Goal: Contribute content: Contribute content

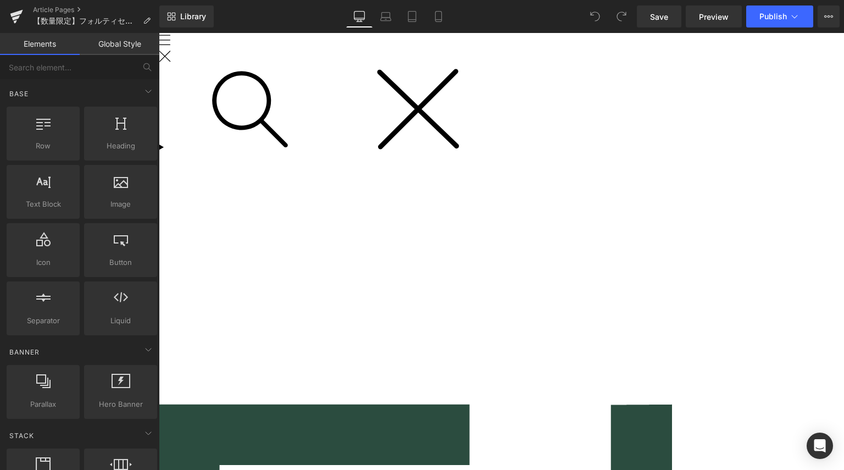
scroll to position [220, 0]
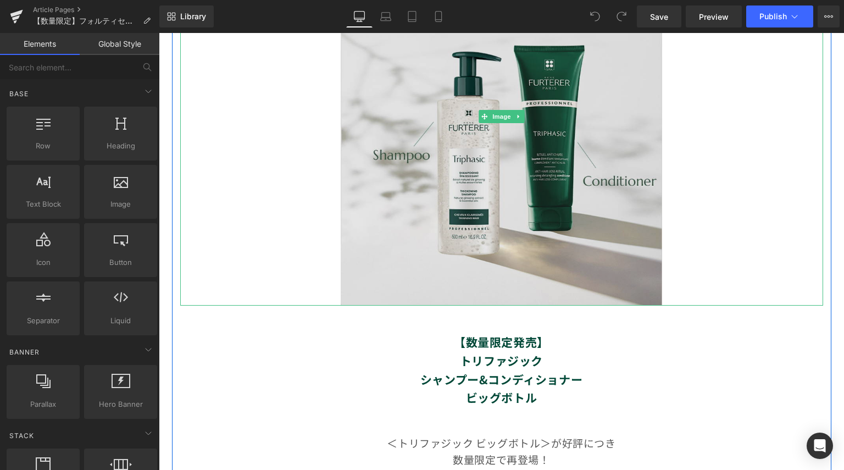
click at [610, 201] on img at bounding box center [501, 117] width 321 height 378
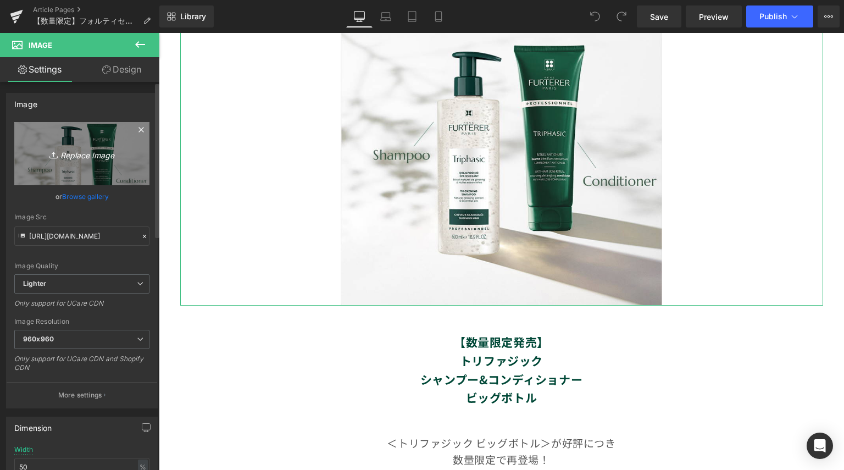
click at [81, 153] on icon "Replace Image" at bounding box center [82, 154] width 88 height 14
type input "C:\fakepath\fotricea-starter-kit-1000×[DATE].png"
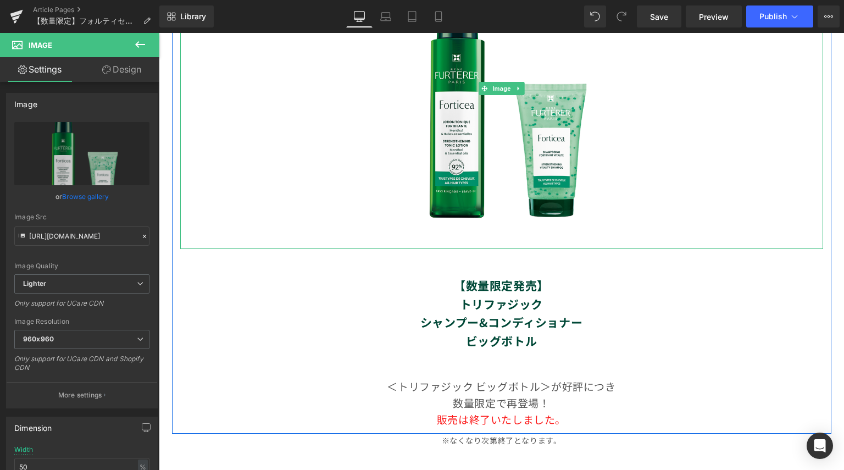
type input "[URL][DOMAIN_NAME]"
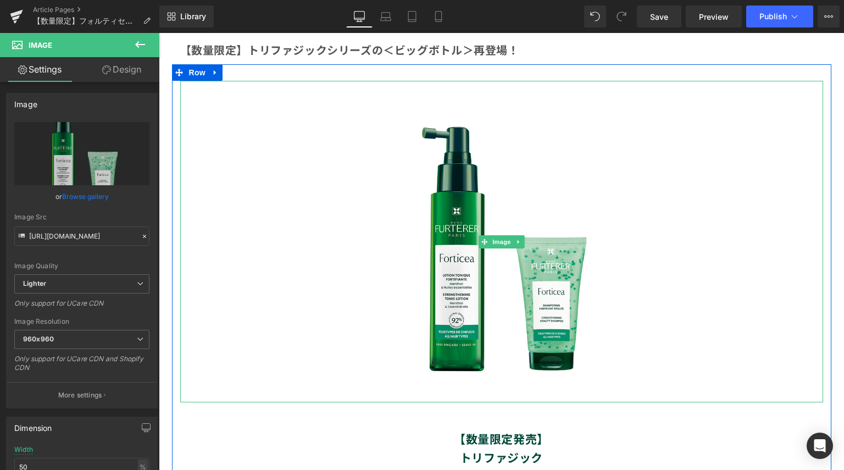
scroll to position [0, 0]
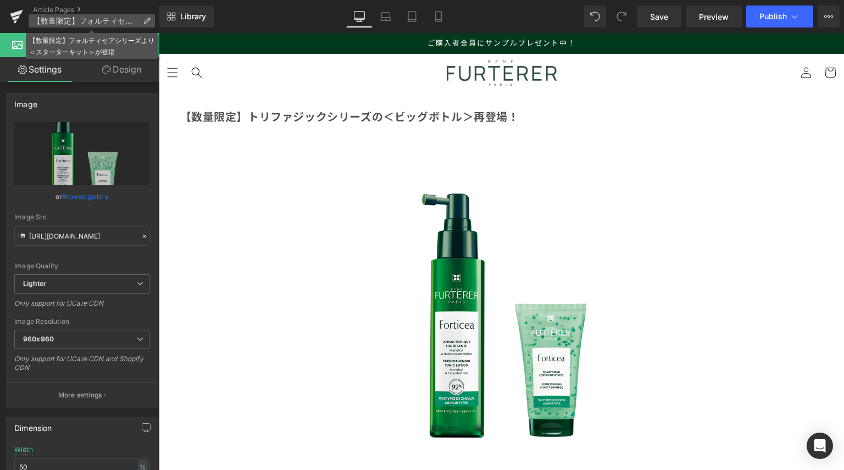
click at [97, 21] on span "【数量限定】フォルティセアシリーズより＜スターターキット＞が登場" at bounding box center [85, 20] width 105 height 9
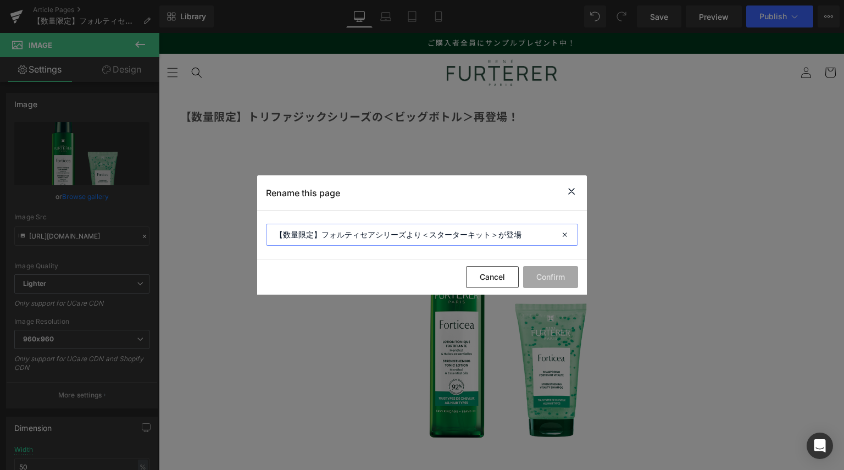
drag, startPoint x: 527, startPoint y: 232, endPoint x: 212, endPoint y: 222, distance: 315.4
click at [212, 222] on div "Rename this page 【数量限定】フォルティセアシリーズより＜スターターキット＞が登場 Cancel Confirm" at bounding box center [422, 235] width 844 height 470
drag, startPoint x: 498, startPoint y: 282, endPoint x: 233, endPoint y: 124, distance: 309.1
click at [498, 282] on button "Cancel" at bounding box center [492, 277] width 53 height 22
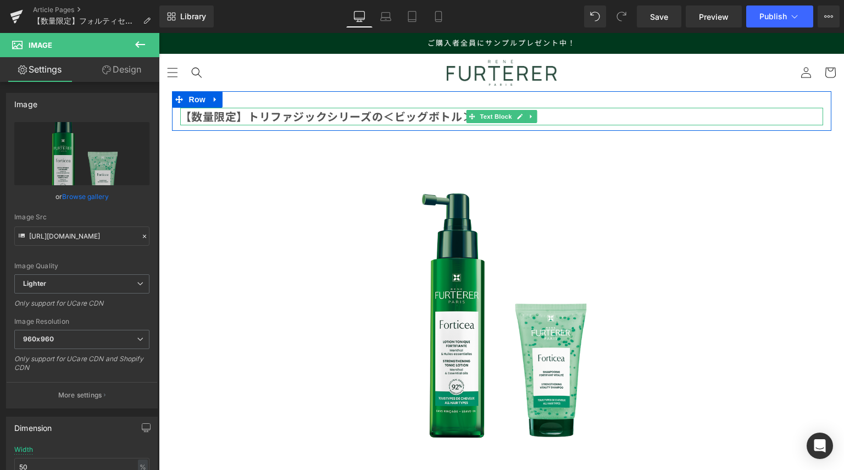
click at [345, 119] on b "【数量限定】トリファジックシリーズの＜ビッグボトル" at bounding box center [321, 116] width 282 height 16
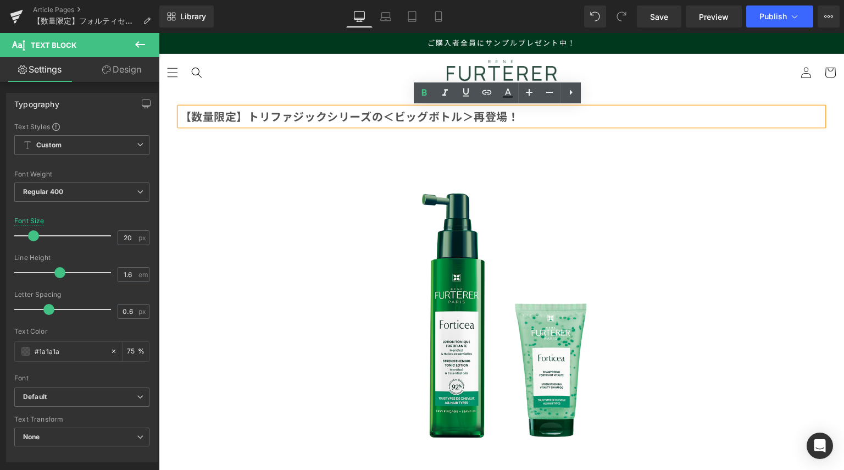
drag, startPoint x: 525, startPoint y: 117, endPoint x: 174, endPoint y: 106, distance: 351.1
click at [180, 108] on div "【数量限定】トリファジックシリーズの＜ビッグボトル ＞再登場！" at bounding box center [501, 117] width 643 height 18
paste div
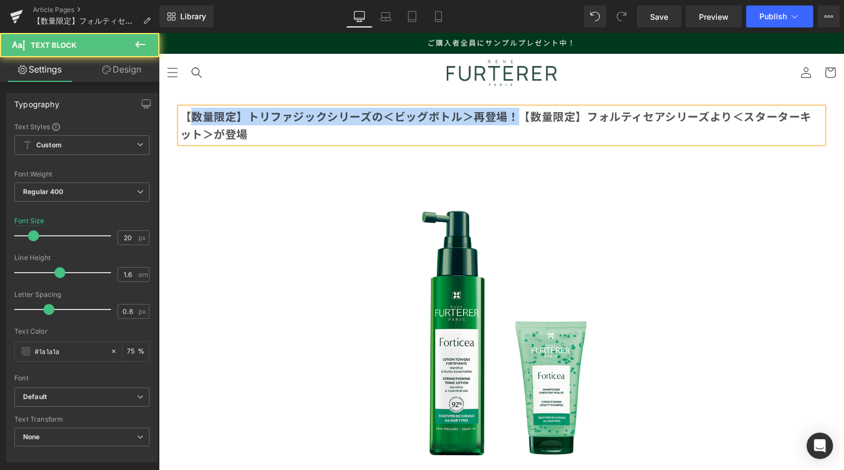
drag, startPoint x: 516, startPoint y: 114, endPoint x: 189, endPoint y: 114, distance: 326.8
click at [189, 114] on p "【数量限定】トリファジックシリーズの＜ビッグボトル ＞再登場！【数量限定】フォルティセアシリーズより＜スターターキット＞が登場" at bounding box center [501, 125] width 643 height 35
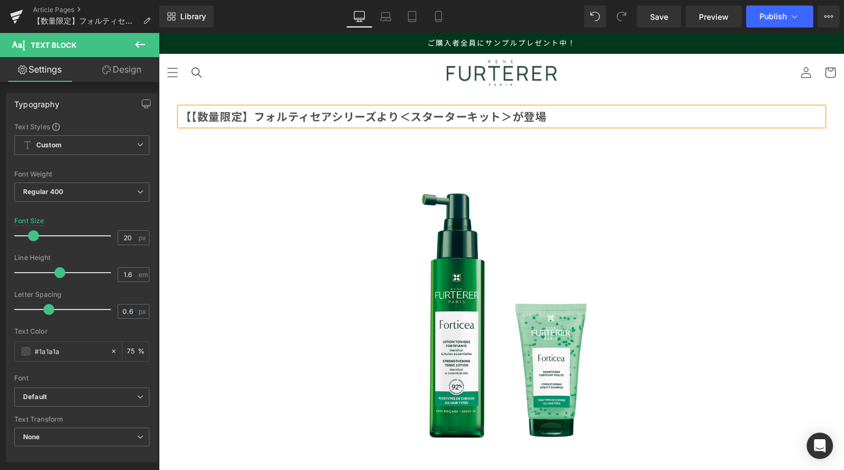
click at [559, 113] on p "【 【数量限定】フォルティセアシリーズより＜スターターキット＞が登場" at bounding box center [501, 117] width 643 height 18
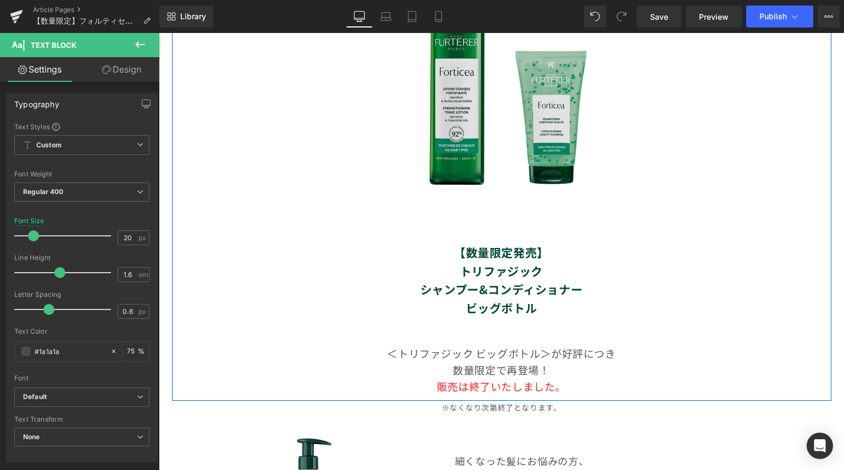
scroll to position [384, 0]
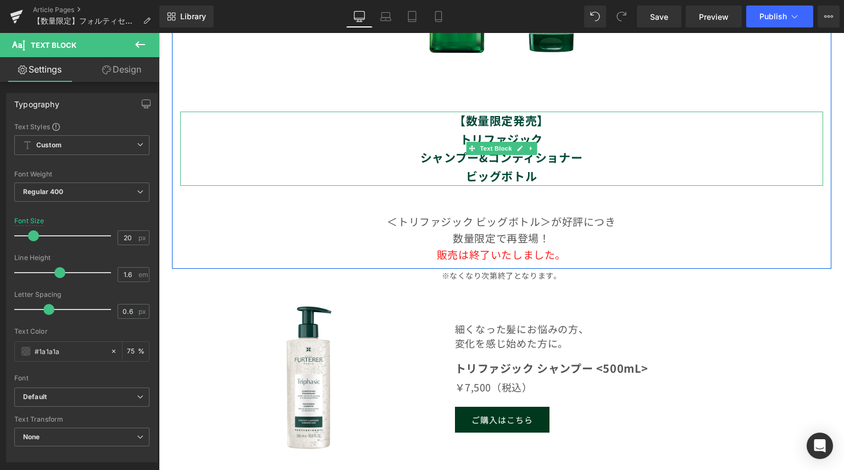
click at [501, 122] on strong "【数量限定発売】" at bounding box center [501, 120] width 95 height 16
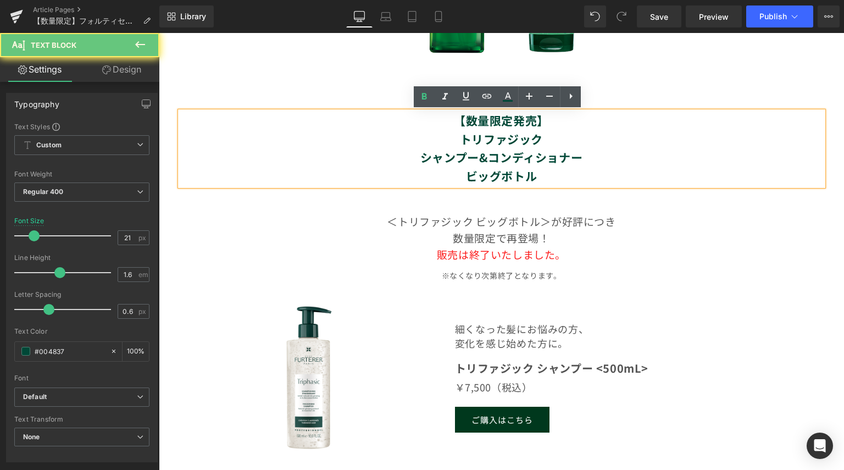
click at [544, 172] on p "ビッグボトル" at bounding box center [501, 176] width 643 height 19
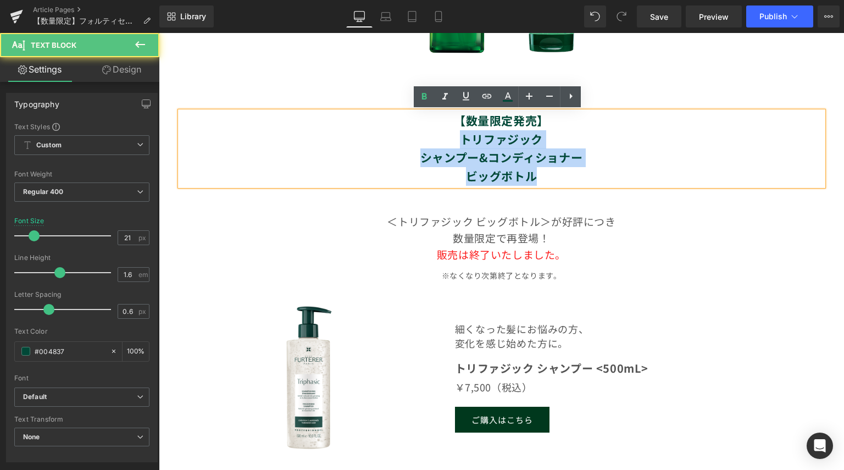
drag, startPoint x: 544, startPoint y: 173, endPoint x: 448, endPoint y: 139, distance: 101.4
click at [448, 139] on div "【数量限定発売】 トリファジック シャンプー&コンディショナー ビッグボトル" at bounding box center [501, 148] width 643 height 74
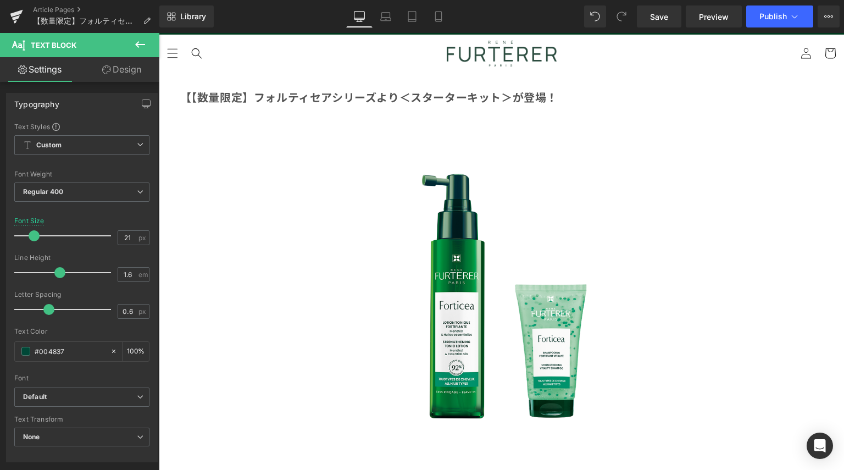
scroll to position [0, 0]
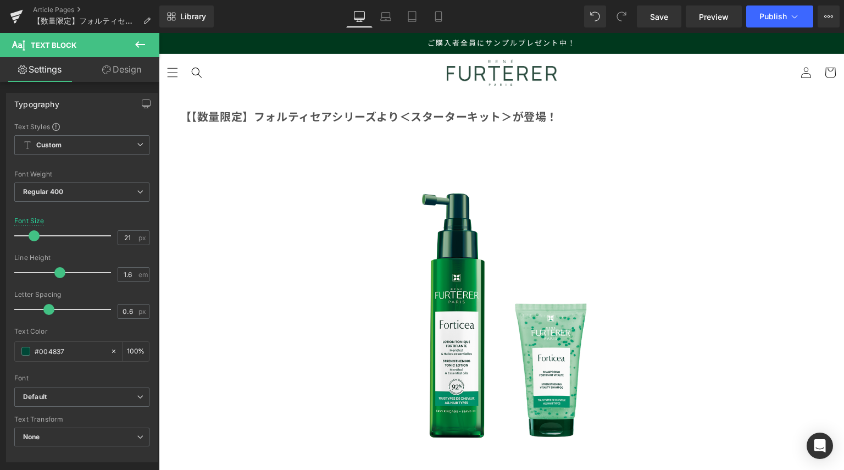
click at [280, 116] on b "【数量限定】フォルティセアシリーズより＜スターターキット＞が登場！" at bounding box center [374, 116] width 366 height 16
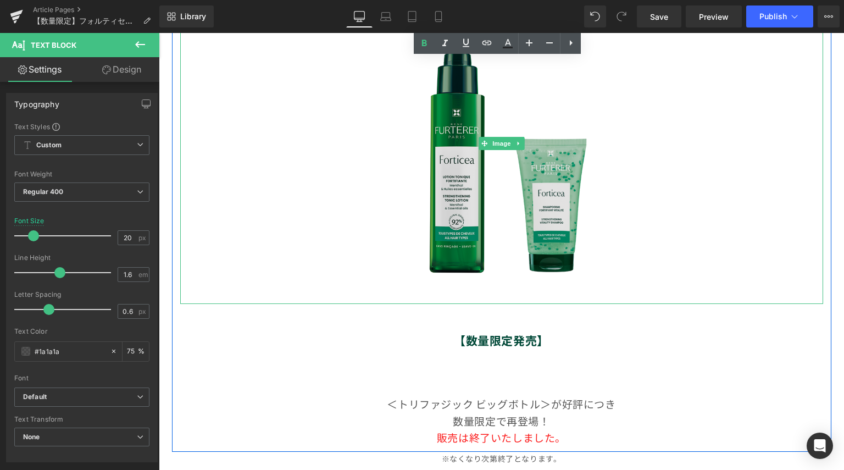
scroll to position [330, 0]
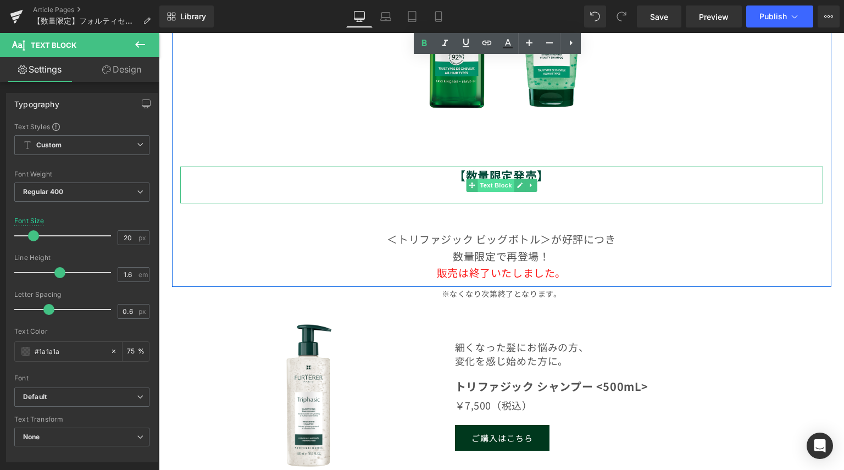
click at [504, 184] on span "Text Block" at bounding box center [495, 184] width 36 height 13
click at [544, 177] on strong "【数量限定発売】" at bounding box center [501, 175] width 95 height 16
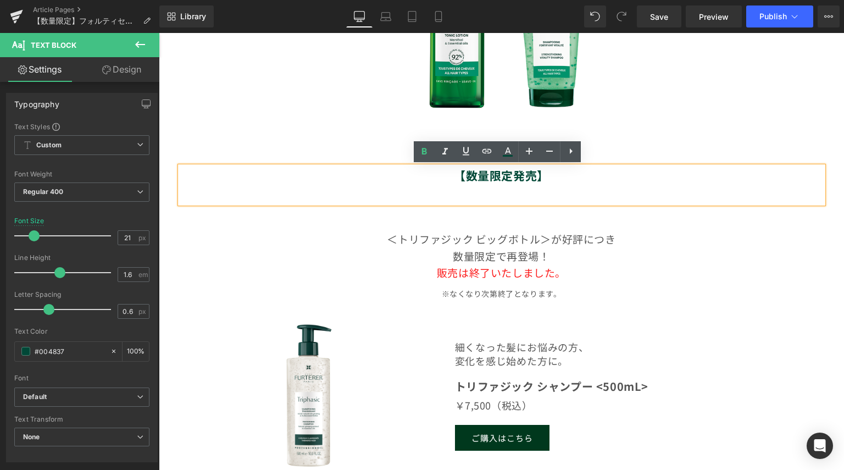
click at [445, 174] on p "【数量限定発売】" at bounding box center [501, 175] width 643 height 19
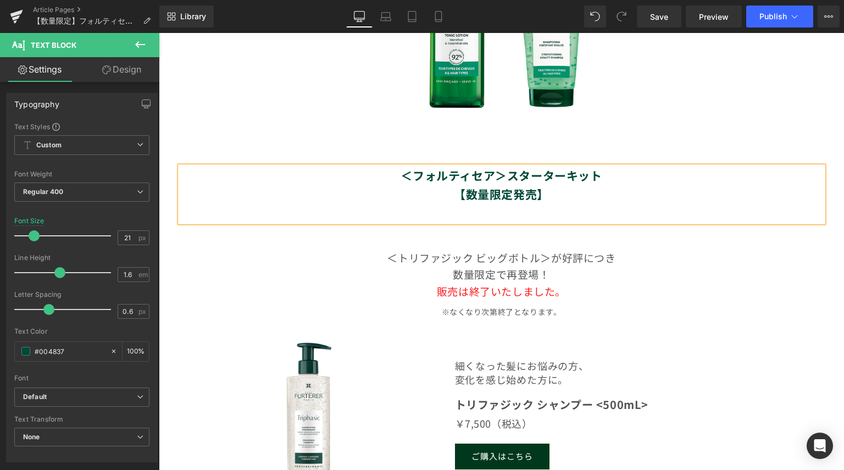
click at [414, 250] on div "＜トリファジック ビッグボトル＞が 好評につき 数量限定で再登場！ 販売は終了いたしました。 Text Block" at bounding box center [501, 274] width 643 height 50
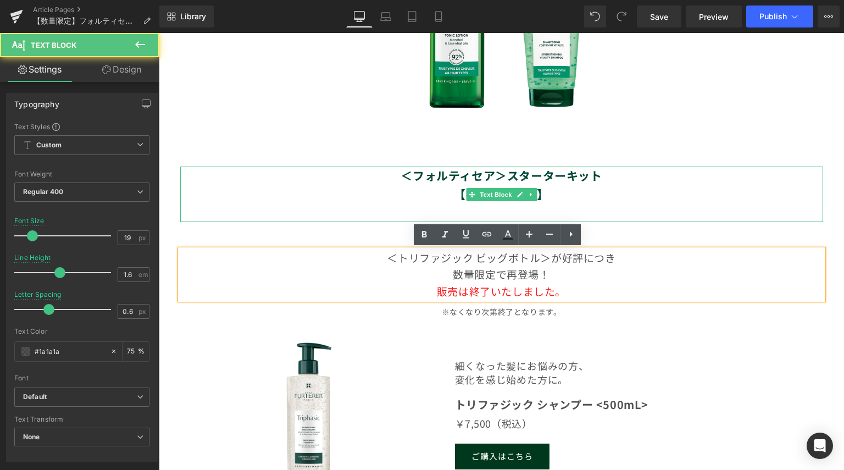
click at [415, 200] on p "【数量限定発売】" at bounding box center [501, 194] width 643 height 19
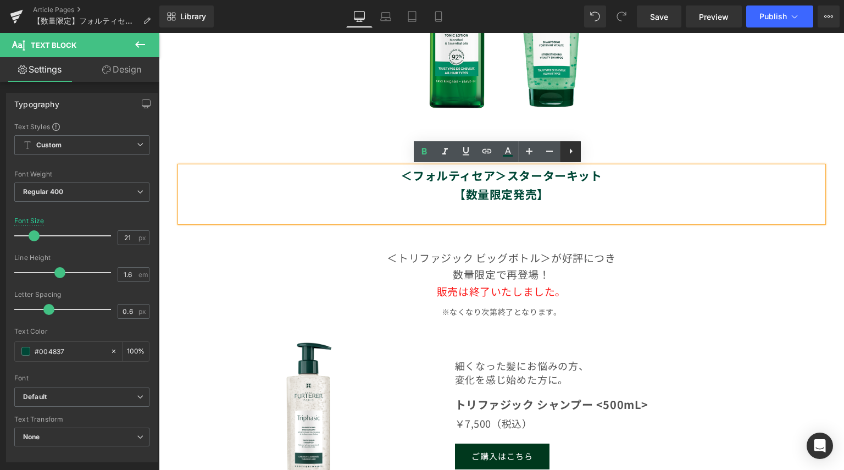
click at [576, 159] on link at bounding box center [570, 151] width 21 height 21
click at [576, 230] on div "Image ＜フォルティセア＞スターターキット 【数量限定発売】 Text Block ＜トリファジック ビッグボトル＞が 好評につき 数量限定で再登場！ 販…" at bounding box center [501, 59] width 659 height 482
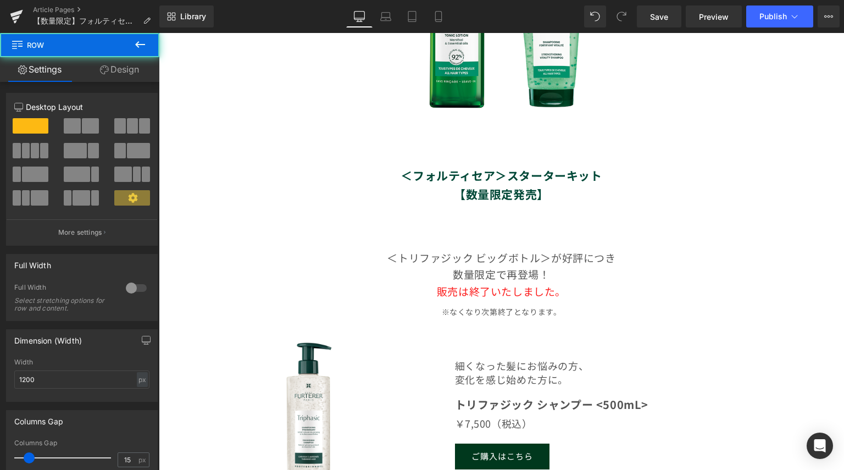
click at [545, 183] on strong "＜フォルティセア＞スターターキット" at bounding box center [500, 175] width 201 height 16
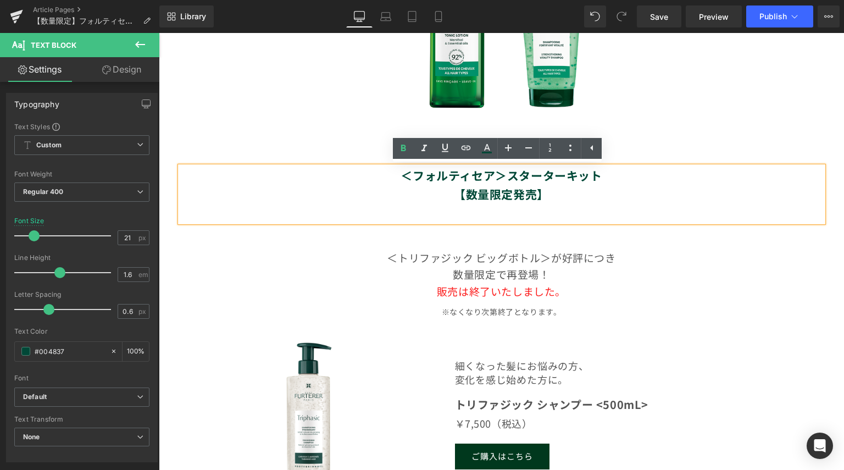
click at [538, 228] on div "Image ＜フォルティセア＞スターターキット 【数量限定発売】 Text Block ＜トリファジック ビッグボトル＞が 好評につき 数量限定で再登場！ 販…" at bounding box center [501, 59] width 659 height 482
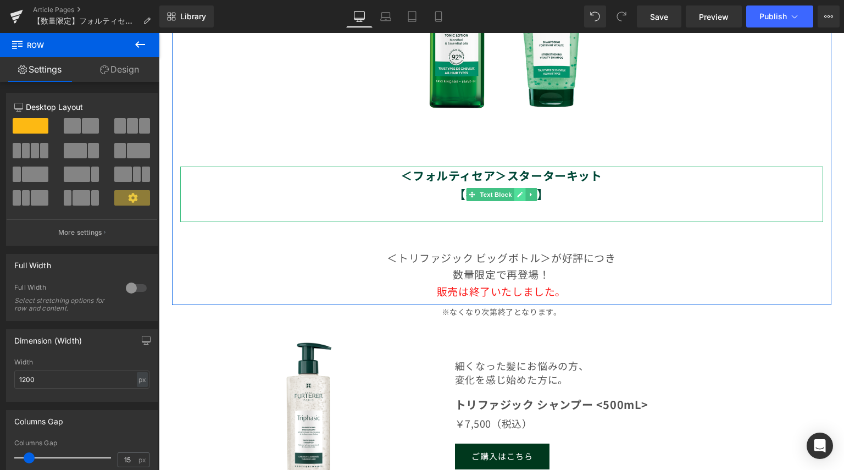
click at [516, 192] on icon at bounding box center [519, 194] width 6 height 7
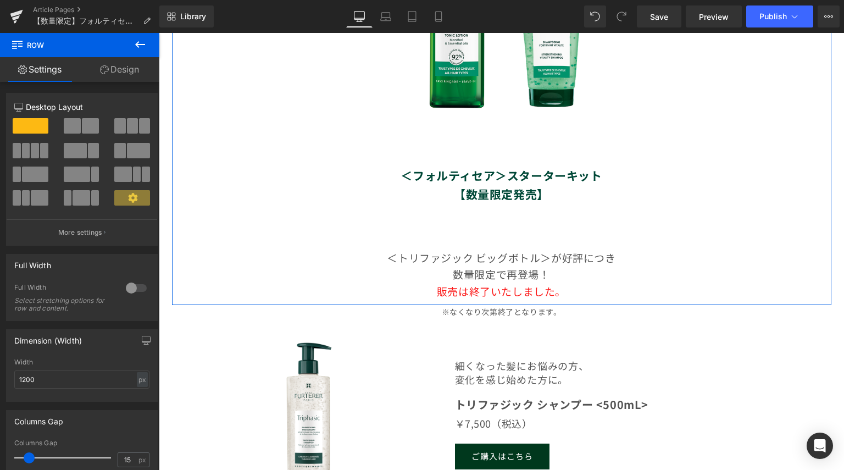
drag, startPoint x: 191, startPoint y: 160, endPoint x: 486, endPoint y: 231, distance: 303.3
click at [514, 280] on link at bounding box center [520, 274] width 12 height 13
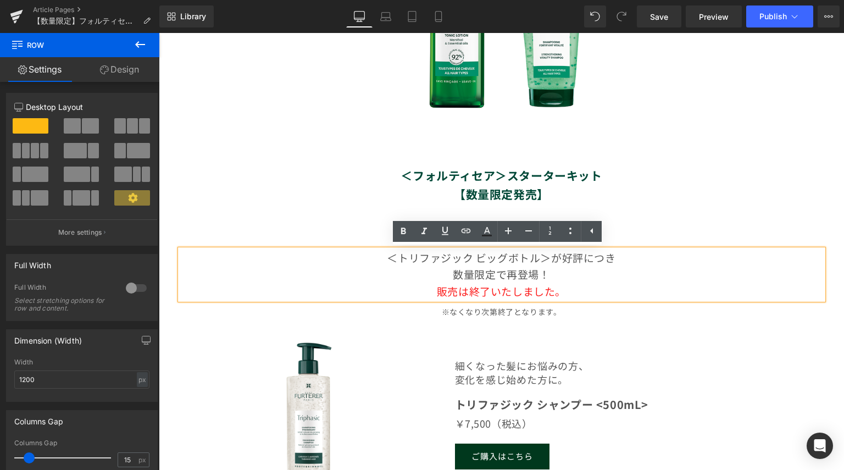
click at [533, 294] on span "販売は終了いたしました。" at bounding box center [501, 290] width 129 height 15
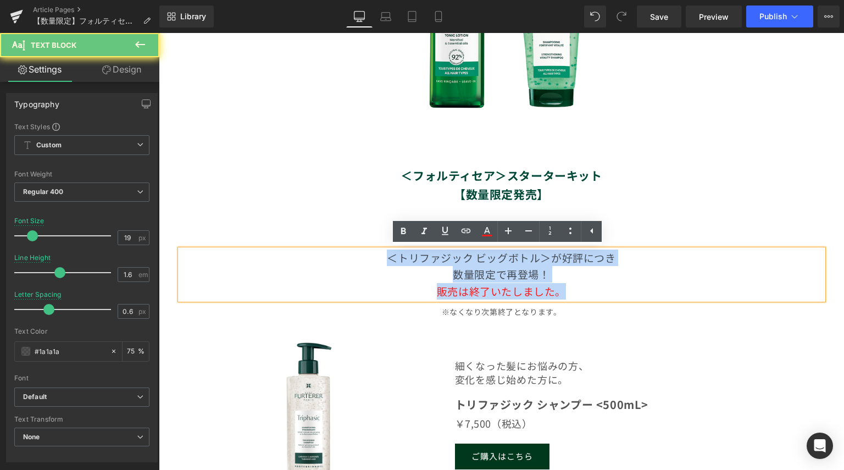
drag, startPoint x: 561, startPoint y: 292, endPoint x: 326, endPoint y: 238, distance: 241.6
click at [326, 238] on div "Image ＜フォルティセア＞スターターキット 【数量限定発売】 Text Block ＜トリファジック ビッグボトル＞が 好評につき 数量限定で再登場！ 販…" at bounding box center [501, 59] width 659 height 482
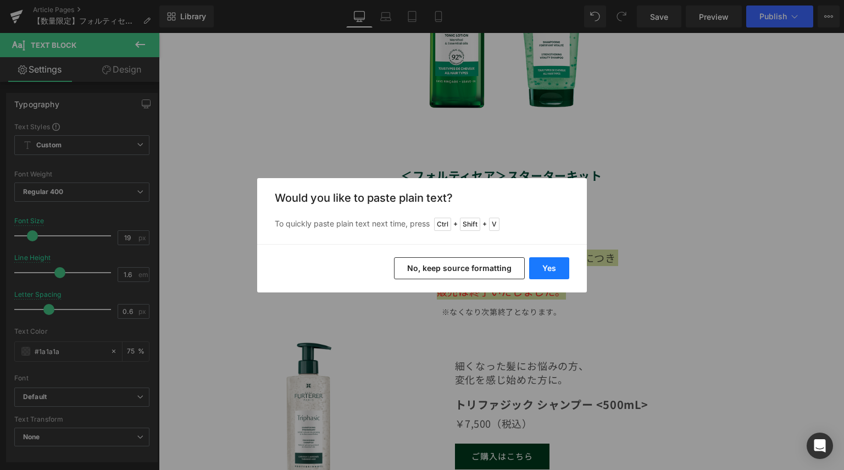
click at [561, 270] on button "Yes" at bounding box center [549, 268] width 40 height 22
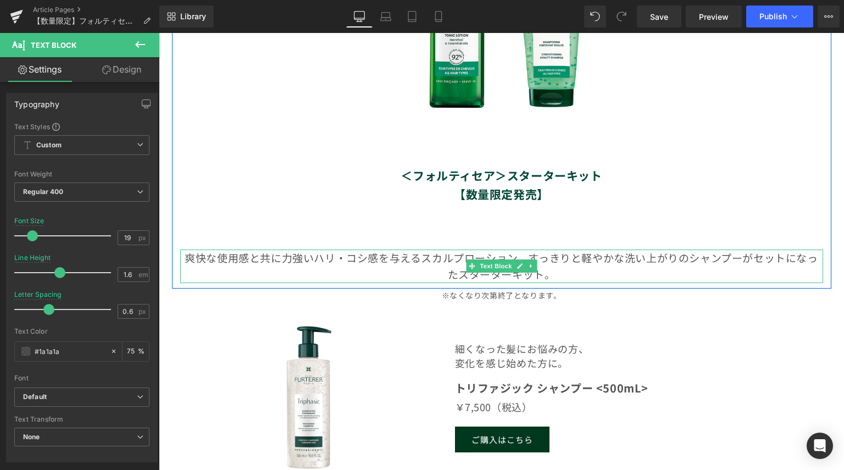
click at [749, 259] on p "爽快な使用感と共に力強いハリ・コシ感を与えるスカルプローション、すっきりと軽やかな洗い上がりのシャンプーがセットになったスターターキット。" at bounding box center [501, 266] width 643 height 34
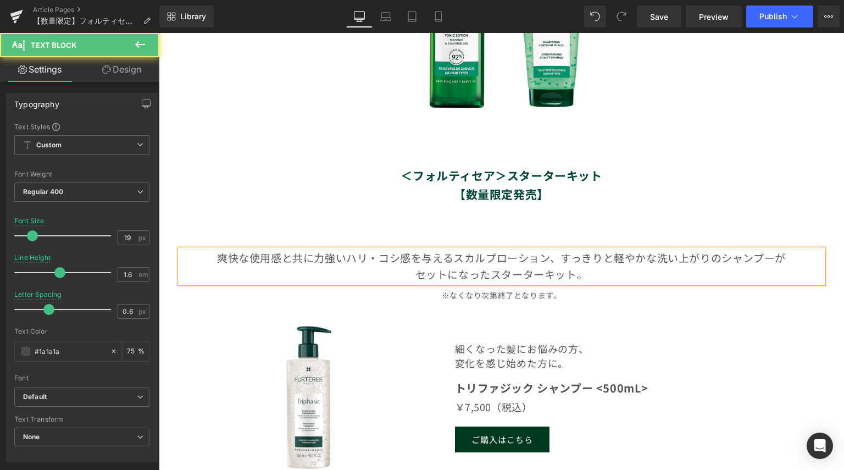
click at [602, 278] on p "セットになったスターターキット。" at bounding box center [501, 274] width 643 height 16
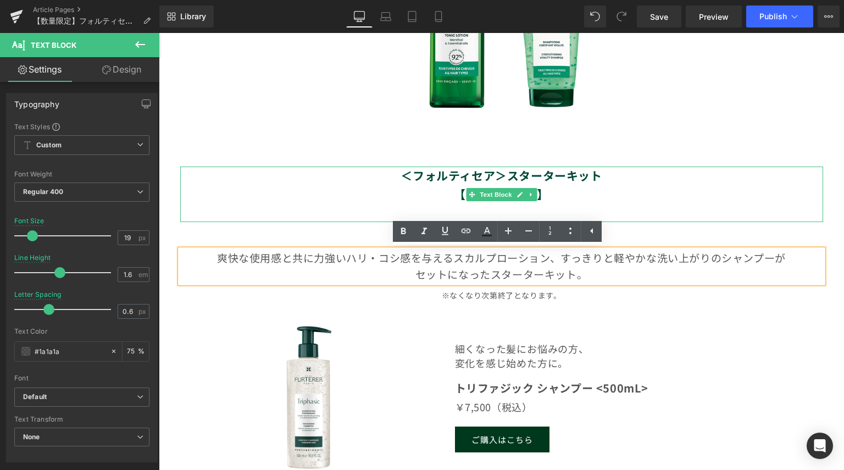
click at [502, 175] on strong "＜フォルティセア＞スターターキット" at bounding box center [500, 175] width 201 height 16
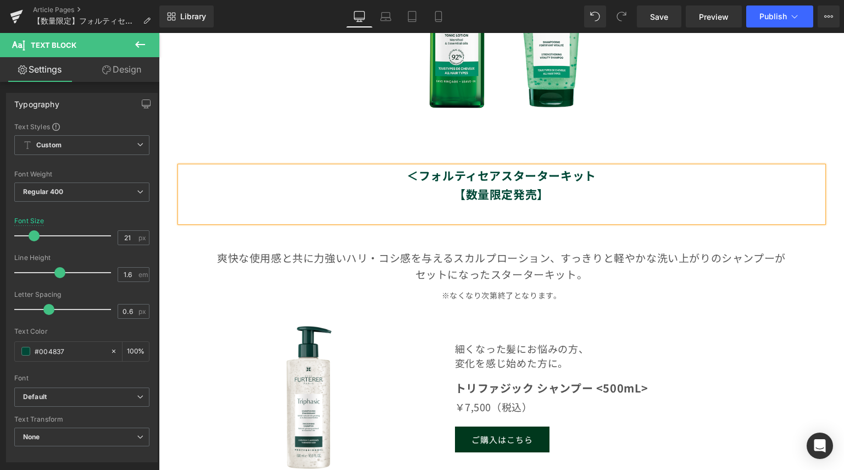
click at [411, 172] on strong "＜フォルティセアスターターキット" at bounding box center [500, 175] width 189 height 16
click at [555, 259] on p "爽快な使用感と共に力強いハリ・コシ感を与えるスカルプローション、すっきりと軽やかな洗い上がりのシャンプーが" at bounding box center [501, 257] width 643 height 16
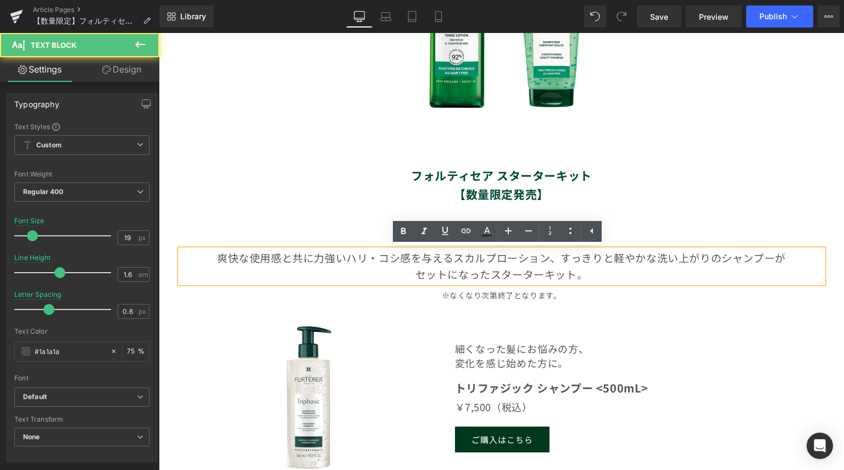
click at [448, 256] on p "爽快な使用感と共に力強いハリ・コシ感を与えるスカルプローション、すっきりと軽やかな洗い上がりのシャンプーが" at bounding box center [501, 257] width 643 height 16
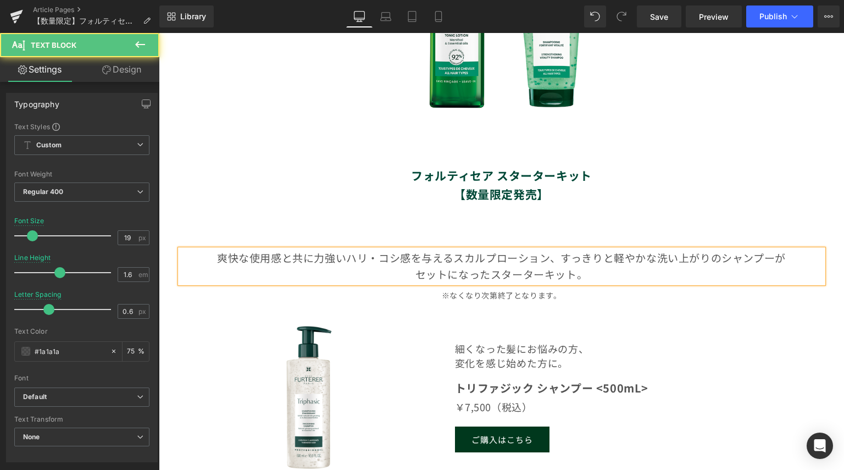
click at [207, 258] on p "爽快な使用感と共に力強いハリ・コシ感を与えるスカルプローション、すっきりと軽やかな洗い上がりのシャンプーが" at bounding box center [501, 257] width 643 height 16
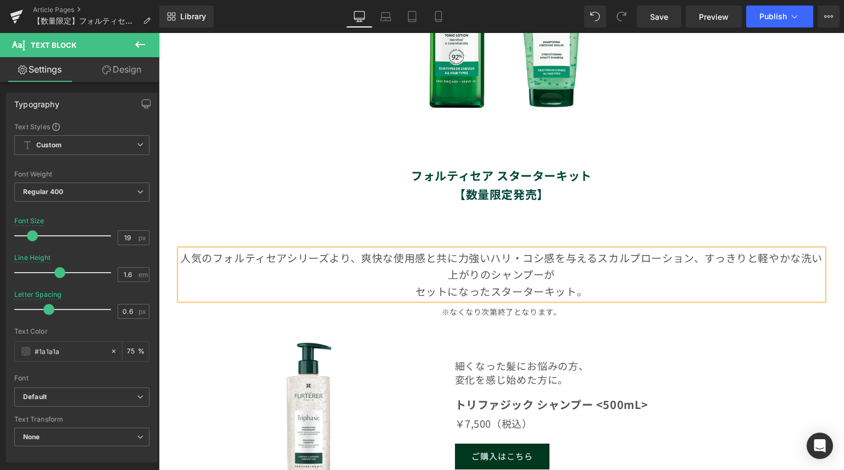
click at [706, 260] on p "人気のフォルティセアシリーズより、爽快な使用感と共に力強いハリ・コシ感を与えるスカルプローション、すっきりと軽やかな洗い上がりのシャンプーが" at bounding box center [501, 266] width 643 height 34
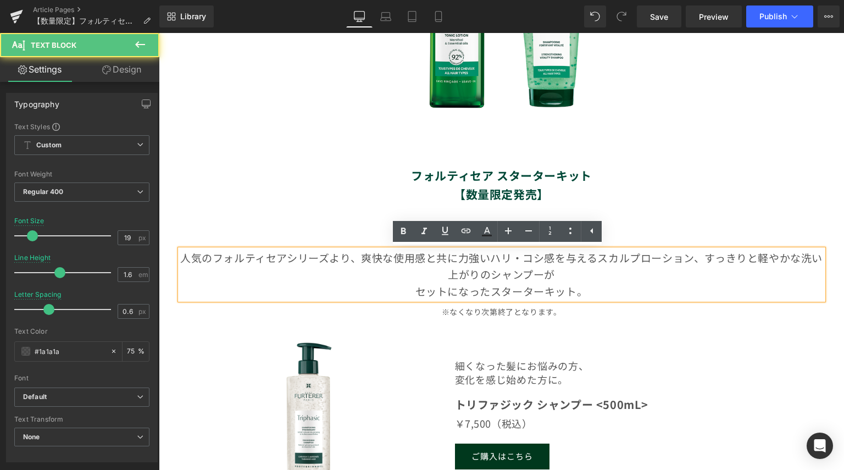
click at [703, 257] on p "人気のフォルティセアシリーズより、爽快な使用感と共に力強いハリ・コシ感を与えるスカルプローション、すっきりと軽やかな洗い上がりのシャンプーが" at bounding box center [501, 266] width 643 height 34
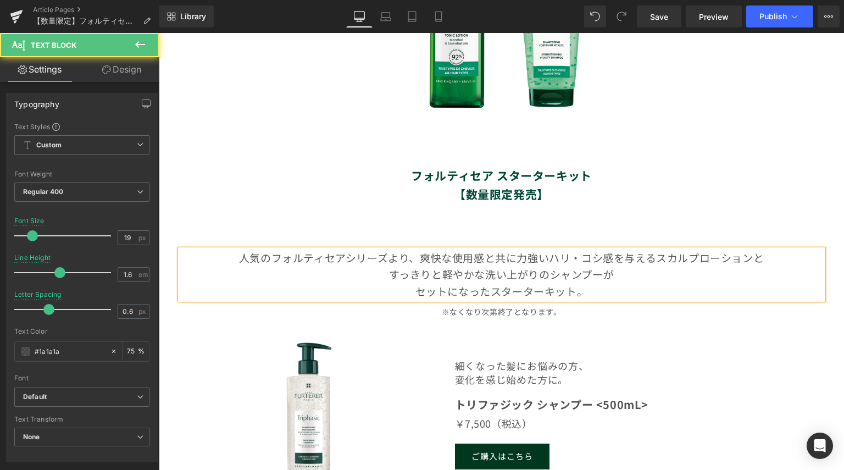
click at [651, 261] on p "人気のフォルティセアシリーズより、爽快な使用感と共に力強いハリ・コシ感を与えるスカルプローションと" at bounding box center [501, 257] width 643 height 16
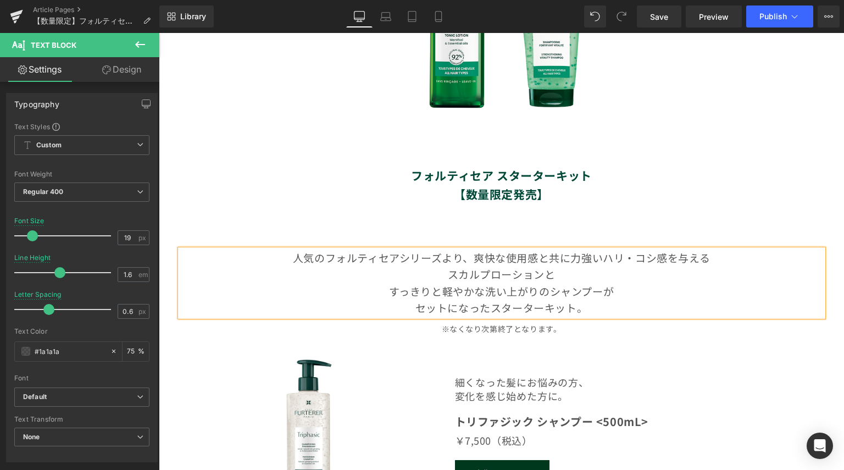
click at [471, 259] on p "人気のフォルティセアシリーズより、爽快な使用感と共に力強いハリ・コシ感を与える" at bounding box center [501, 257] width 643 height 16
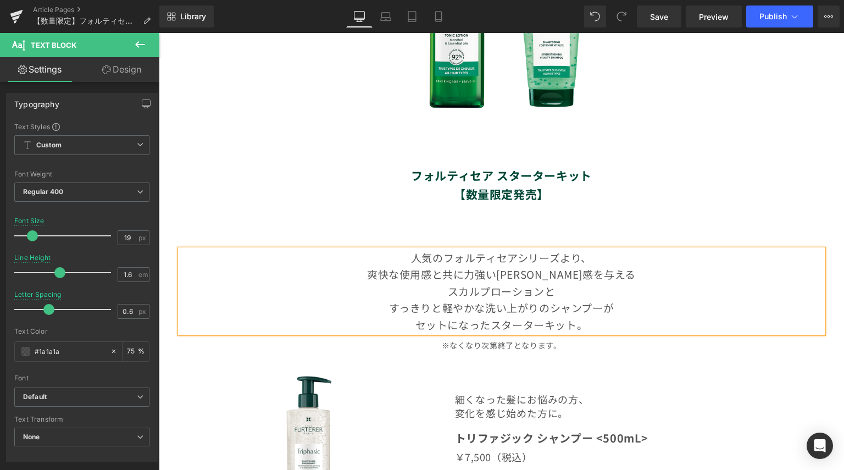
click at [440, 288] on p "スカルプローションと" at bounding box center [501, 291] width 643 height 16
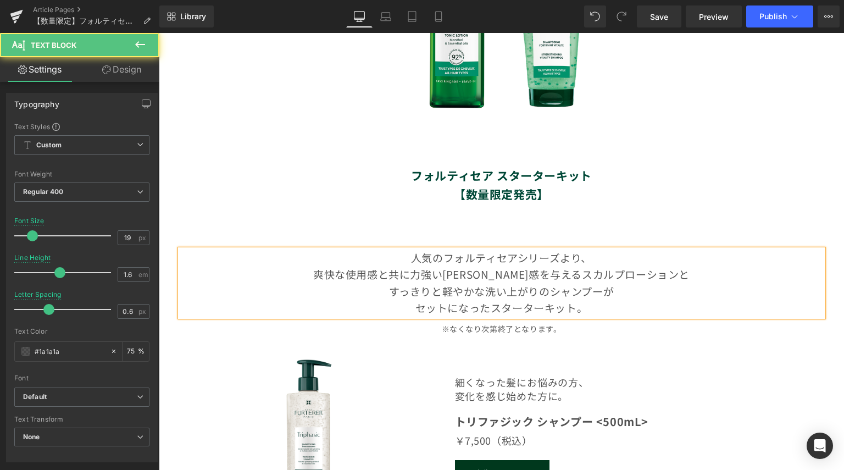
click at [590, 309] on p "セットになったスターターキット。" at bounding box center [501, 307] width 643 height 16
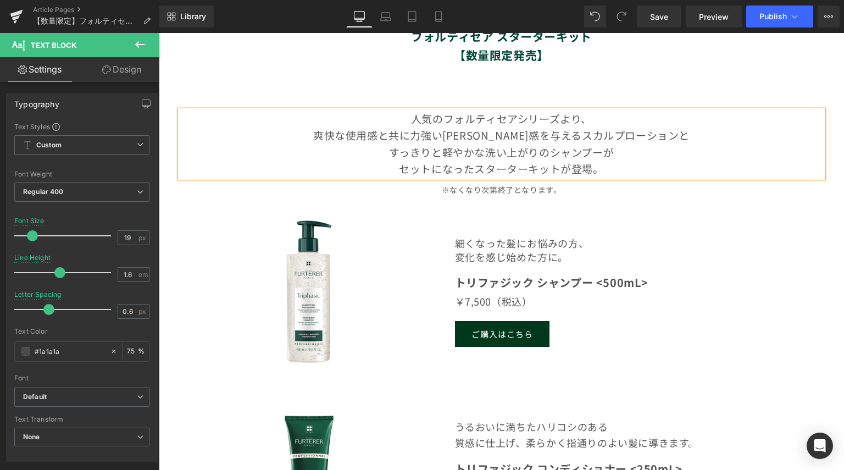
scroll to position [494, 0]
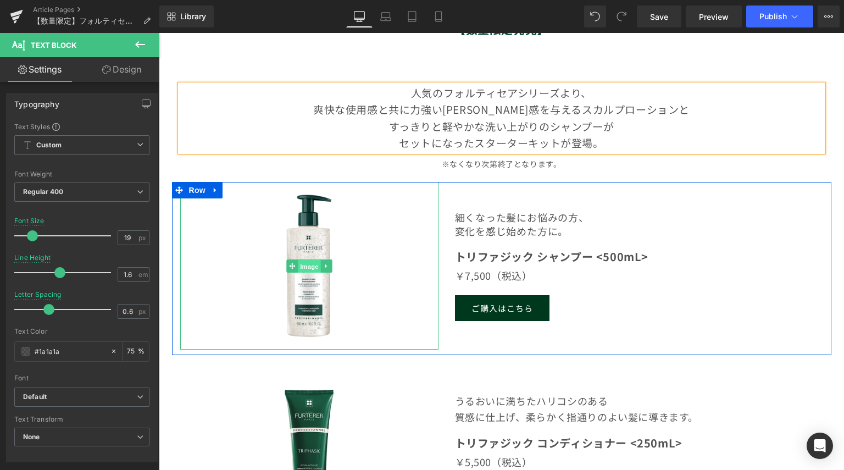
click at [307, 265] on span "Image" at bounding box center [309, 265] width 23 height 13
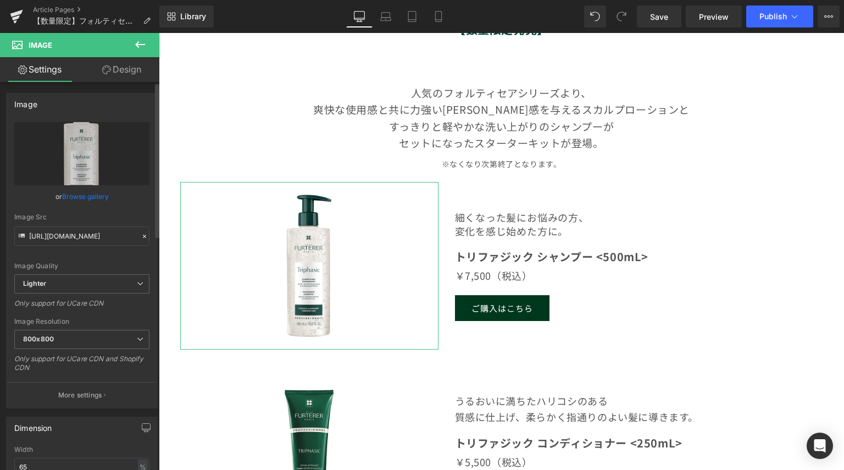
click at [92, 199] on link "Browse gallery" at bounding box center [85, 196] width 47 height 19
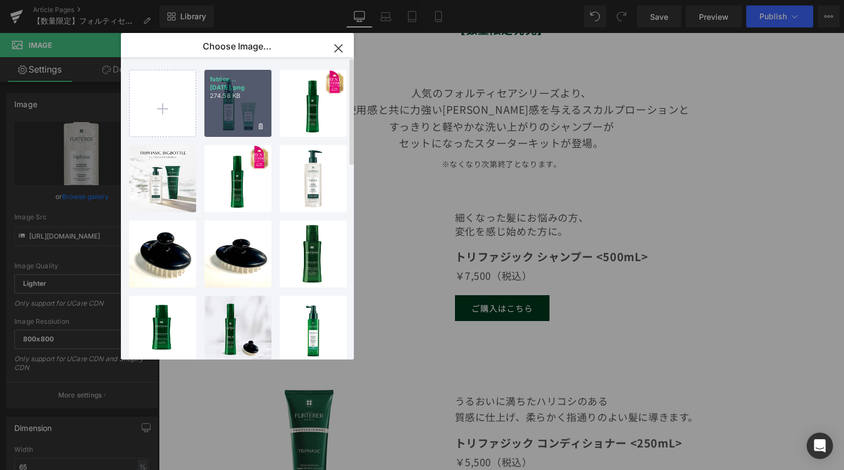
click at [231, 105] on div "fotrice...[DATE].png 274.58 KB" at bounding box center [237, 103] width 67 height 67
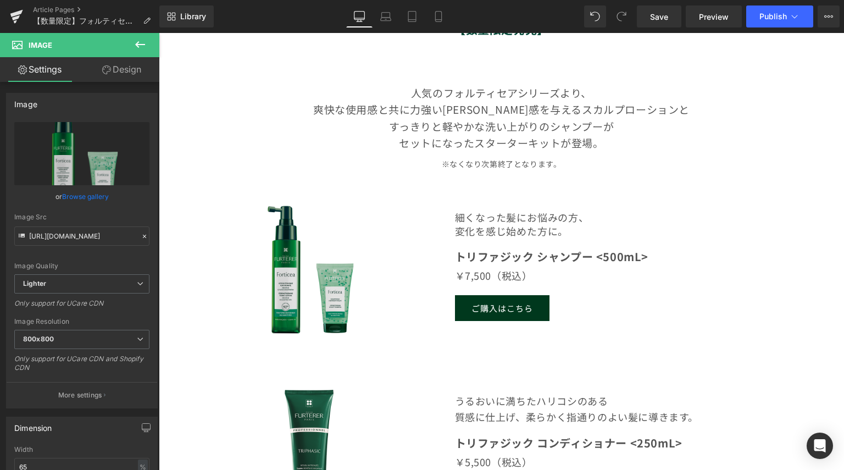
type input "[URL][DOMAIN_NAME]"
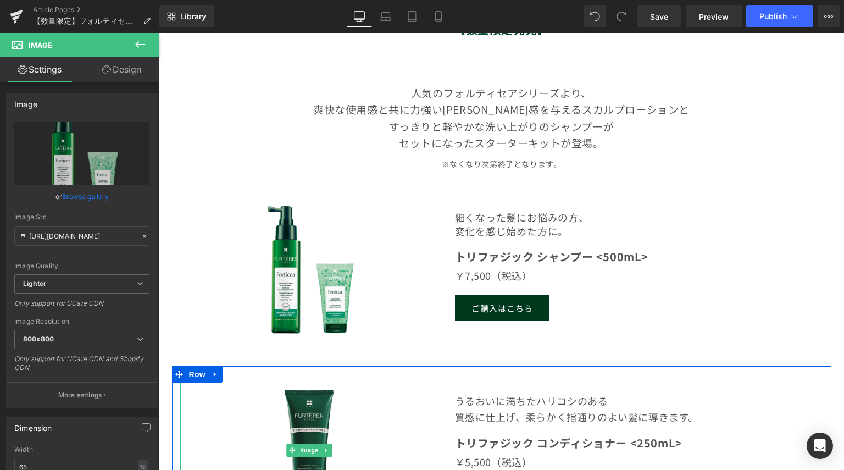
click at [321, 399] on img at bounding box center [309, 450] width 168 height 168
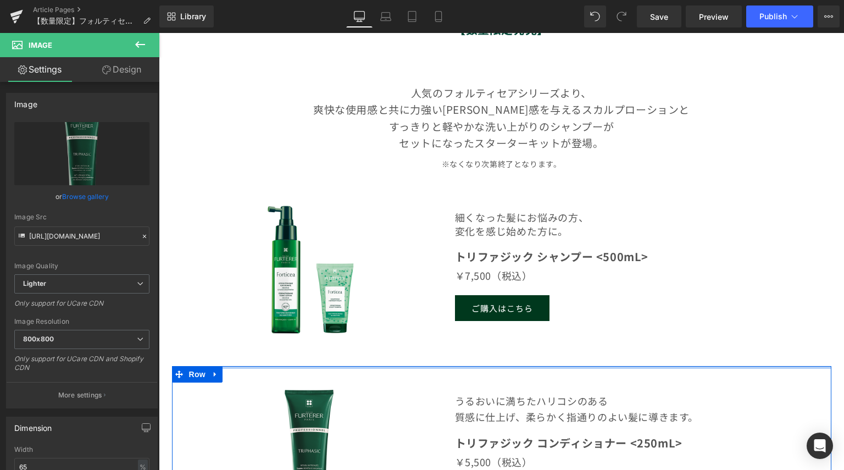
scroll to position [604, 0]
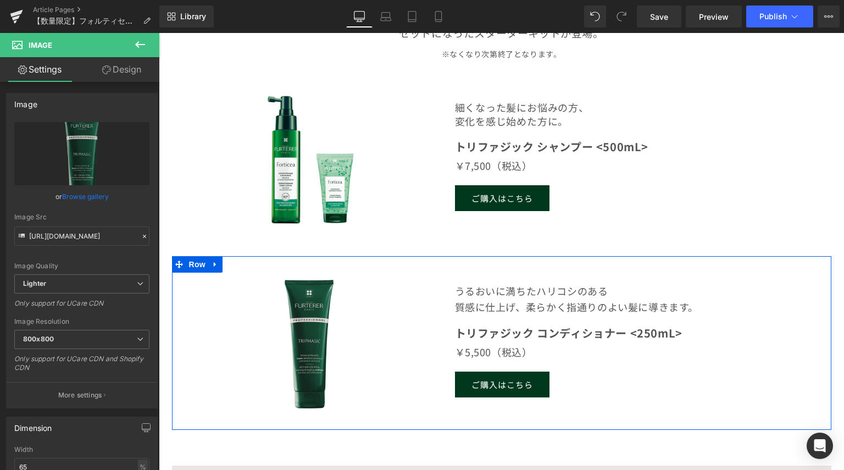
click at [294, 321] on img at bounding box center [309, 340] width 168 height 168
click at [216, 264] on link at bounding box center [215, 264] width 14 height 16
click at [240, 266] on icon at bounding box center [244, 264] width 8 height 8
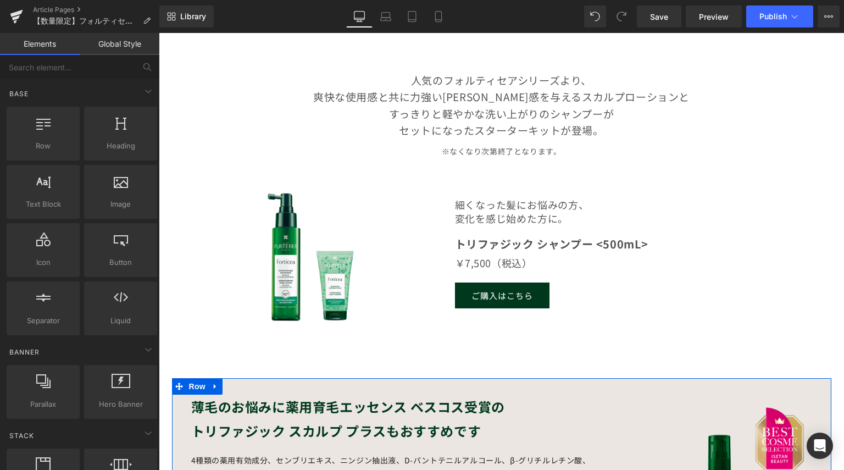
scroll to position [439, 0]
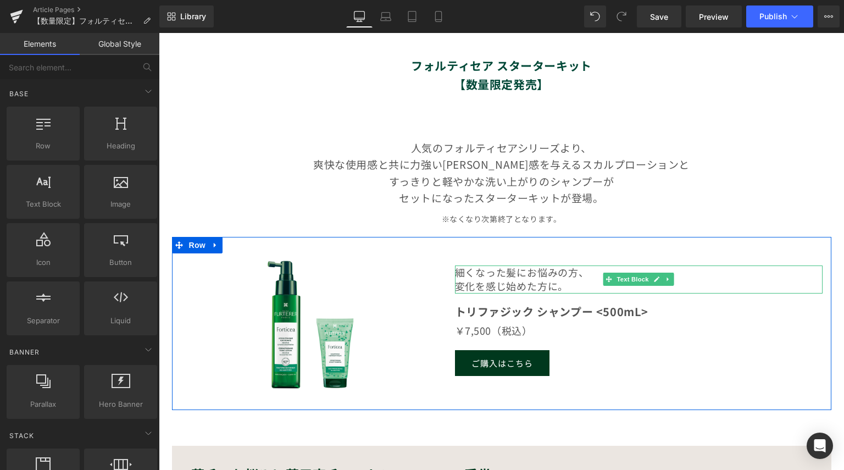
click at [532, 281] on p "変化を感じ始めた方に。" at bounding box center [639, 286] width 368 height 14
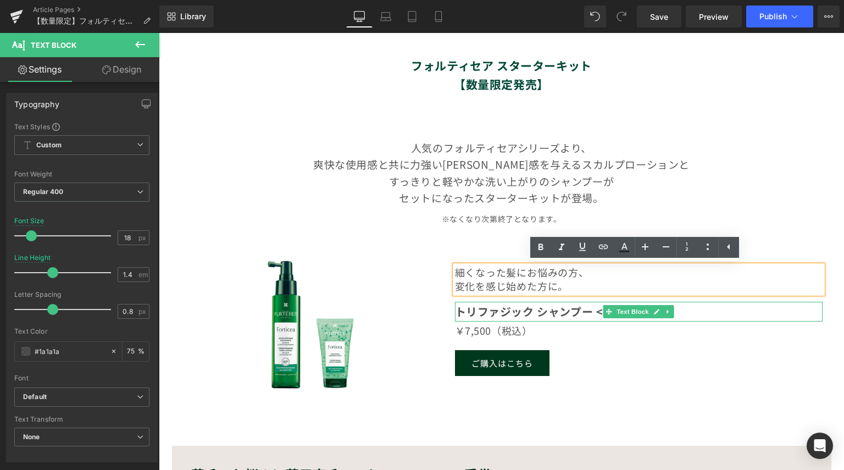
click at [550, 316] on strong "トリファジック シャンプー <500mL>" at bounding box center [552, 311] width 194 height 16
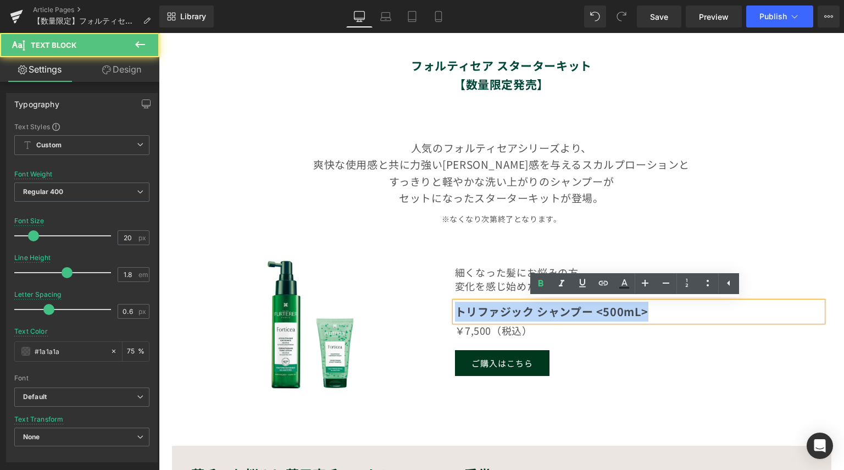
drag, startPoint x: 651, startPoint y: 314, endPoint x: 439, endPoint y: 305, distance: 212.2
click at [439, 305] on div "Heading Image 細くなった髪にお悩みの方、 変化を感じ始めた方に。 Text Block トリファジック シャンプー <500mL> Text B…" at bounding box center [501, 324] width 659 height 174
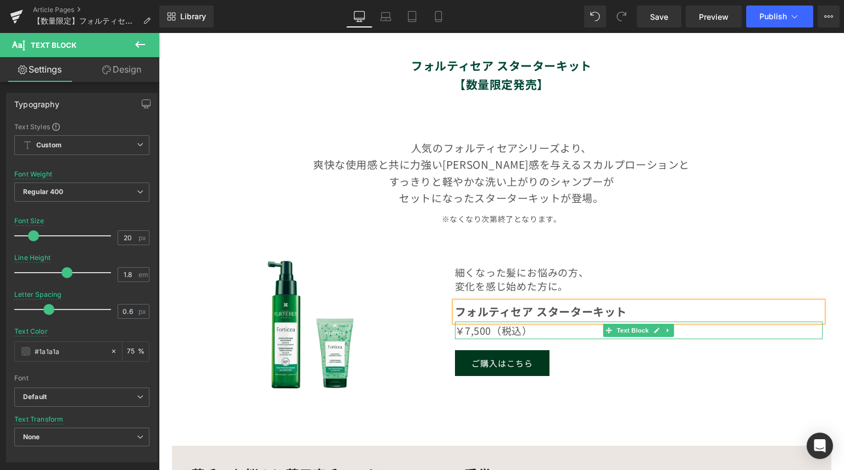
click at [489, 332] on p "￥7,500（税込）" at bounding box center [639, 330] width 368 height 18
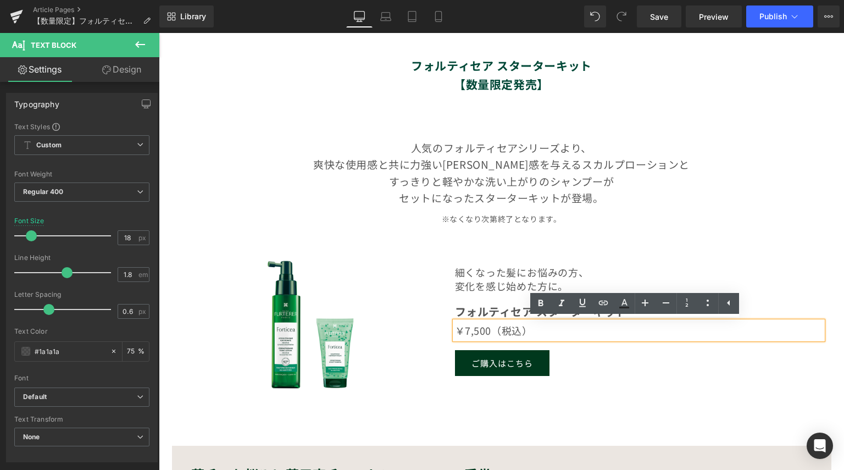
click at [486, 332] on p "￥7,500（税込）" at bounding box center [639, 330] width 368 height 18
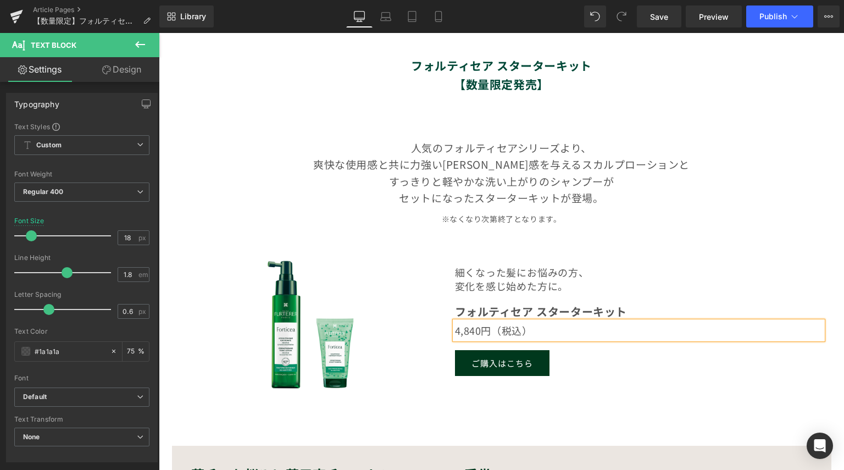
click at [582, 377] on div "細くなった髪にお悩みの方、 変化を感じ始めた方に。 Text Block フォルティセア スターターキット Text Block 4,840円（税込） Tex…" at bounding box center [639, 321] width 384 height 168
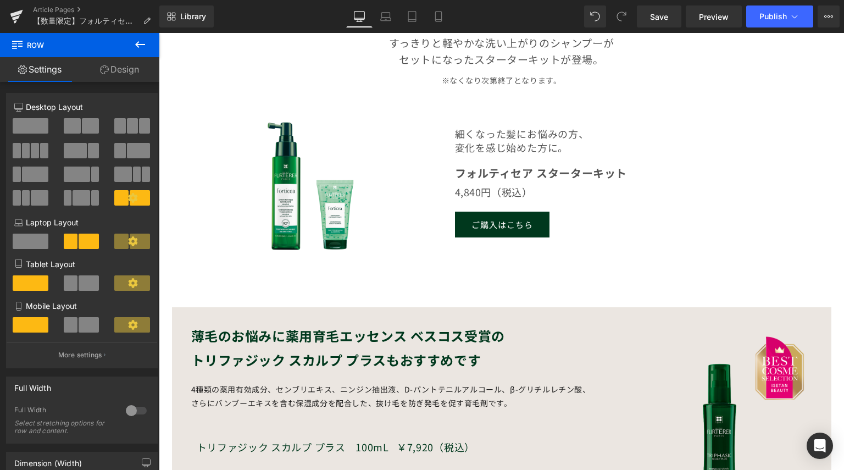
scroll to position [604, 0]
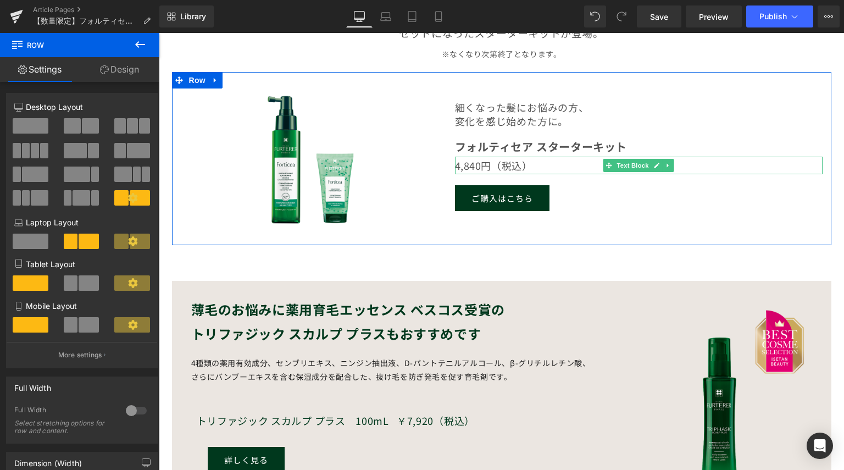
click at [530, 166] on p "4,840円（税込）" at bounding box center [639, 166] width 368 height 18
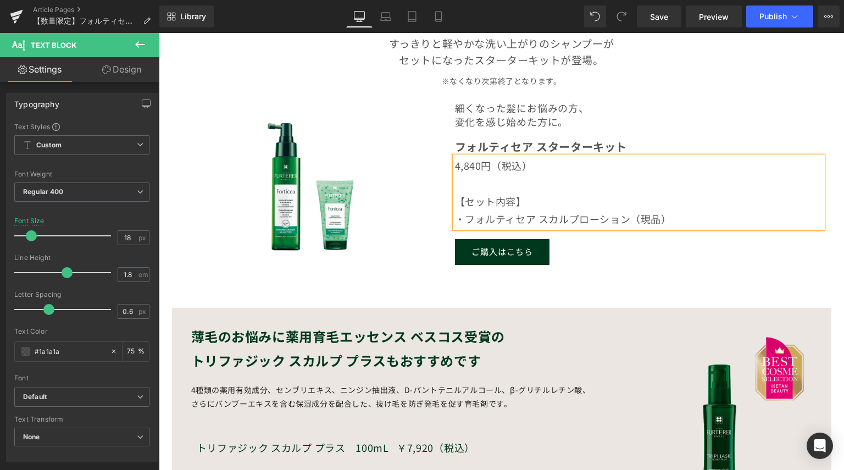
scroll to position [575, 0]
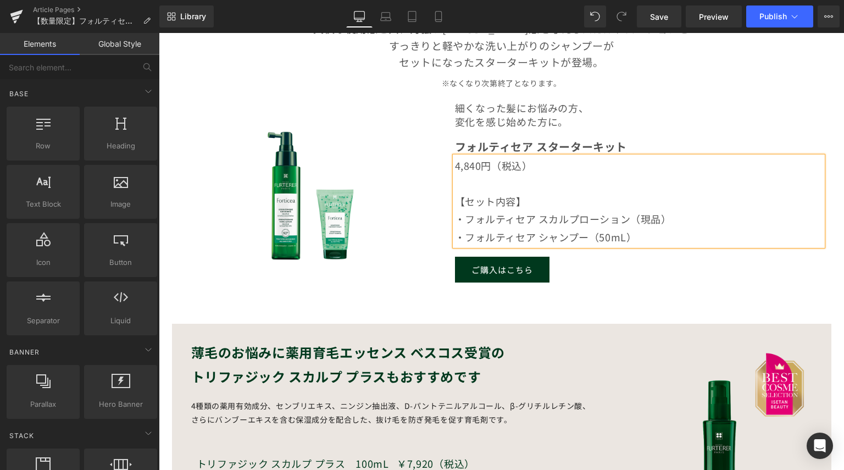
click at [608, 320] on div "【 【数量限定】フォルティセアシリーズより＜スターターキット＞が登場！ Text Block Row Image フォルティセア スターターキット 【数量限定…" at bounding box center [501, 105] width 685 height 1179
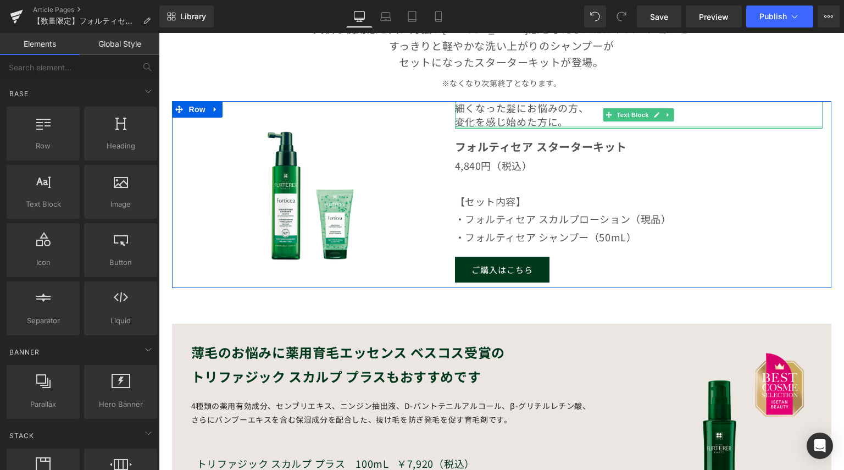
click at [533, 122] on p "変化を感じ始めた方に。" at bounding box center [639, 122] width 368 height 14
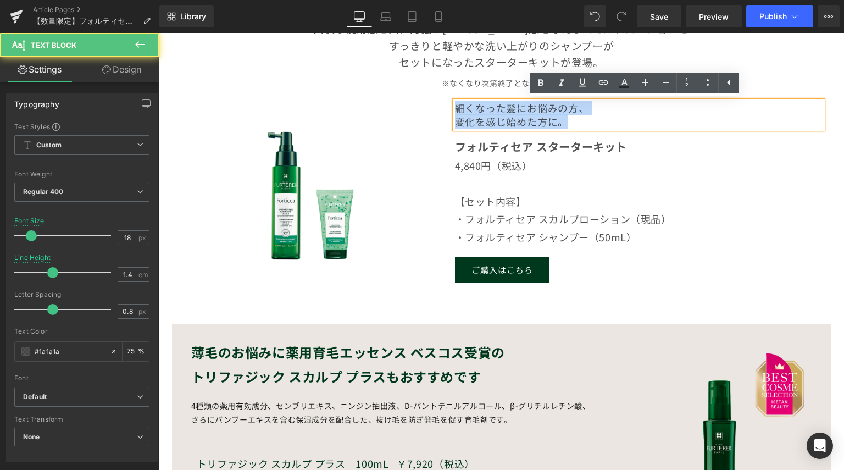
drag, startPoint x: 566, startPoint y: 123, endPoint x: 445, endPoint y: 110, distance: 120.9
click at [447, 110] on div "細くなった髪にお悩みの方、 変化を感じ始めた方に。 Text Block フォルティセア スターターキット Text Block 4,840円（税込） 【セッ…" at bounding box center [639, 191] width 384 height 181
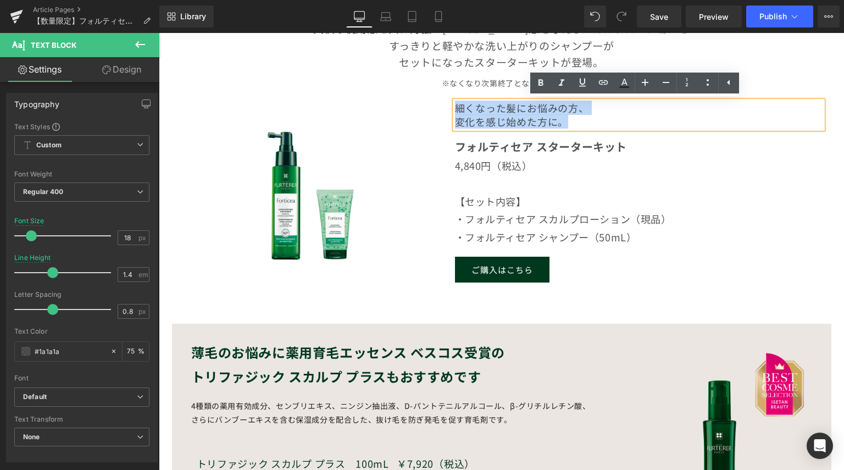
scroll to position [576, 0]
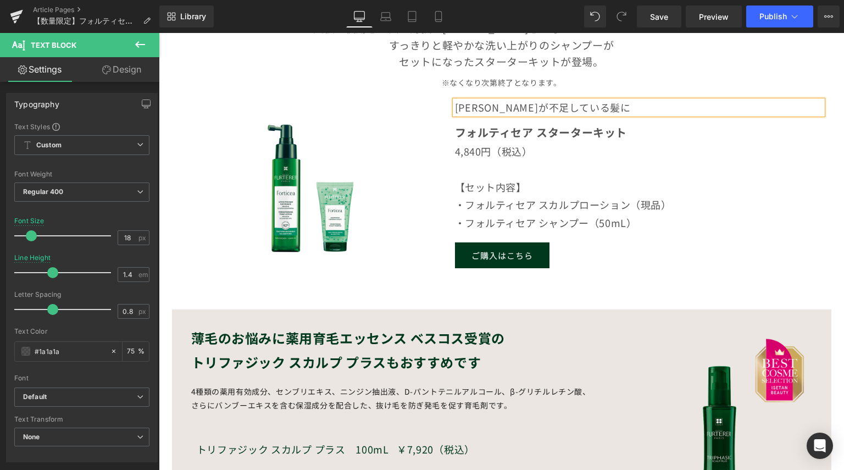
click at [618, 327] on div "Image" at bounding box center [721, 423] width 220 height 194
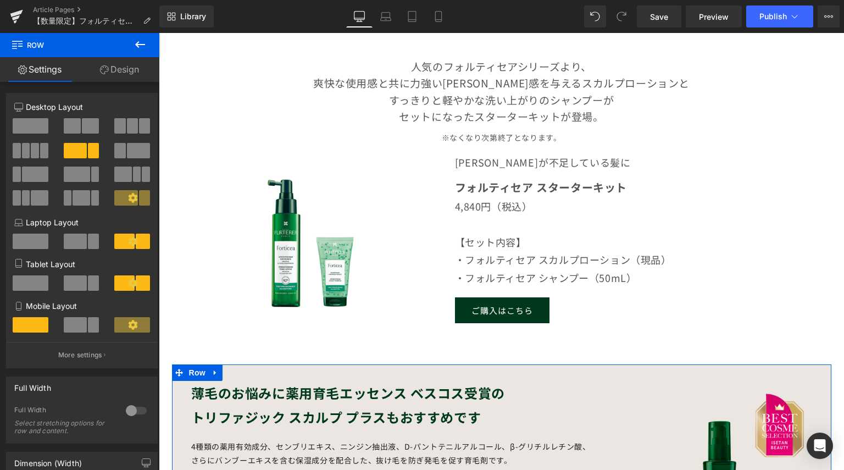
scroll to position [466, 0]
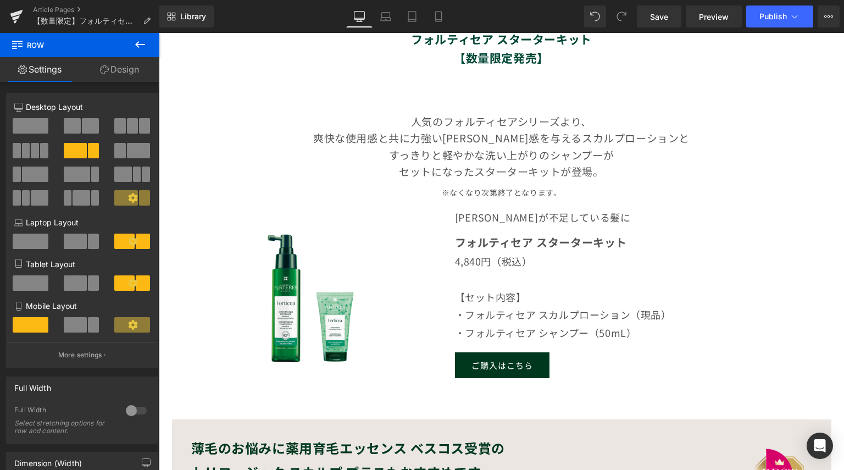
click at [159, 33] on div at bounding box center [159, 33] width 0 height 0
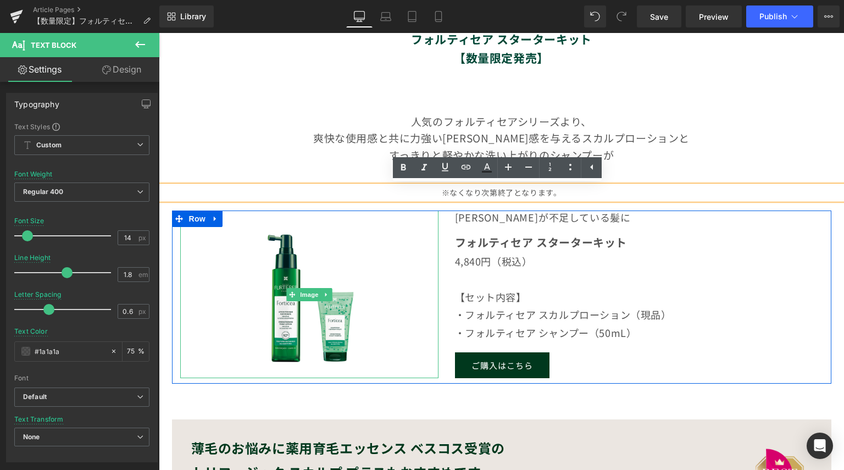
click at [191, 247] on div at bounding box center [309, 294] width 258 height 168
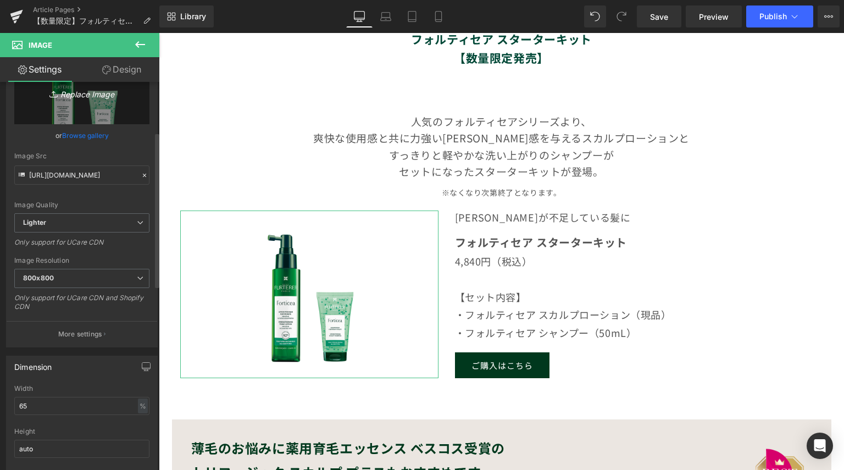
scroll to position [0, 0]
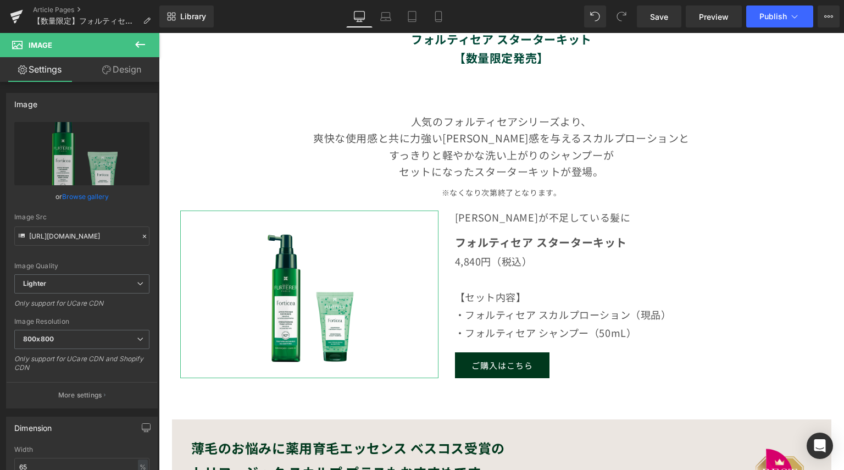
click at [118, 72] on link "Design" at bounding box center [122, 69] width 80 height 25
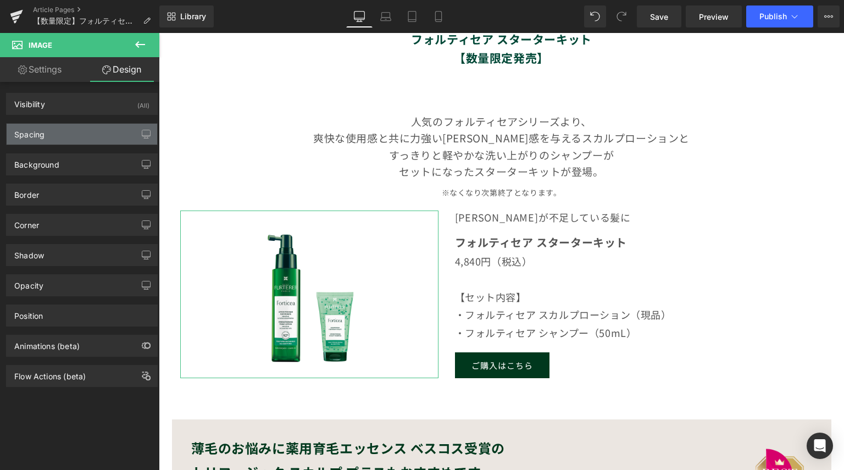
click at [77, 139] on div "Spacing" at bounding box center [82, 134] width 150 height 21
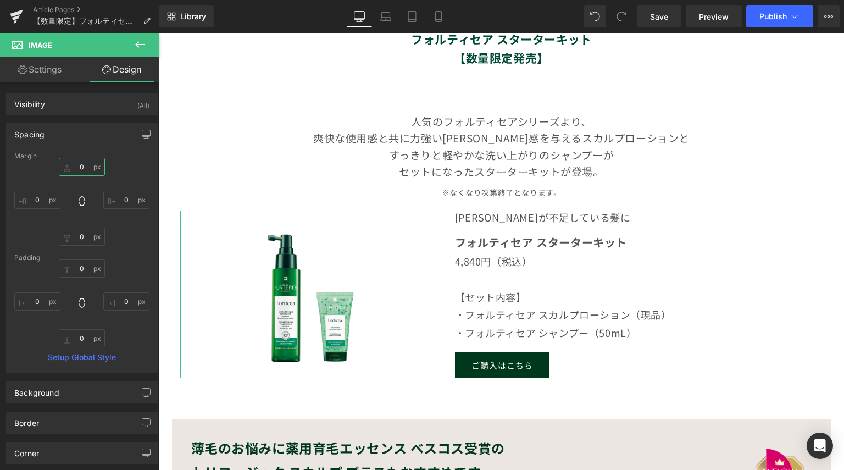
click at [85, 172] on input "0" at bounding box center [82, 167] width 46 height 18
type input "２"
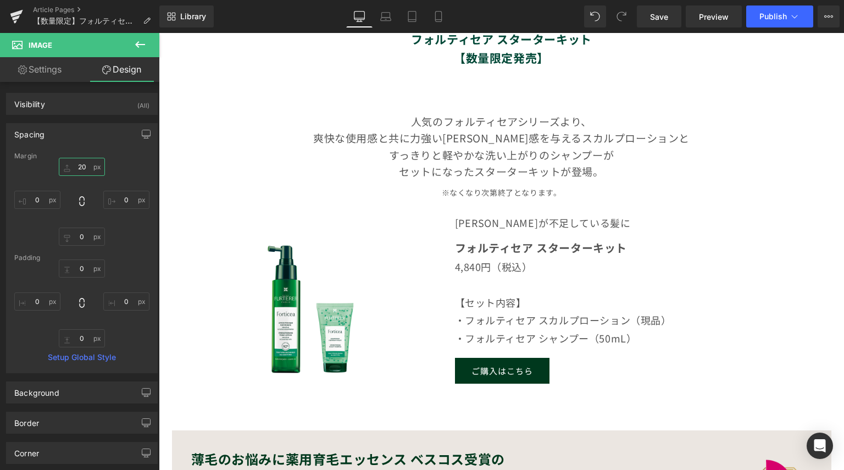
type input "2"
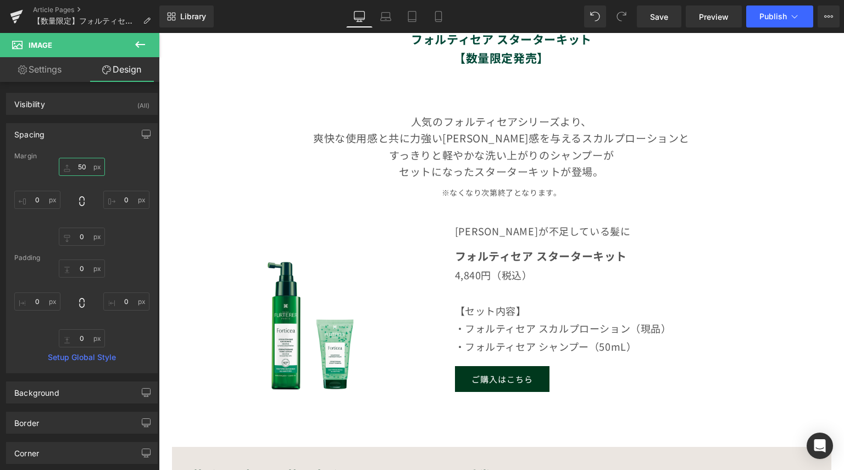
type input "5"
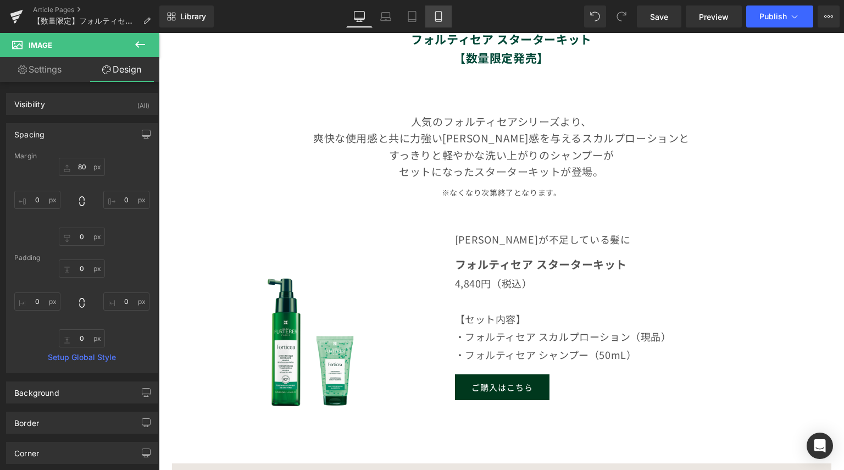
click at [433, 15] on icon at bounding box center [438, 16] width 11 height 11
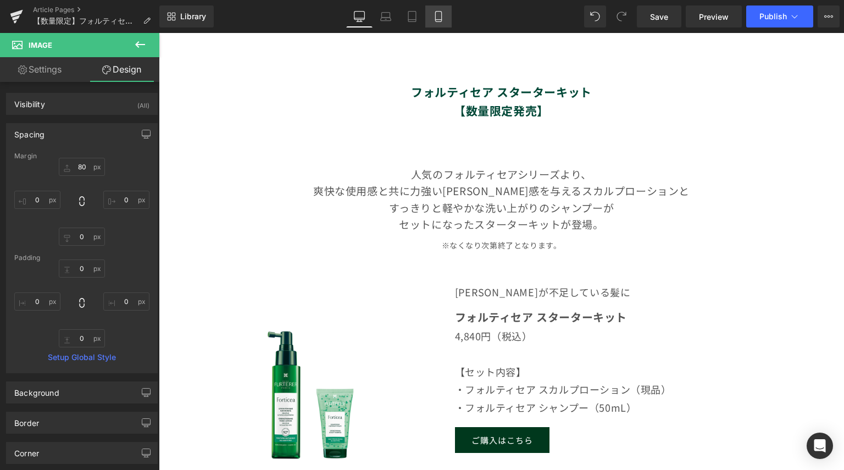
type input "80"
type input "0"
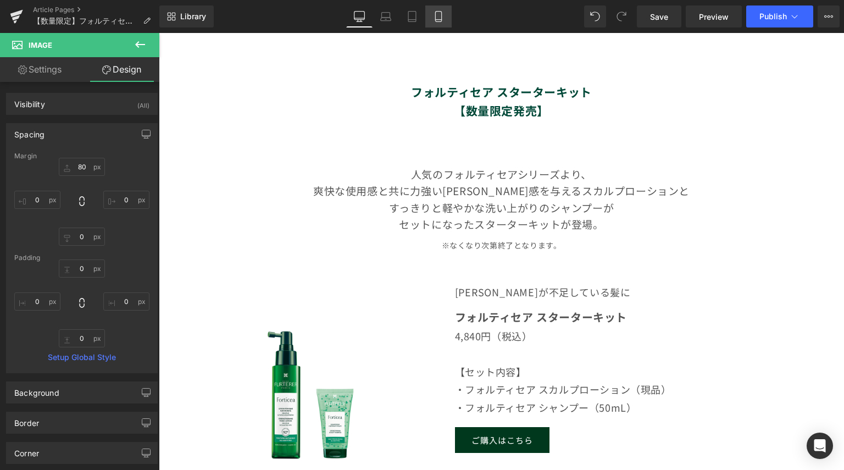
type input "0"
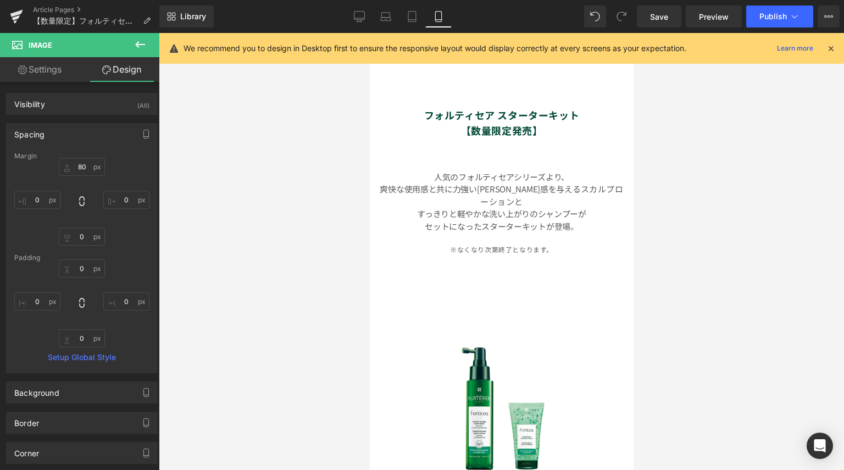
scroll to position [354, 0]
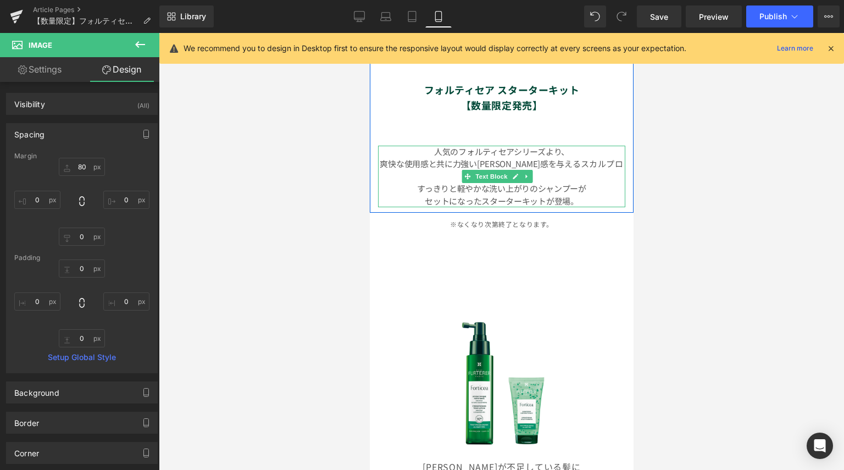
click at [558, 158] on span "スカルプローションと" at bounding box center [550, 170] width 143 height 24
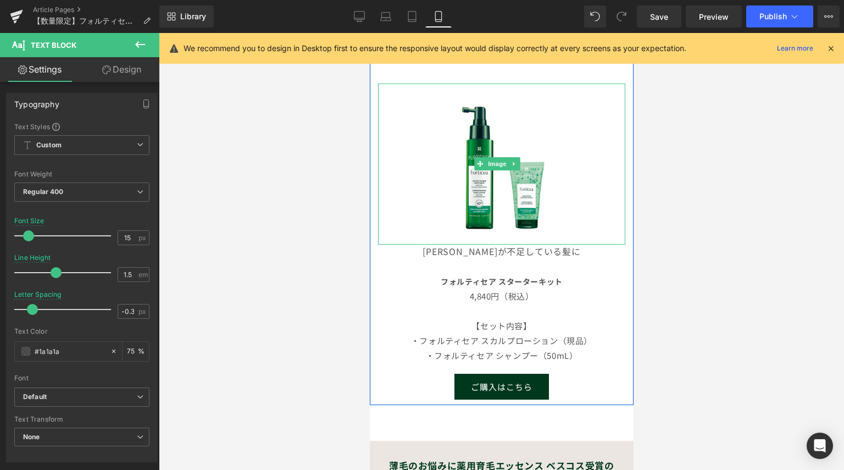
scroll to position [573, 0]
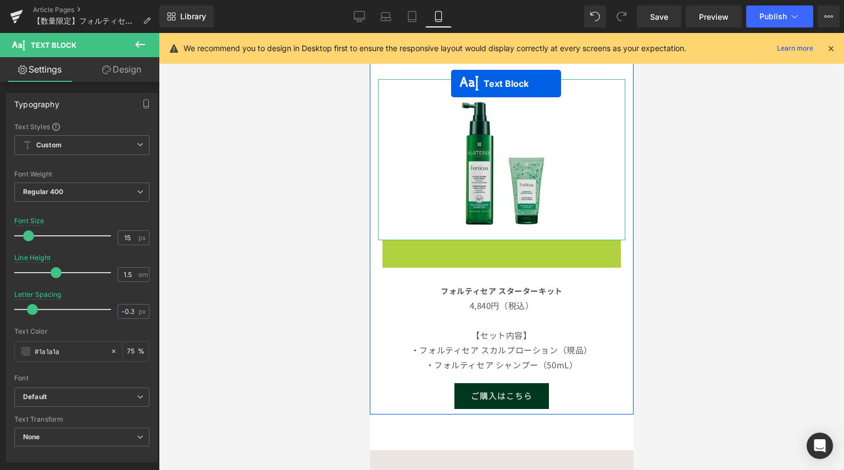
drag, startPoint x: 468, startPoint y: 233, endPoint x: 450, endPoint y: 83, distance: 150.5
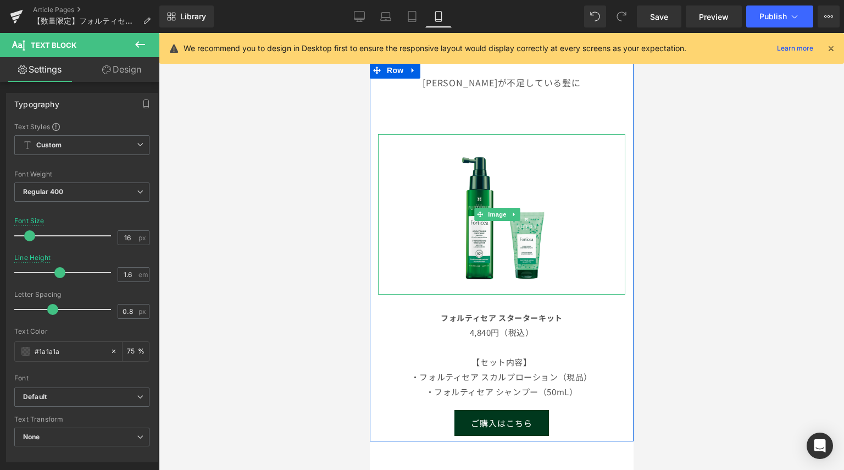
scroll to position [423, 0]
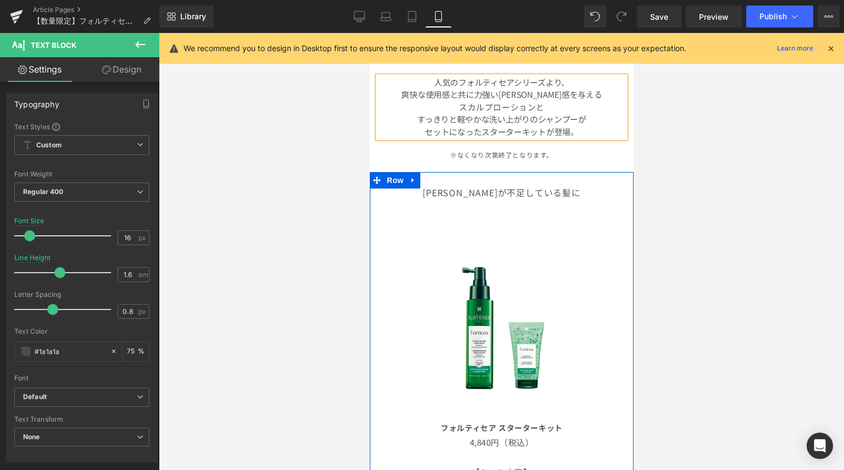
click at [550, 206] on div "Heading [PERSON_NAME]が不足している髪に Text Block Image" at bounding box center [501, 288] width 264 height 232
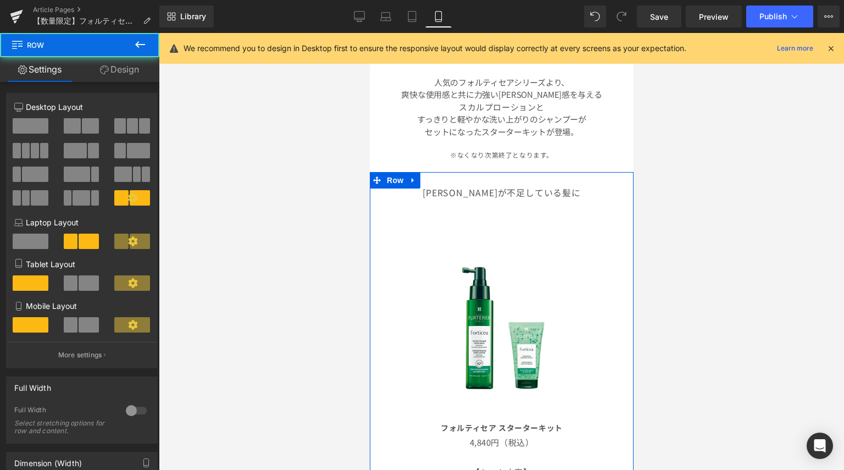
drag, startPoint x: 532, startPoint y: 216, endPoint x: 531, endPoint y: 223, distance: 6.8
click at [532, 217] on div "Heading [PERSON_NAME]が不足している髪に Text Block Image" at bounding box center [501, 288] width 264 height 232
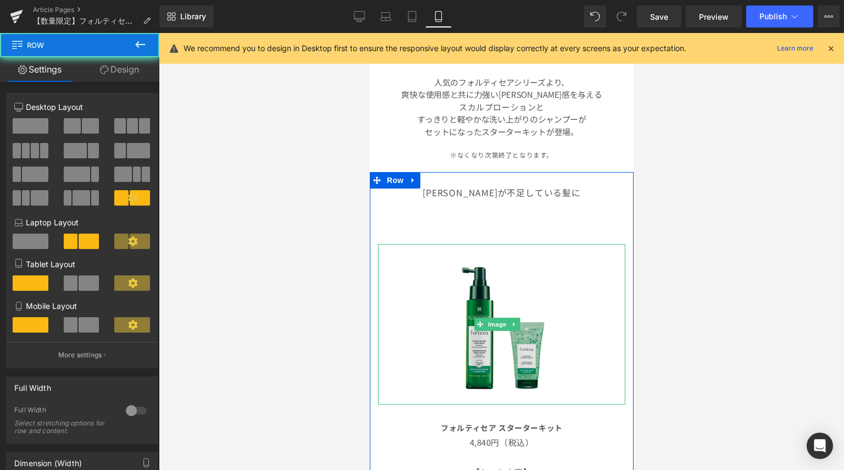
click at [539, 272] on img at bounding box center [501, 324] width 161 height 161
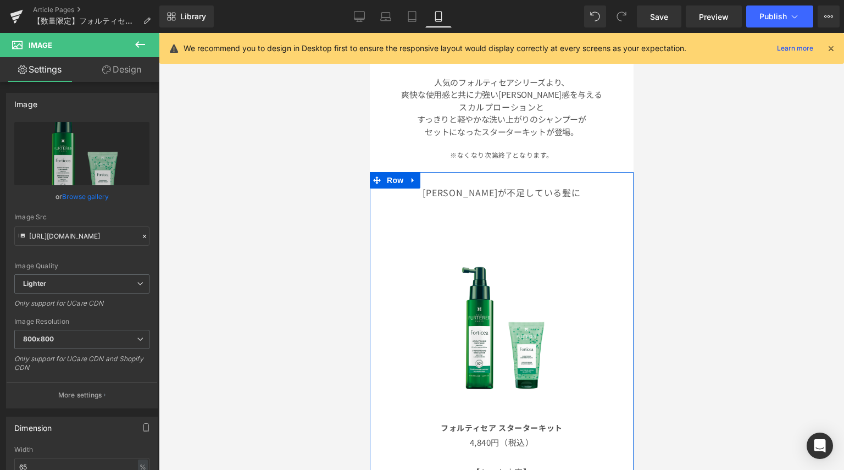
click at [514, 214] on div "Heading [PERSON_NAME]が不足している髪に Text Block Image" at bounding box center [501, 288] width 264 height 232
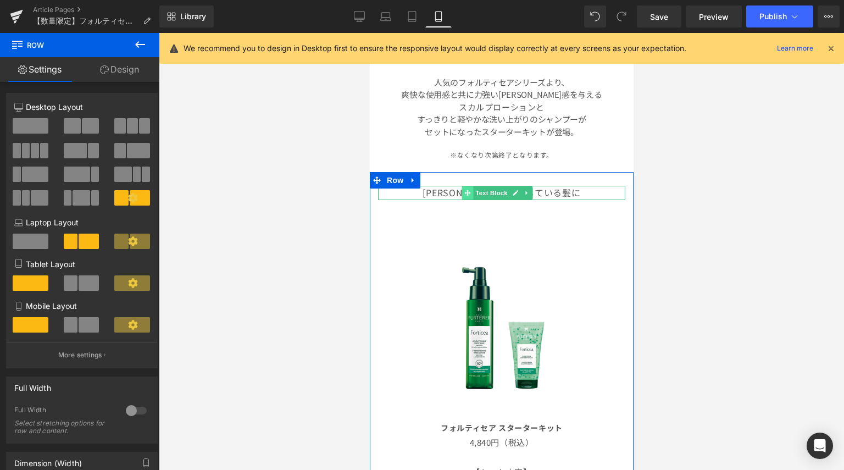
click at [470, 189] on icon at bounding box center [467, 192] width 6 height 7
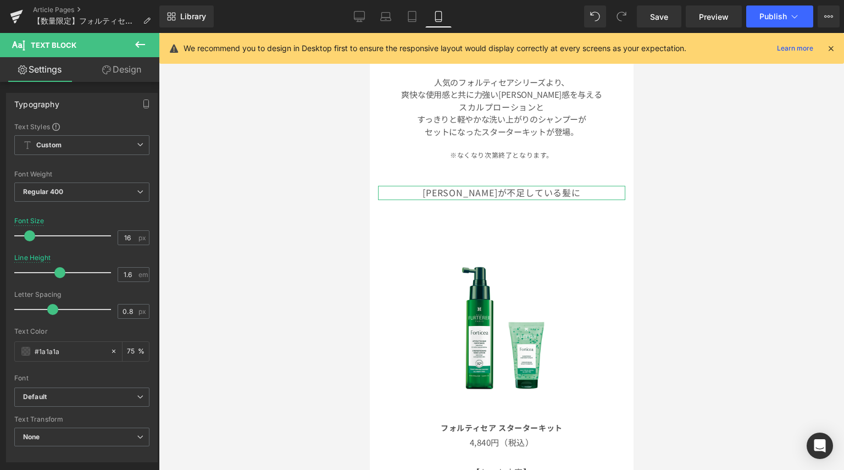
click at [129, 75] on link "Design" at bounding box center [122, 69] width 80 height 25
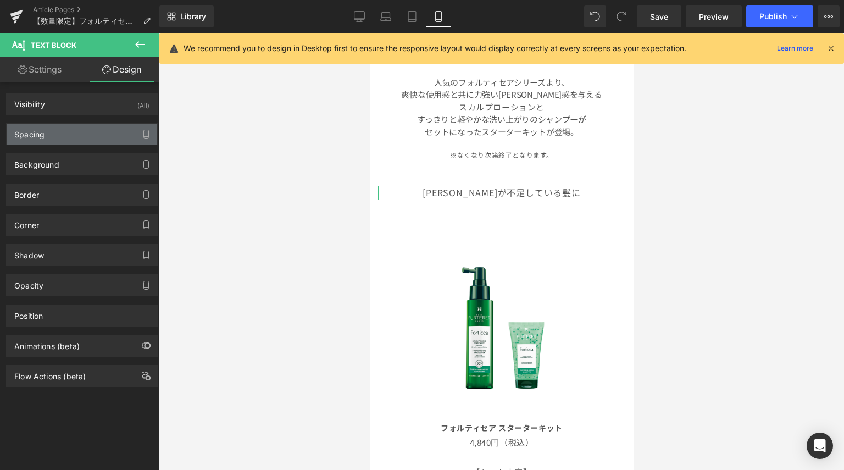
click at [68, 130] on div "Spacing" at bounding box center [82, 134] width 150 height 21
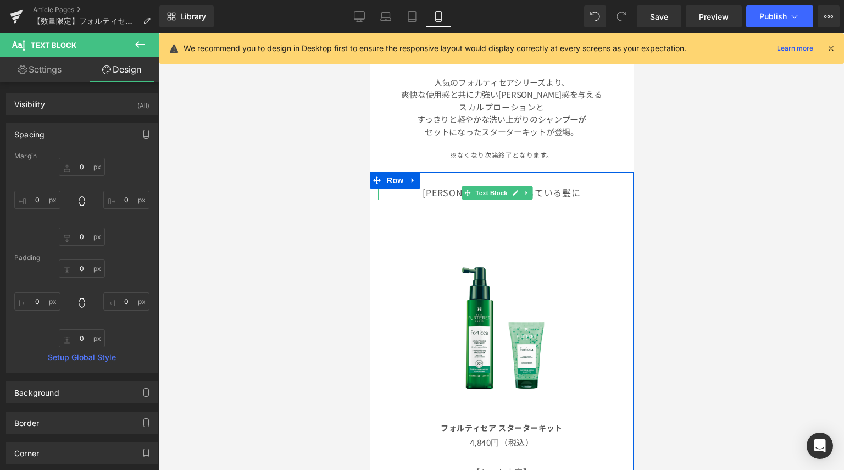
click at [433, 187] on p "[PERSON_NAME]が不足している髪に" at bounding box center [500, 193] width 247 height 14
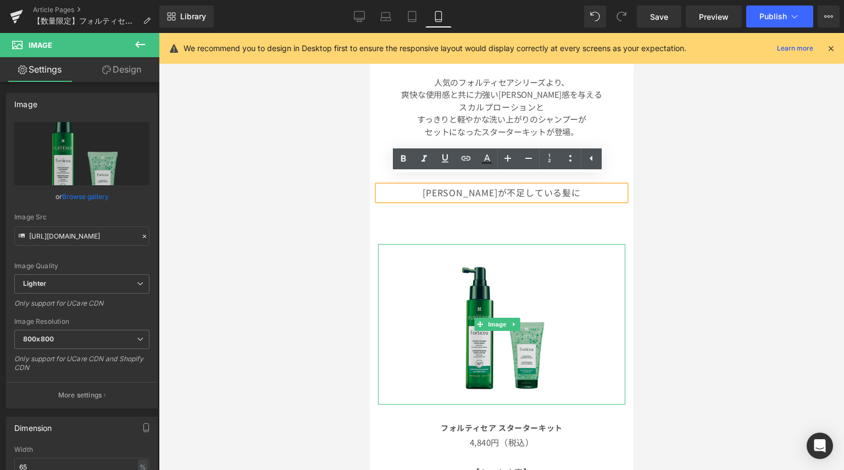
click at [438, 244] on img at bounding box center [501, 324] width 161 height 161
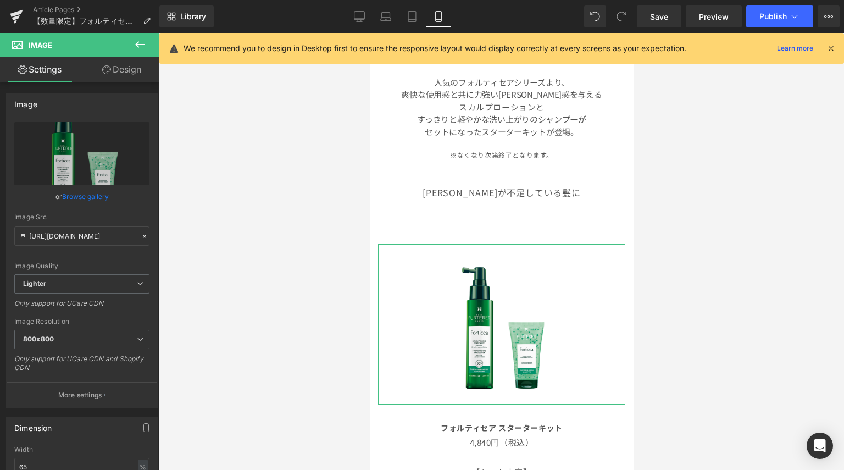
click at [123, 70] on link "Design" at bounding box center [122, 69] width 80 height 25
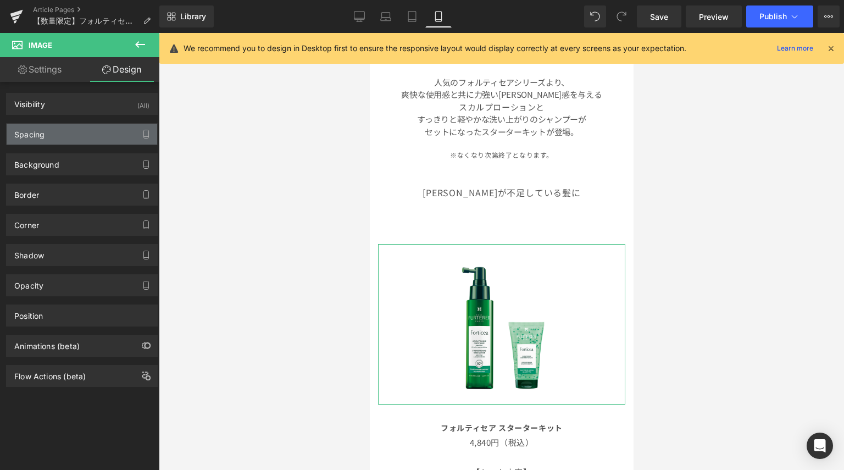
click at [96, 136] on div "Spacing" at bounding box center [82, 134] width 150 height 21
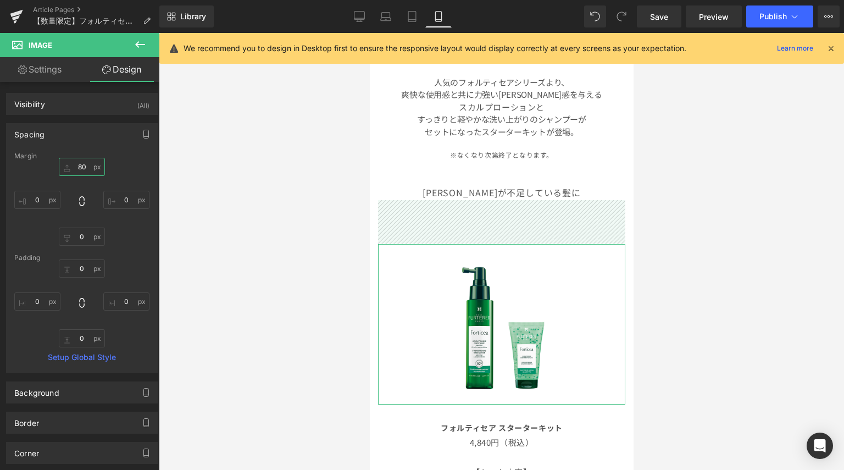
click at [90, 164] on input "80" at bounding box center [82, 167] width 46 height 18
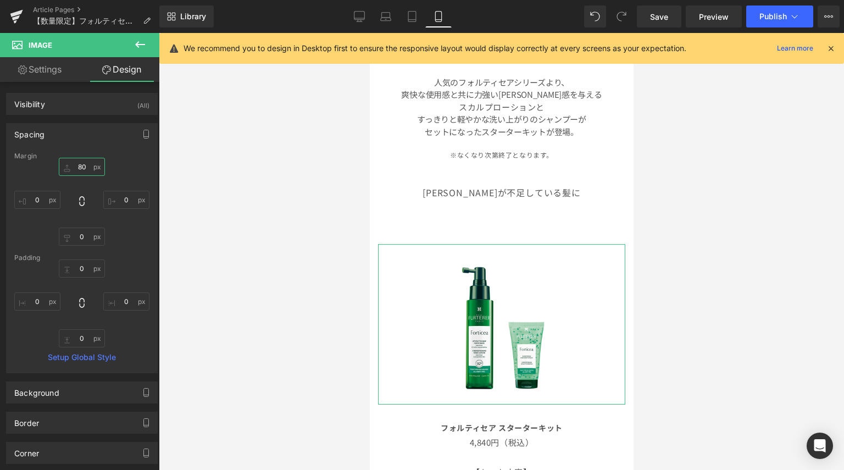
type input "２"
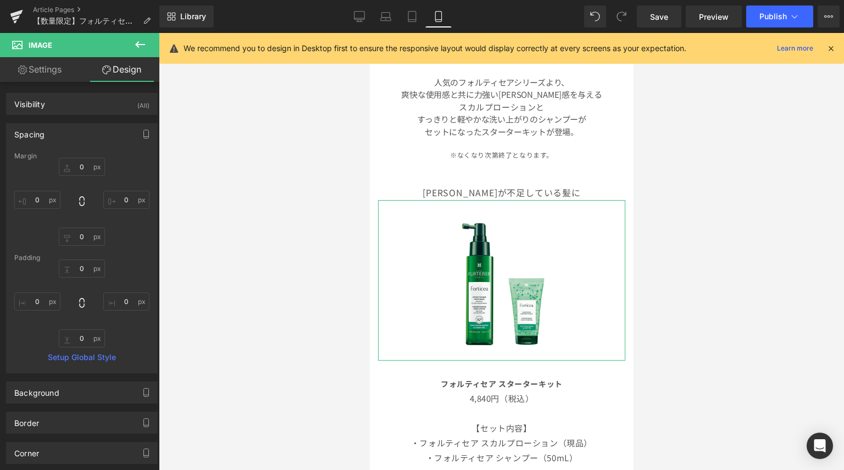
click at [113, 140] on div "Spacing" at bounding box center [82, 134] width 150 height 21
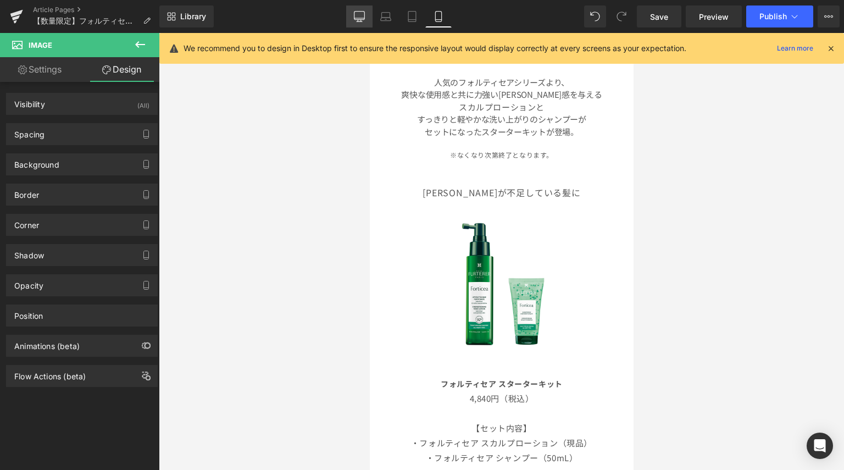
click at [363, 20] on icon at bounding box center [359, 16] width 11 height 11
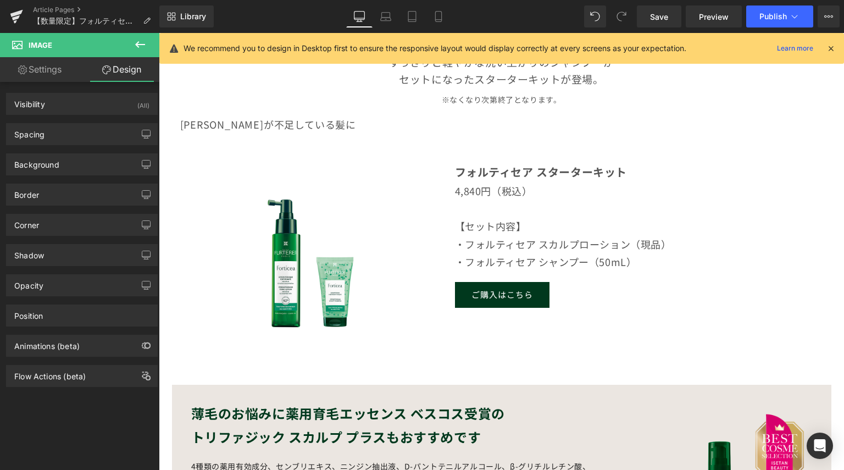
scroll to position [559, 0]
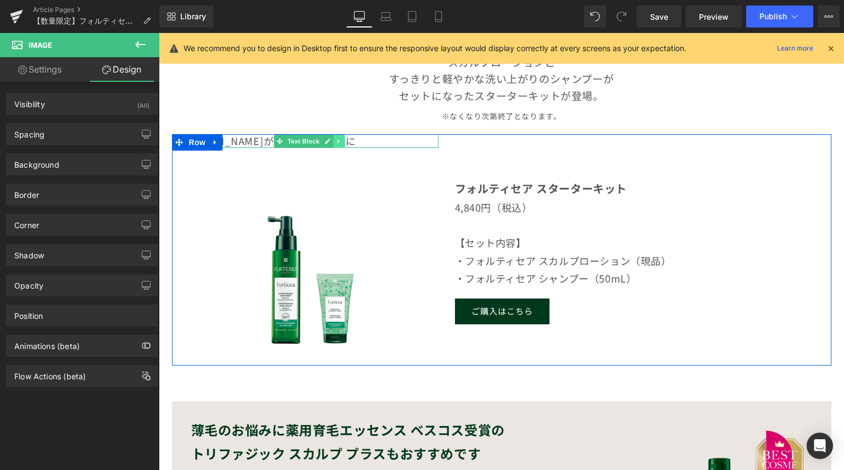
click at [339, 140] on link at bounding box center [339, 141] width 12 height 13
click at [376, 140] on p "[PERSON_NAME]が不足している髪に" at bounding box center [309, 141] width 258 height 14
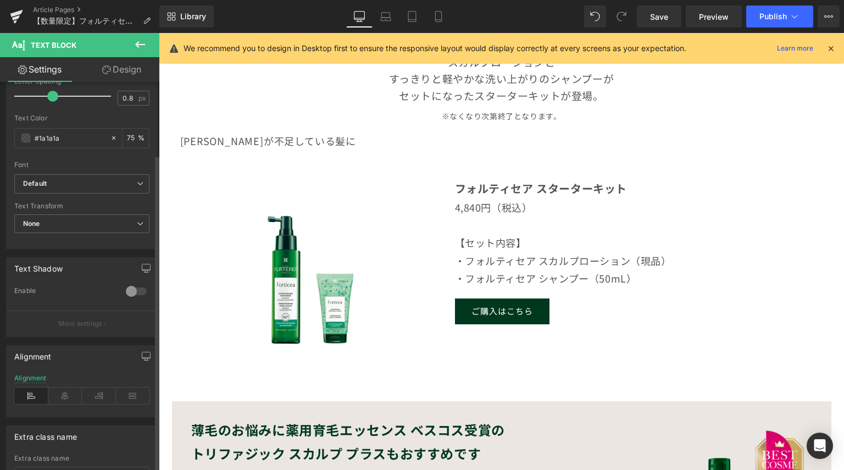
scroll to position [220, 0]
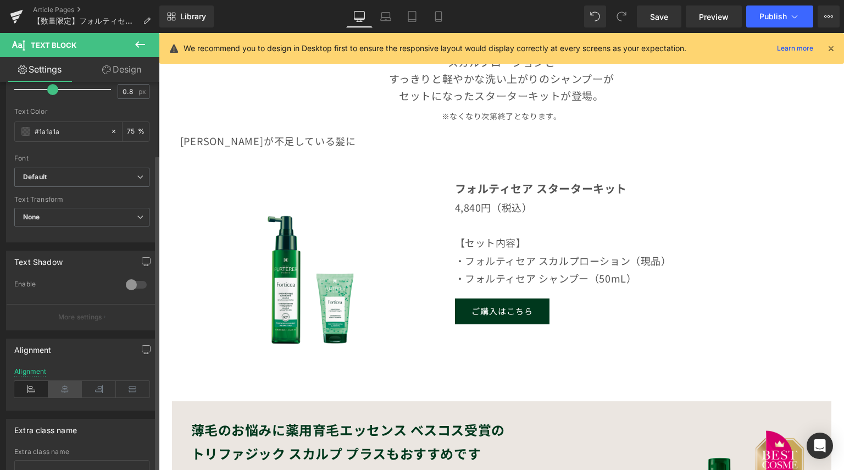
click at [70, 388] on icon at bounding box center [65, 389] width 34 height 16
click at [93, 389] on icon at bounding box center [99, 389] width 34 height 16
click at [121, 388] on icon at bounding box center [133, 389] width 34 height 16
click at [26, 386] on icon at bounding box center [31, 389] width 34 height 16
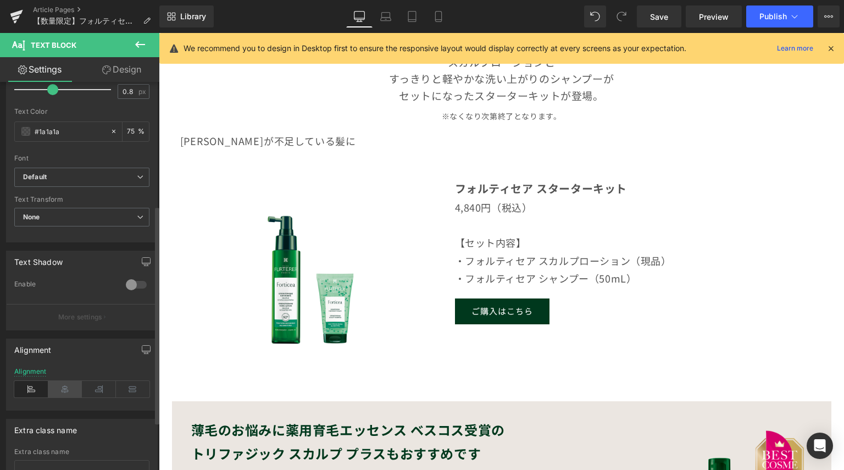
click at [52, 386] on icon at bounding box center [65, 389] width 34 height 16
click at [94, 390] on icon at bounding box center [99, 389] width 34 height 16
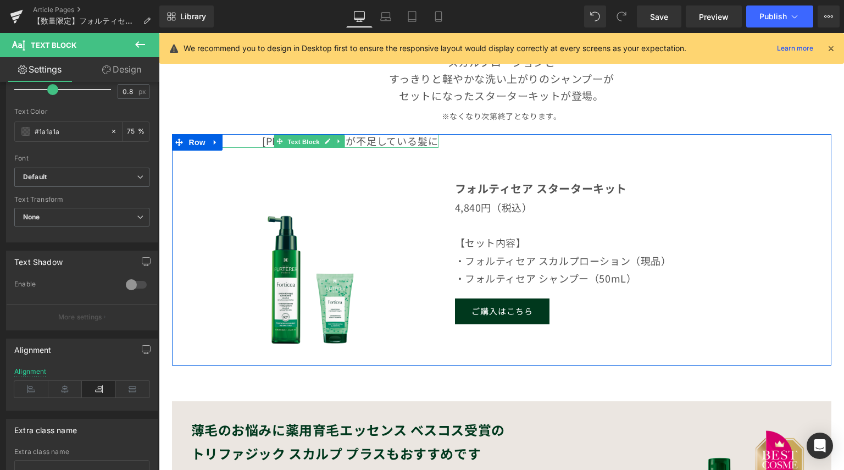
click at [289, 140] on span "Text Block" at bounding box center [303, 141] width 36 height 13
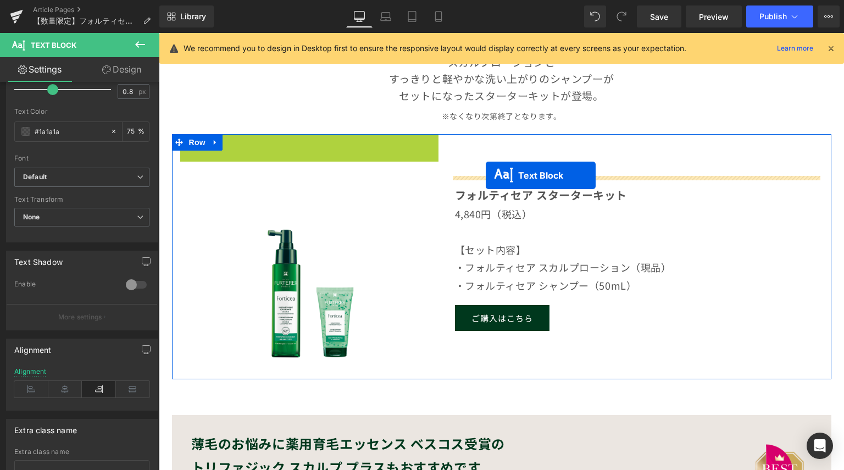
drag, startPoint x: 271, startPoint y: 141, endPoint x: 486, endPoint y: 175, distance: 217.0
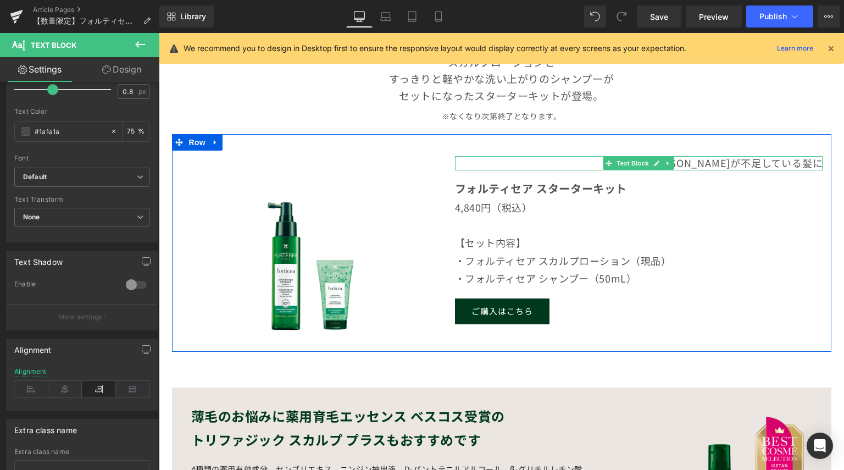
click at [669, 163] on p "[PERSON_NAME]が不足している髪に" at bounding box center [639, 163] width 368 height 14
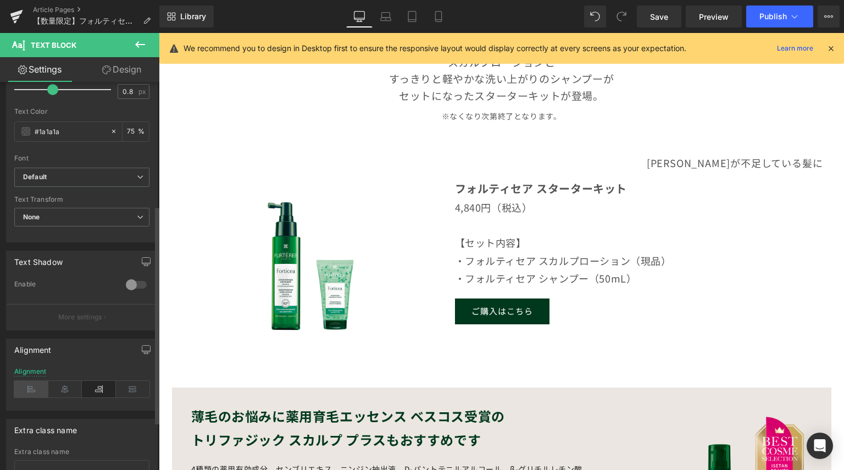
click at [33, 390] on icon at bounding box center [31, 389] width 34 height 16
click at [437, 20] on icon at bounding box center [438, 20] width 6 height 0
type input "16"
type input "1.6"
type input "75"
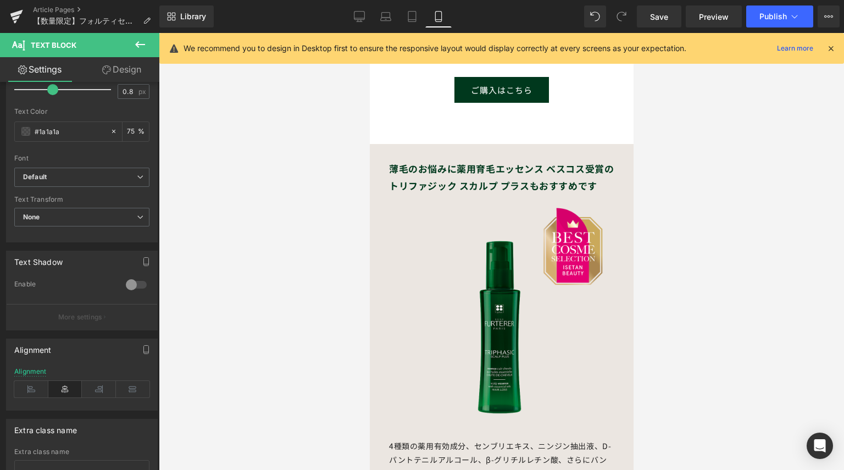
scroll to position [824, 0]
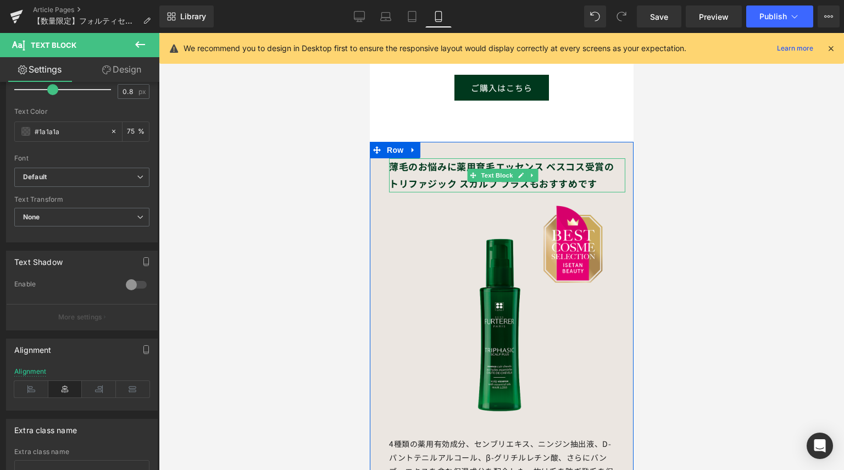
click at [586, 176] on strong "トリファジック スカルプ プラスもおすすめです" at bounding box center [492, 183] width 208 height 14
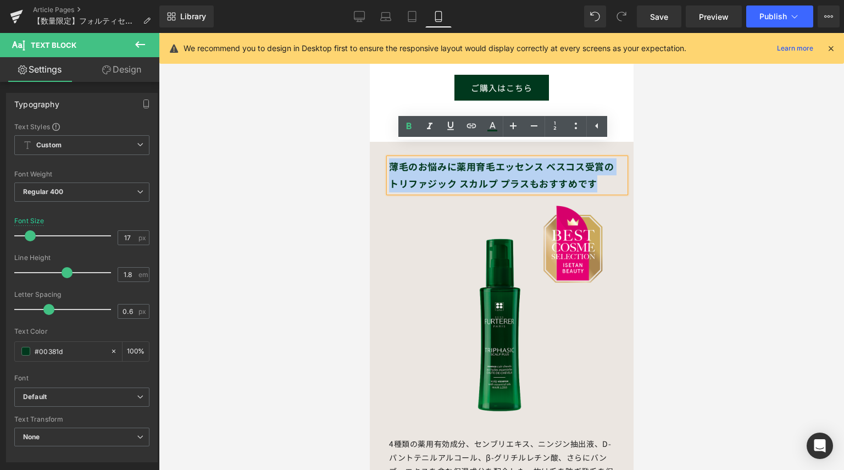
drag, startPoint x: 587, startPoint y: 169, endPoint x: 381, endPoint y: 150, distance: 207.3
click at [381, 158] on div "薄毛のお悩みに薬用育毛エッセンス ベスコス受賞の トリファジック スカルプ プラスもおすすめです Text Block Image 4種類の薬用有効成分、セン…" at bounding box center [501, 374] width 264 height 433
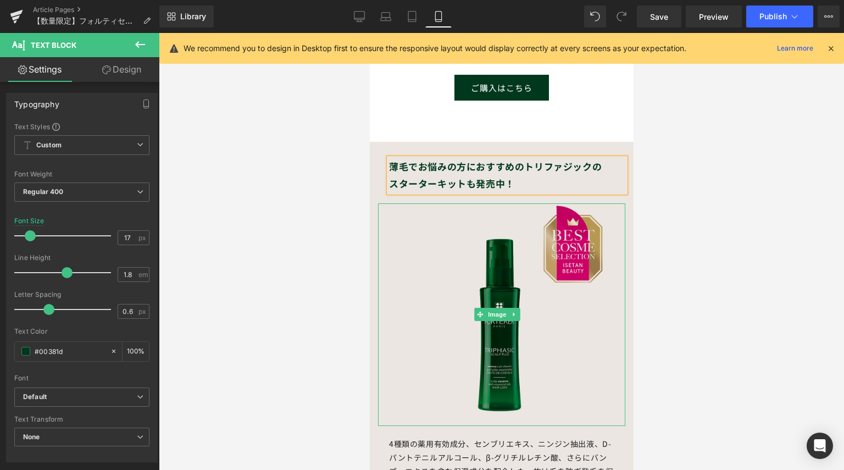
click at [574, 233] on img at bounding box center [501, 314] width 222 height 222
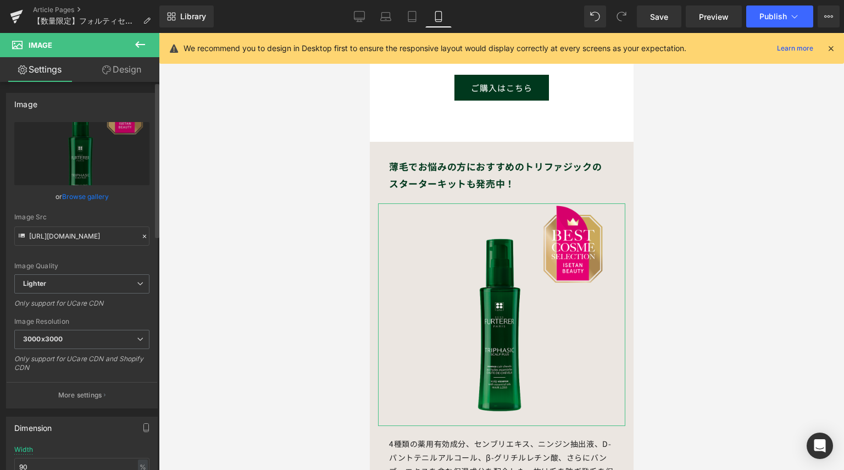
click at [102, 199] on link "Browse gallery" at bounding box center [85, 196] width 47 height 19
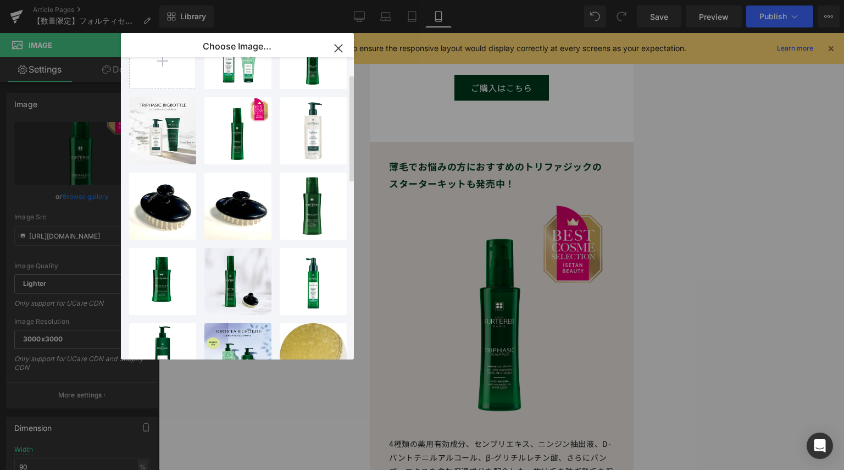
scroll to position [0, 0]
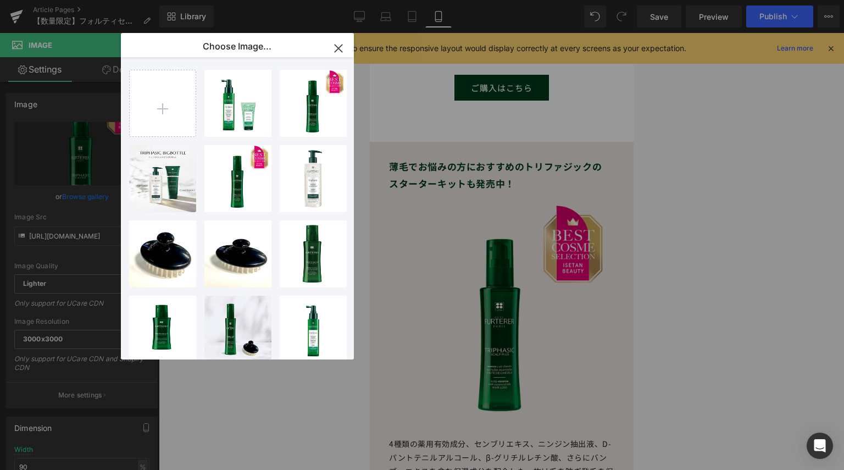
click at [343, 45] on icon "button" at bounding box center [339, 49] width 18 height 18
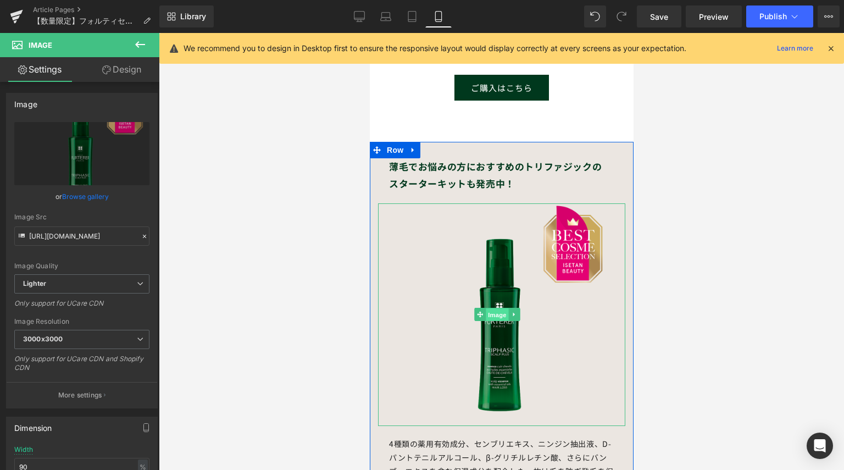
click at [488, 308] on span "Image" at bounding box center [497, 314] width 23 height 13
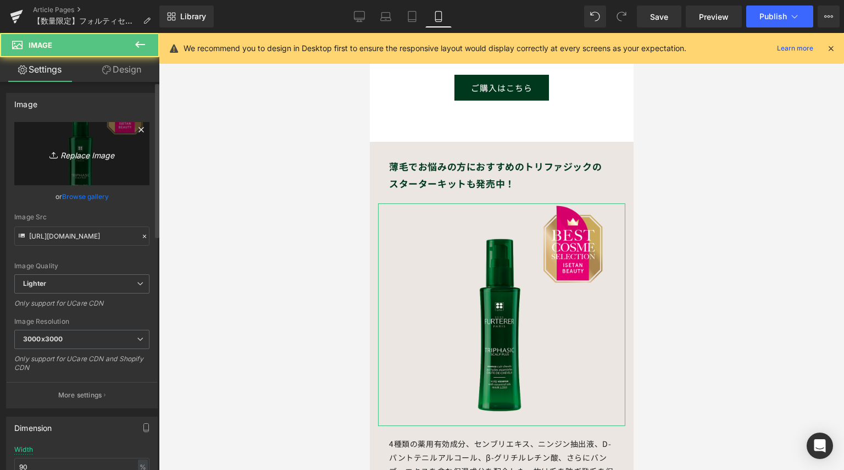
click at [77, 156] on icon "Replace Image" at bounding box center [82, 154] width 88 height 14
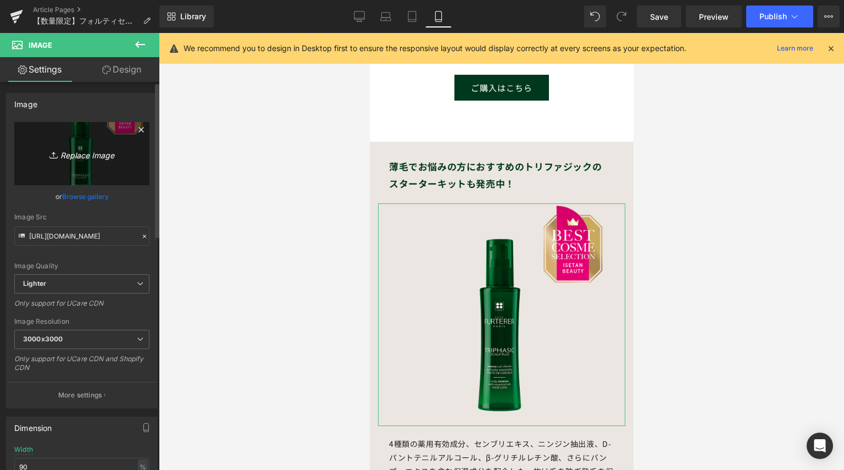
type input "C:\fakepath\TRP-StarterKit_[DATE].png"
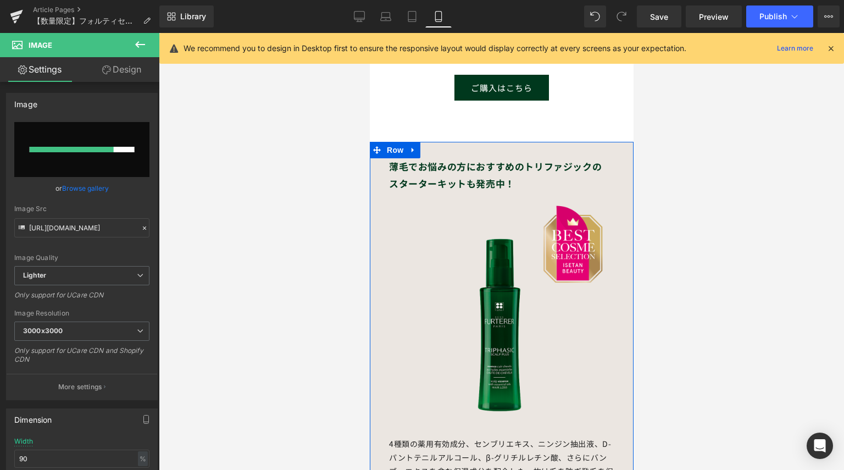
scroll to position [879, 0]
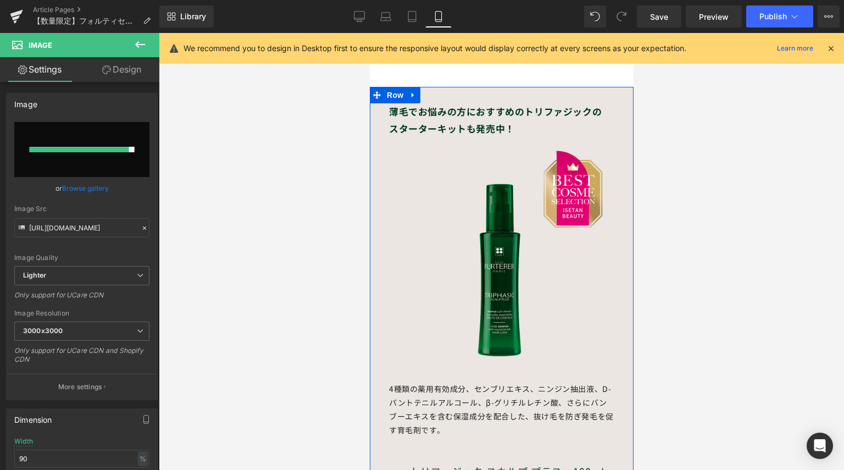
type input "[URL][DOMAIN_NAME][DATE]"
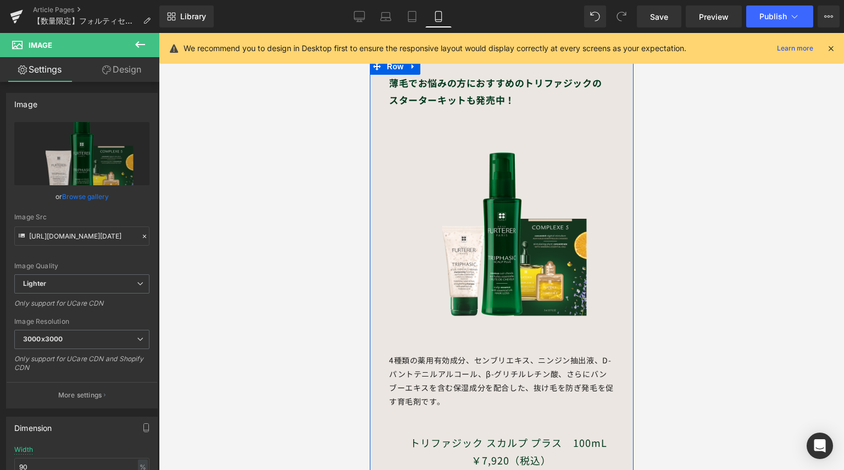
scroll to position [934, 0]
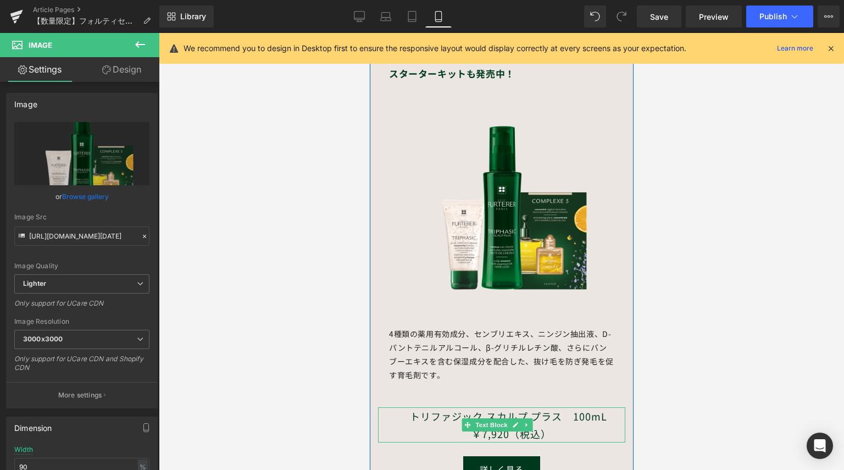
click at [534, 407] on p "トリファジック スカルプ プラス　100mL ￥7,920（税込）" at bounding box center [509, 425] width 231 height 36
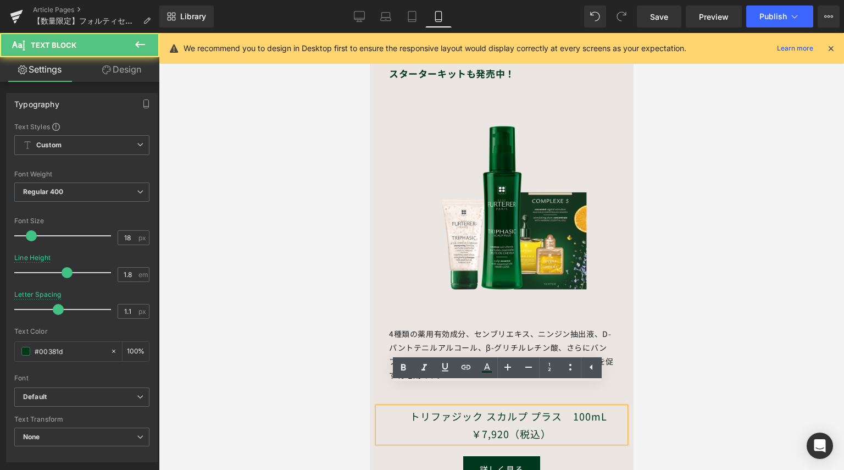
click at [565, 407] on p "トリファジック スカルプ プラス　100mL ￥7,920（税込）" at bounding box center [509, 425] width 231 height 36
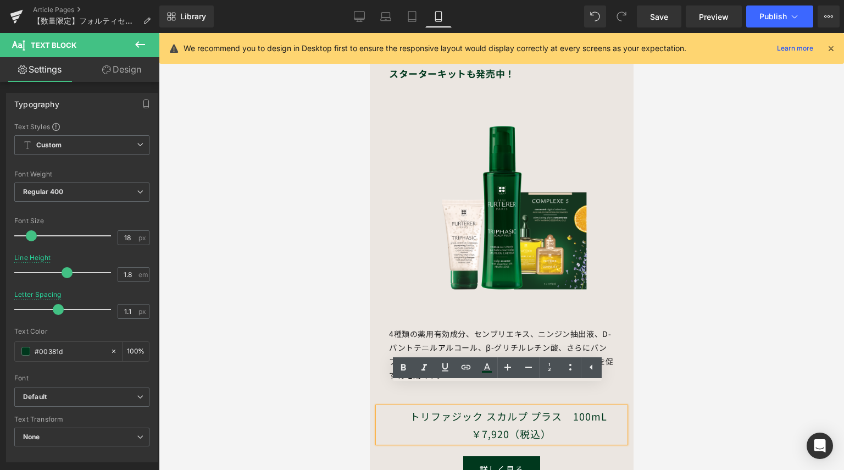
click at [550, 407] on p "トリファジック スカルプ プラス　100mL ￥7,920（税込）" at bounding box center [509, 425] width 231 height 36
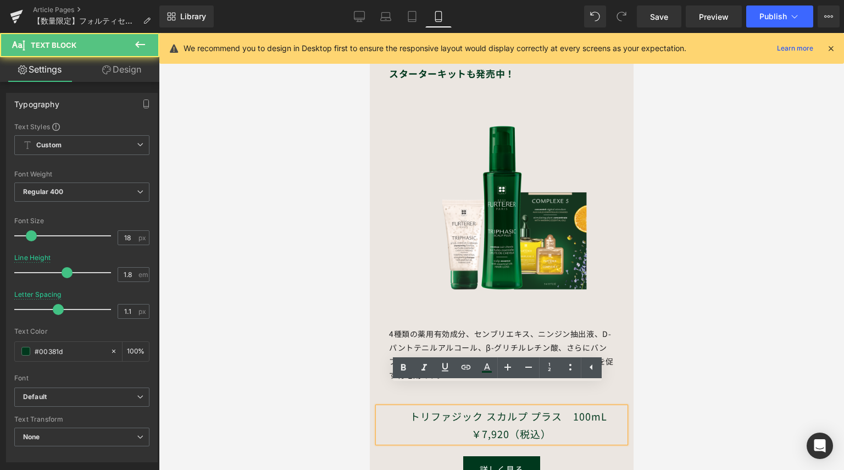
click at [606, 407] on p "トリファジック スカルプ プラス　100mL ￥7,920（税込）" at bounding box center [509, 425] width 231 height 36
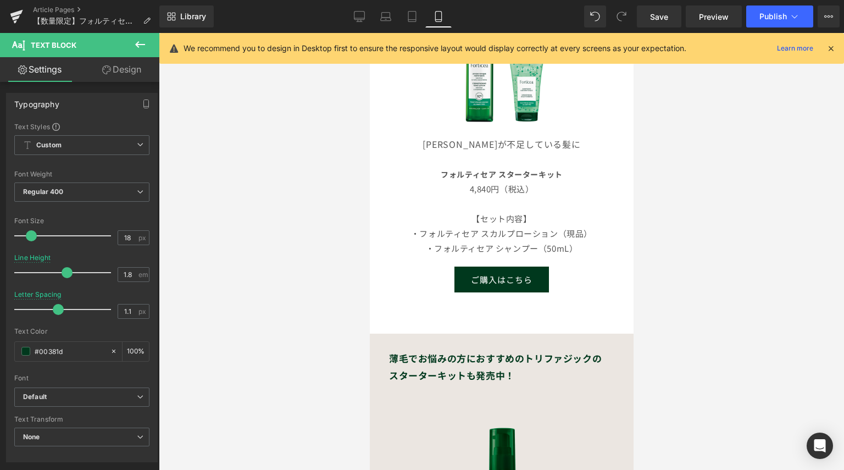
scroll to position [549, 0]
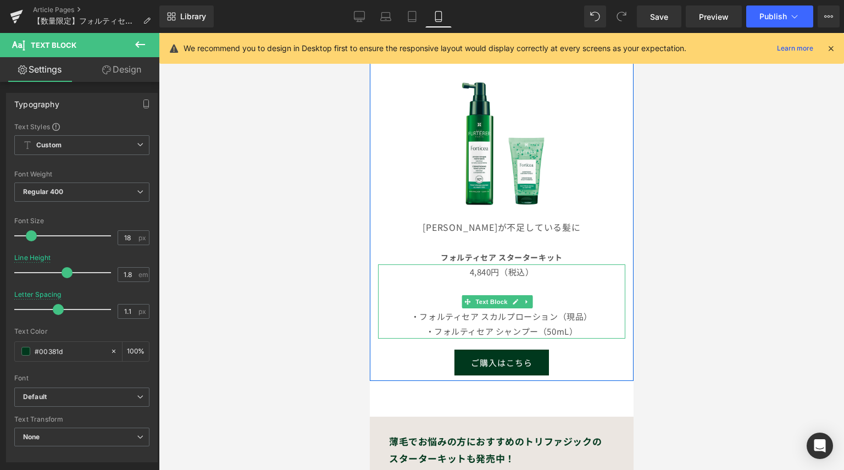
click at [493, 264] on p "4,840円（税込）" at bounding box center [500, 271] width 247 height 15
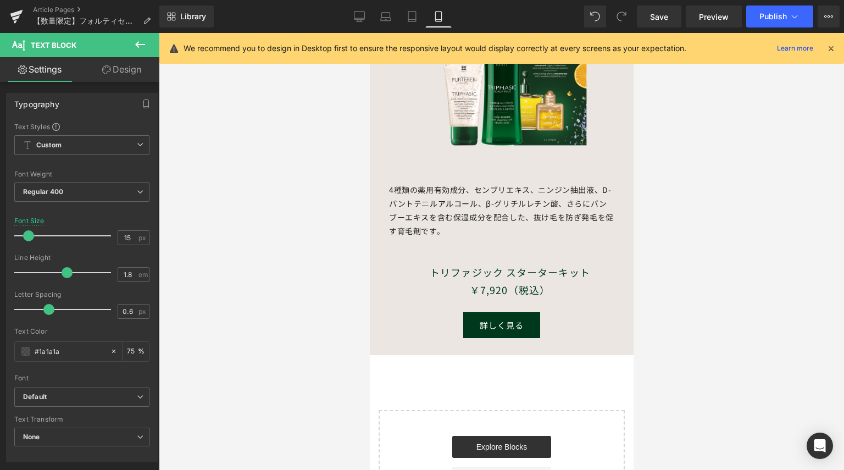
scroll to position [1153, 0]
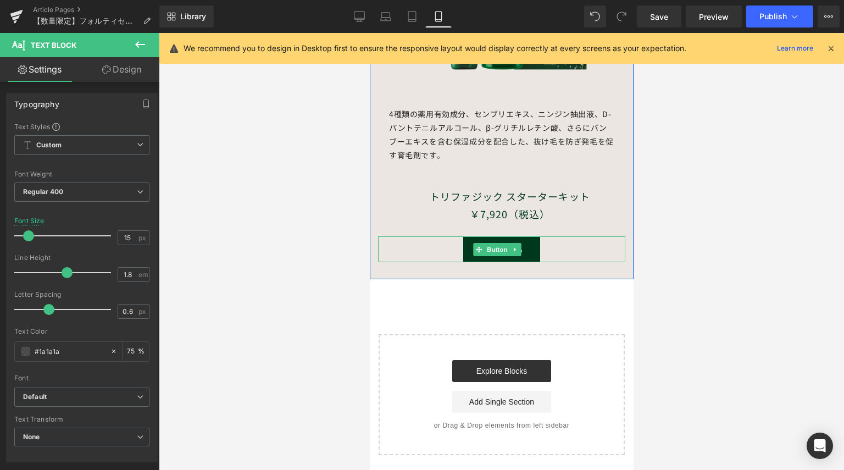
click at [531, 236] on link "詳しく見る" at bounding box center [500, 249] width 77 height 26
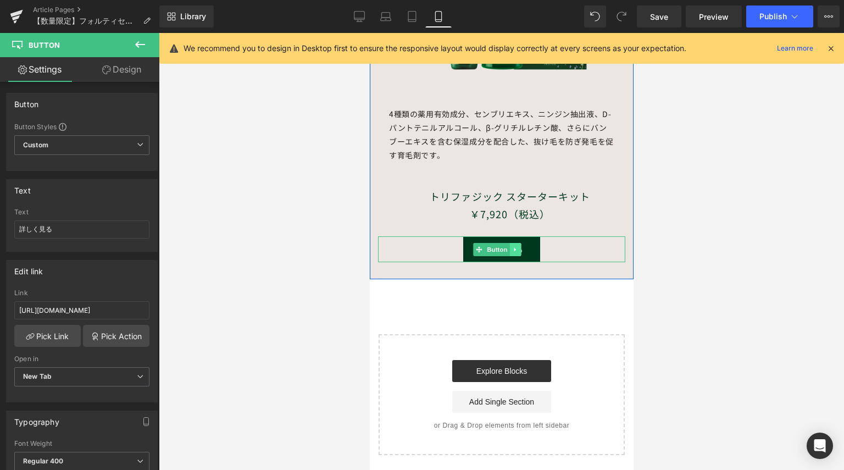
drag, startPoint x: 497, startPoint y: 224, endPoint x: 516, endPoint y: 224, distance: 18.7
click at [497, 243] on span "Button" at bounding box center [496, 249] width 25 height 13
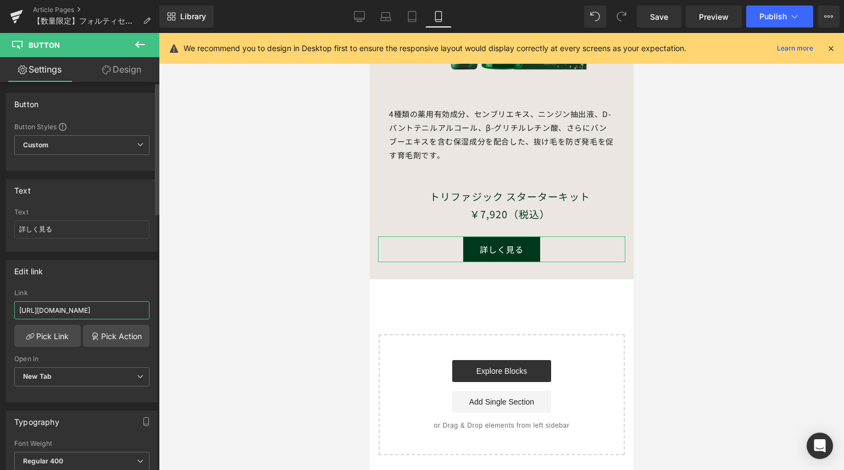
click at [70, 308] on input "[URL][DOMAIN_NAME]" at bounding box center [81, 310] width 135 height 18
click at [131, 309] on input "[URL][DOMAIN_NAME]" at bounding box center [81, 310] width 135 height 18
drag, startPoint x: 20, startPoint y: 306, endPoint x: 261, endPoint y: 321, distance: 241.6
click at [261, 321] on div "Button You are previewing how the will restyle your page. You can not edit Elem…" at bounding box center [422, 244] width 844 height 488
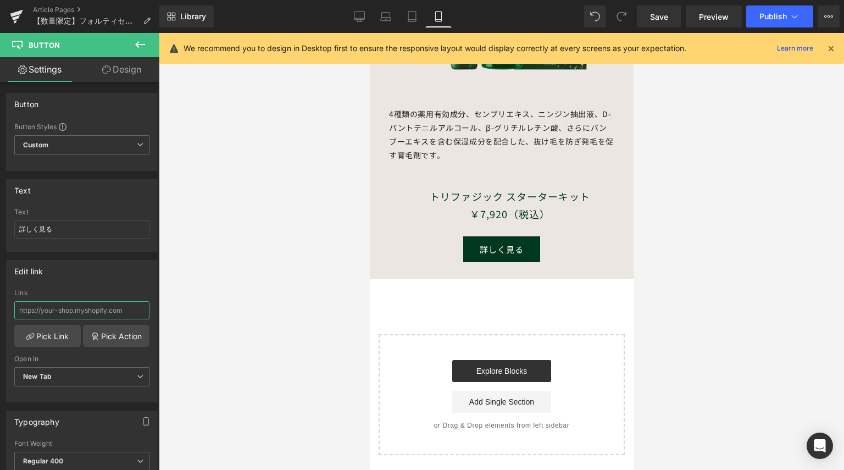
scroll to position [0, 0]
type input "[URL][DOMAIN_NAME]"
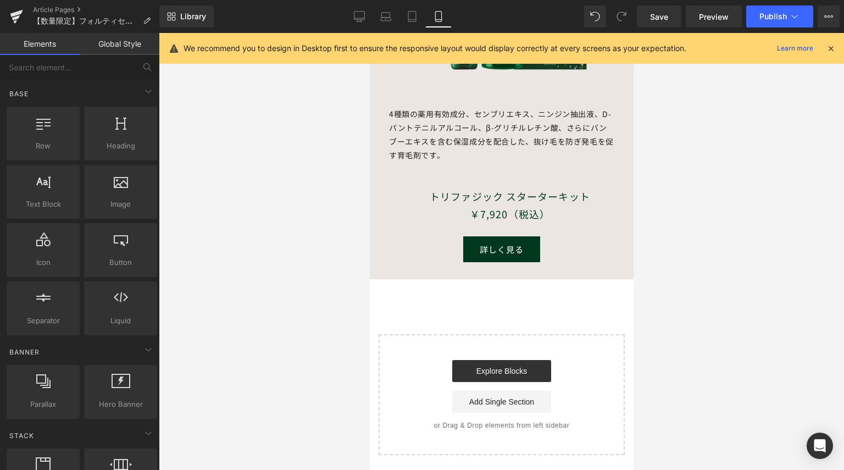
click at [303, 267] on div at bounding box center [501, 251] width 685 height 437
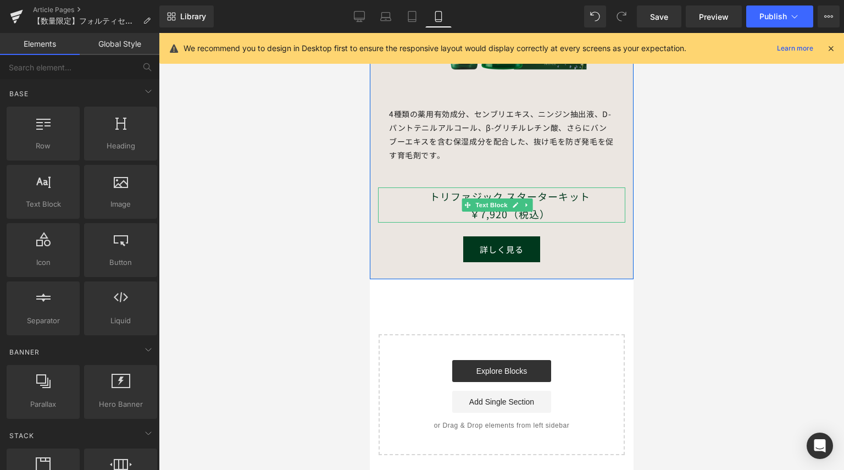
click at [468, 205] on p "￥7,920（税込）" at bounding box center [509, 214] width 231 height 18
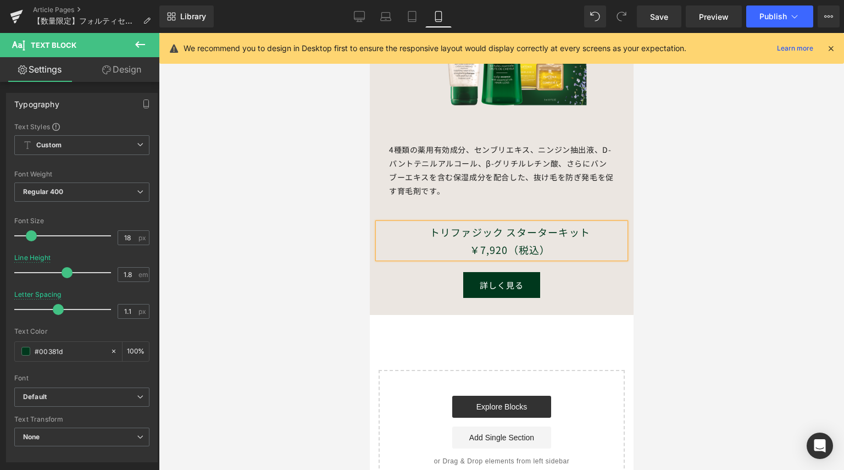
scroll to position [1098, 0]
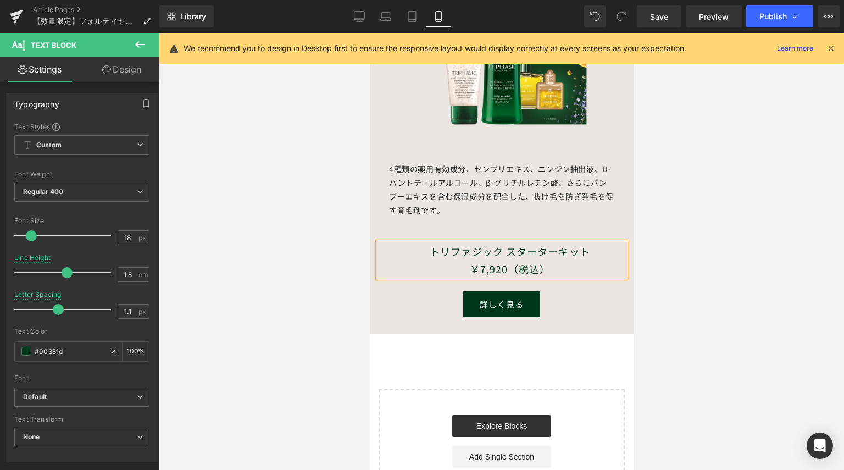
click at [477, 185] on p "4種類の薬用有効成分、センブリエキス、ニンジン抽出液、D-パントテニルアルコール、β-グリチルレチン酸、さらにバンブーエキスを含む保湿成分を配合した、抜け毛を…" at bounding box center [500, 189] width 225 height 55
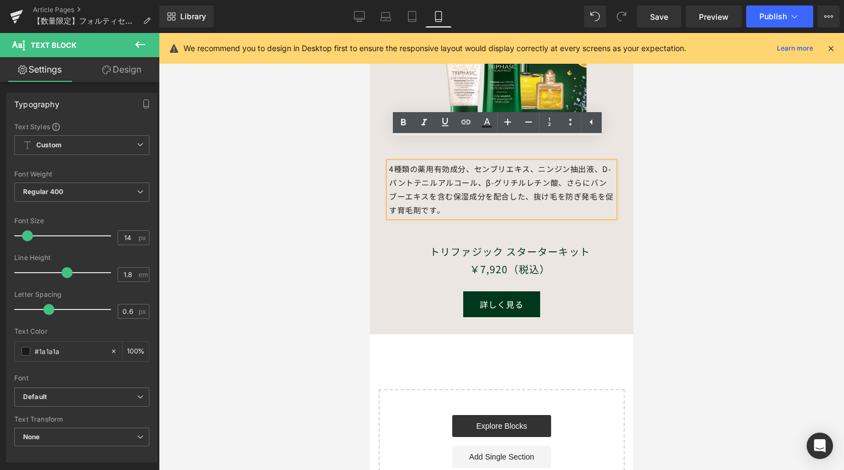
click at [468, 194] on p "4種類の薬用有効成分、センブリエキス、ニンジン抽出液、D-パントテニルアルコール、β-グリチルレチン酸、さらにバンブーエキスを含む保湿成分を配合した、抜け毛を…" at bounding box center [500, 189] width 225 height 55
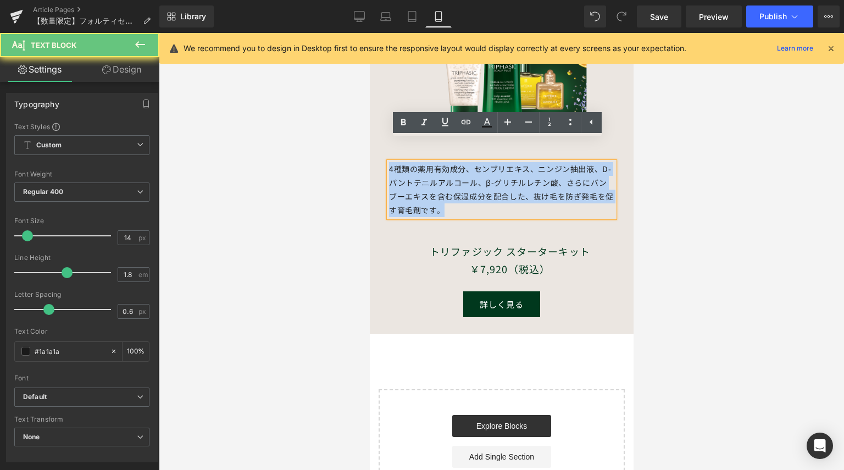
drag, startPoint x: 472, startPoint y: 192, endPoint x: 349, endPoint y: 135, distance: 135.1
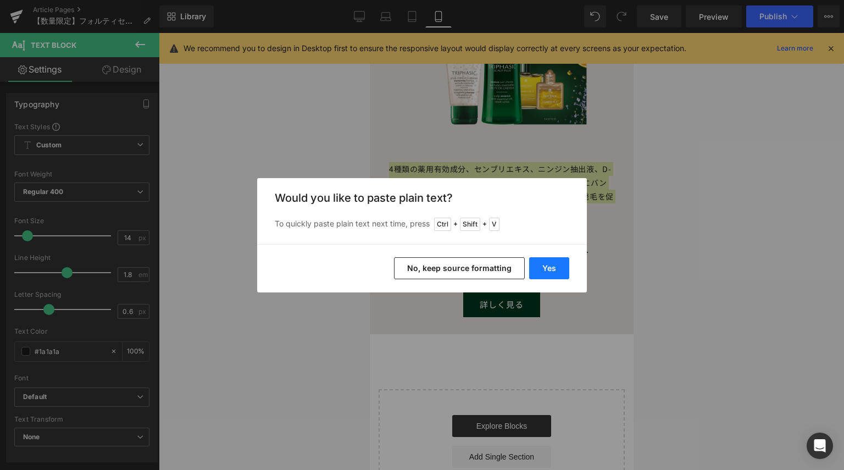
click at [554, 277] on button "Yes" at bounding box center [549, 268] width 40 height 22
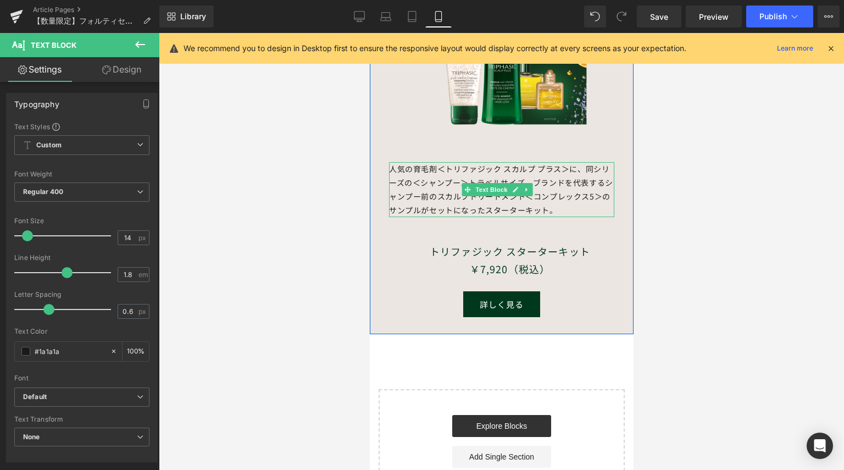
click at [582, 190] on p "人気の育毛剤＜トリファジック スカルプ プラス＞に、同シリーズの＜シャンプー＞トラベルサイズ、ブランドを代表するシャンプー前のスカルプトリートメント＜コンプレ…" at bounding box center [500, 189] width 225 height 55
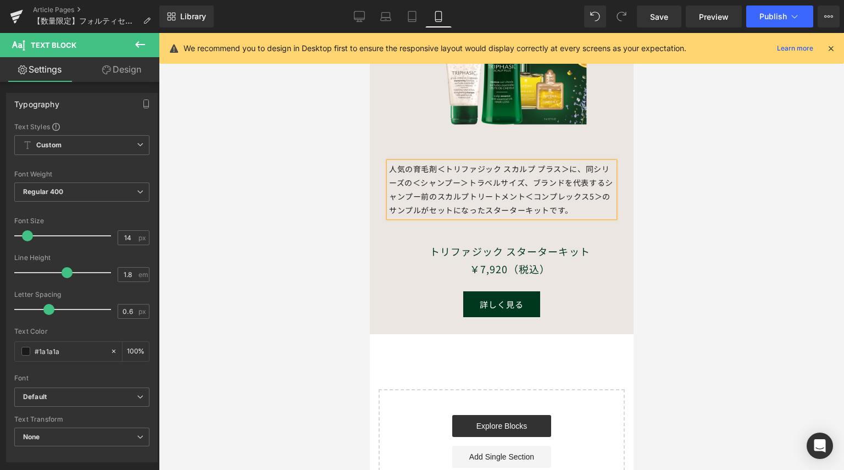
click at [720, 242] on div at bounding box center [501, 251] width 685 height 437
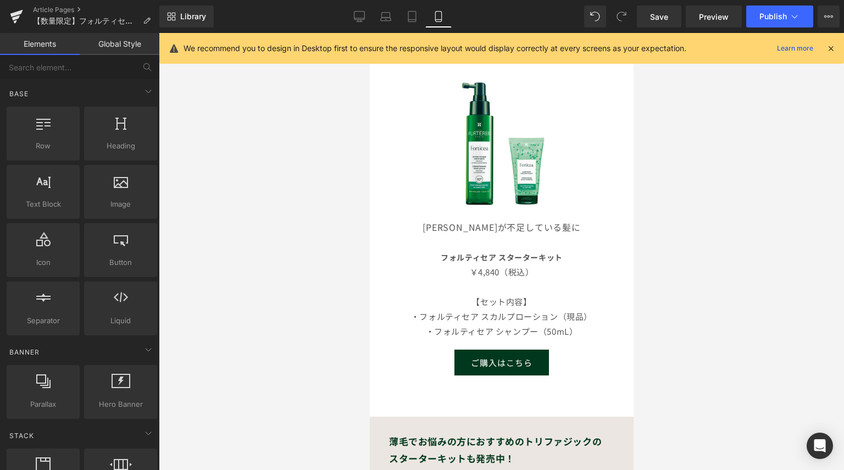
scroll to position [659, 0]
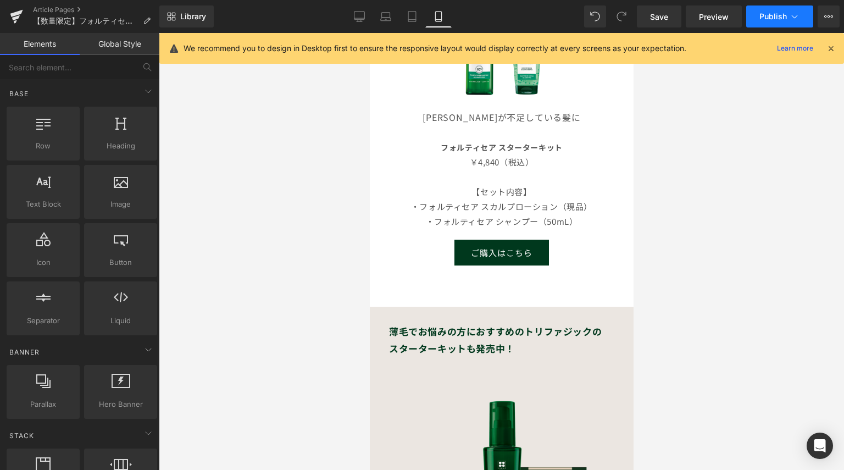
click at [808, 23] on button "Publish" at bounding box center [779, 16] width 67 height 22
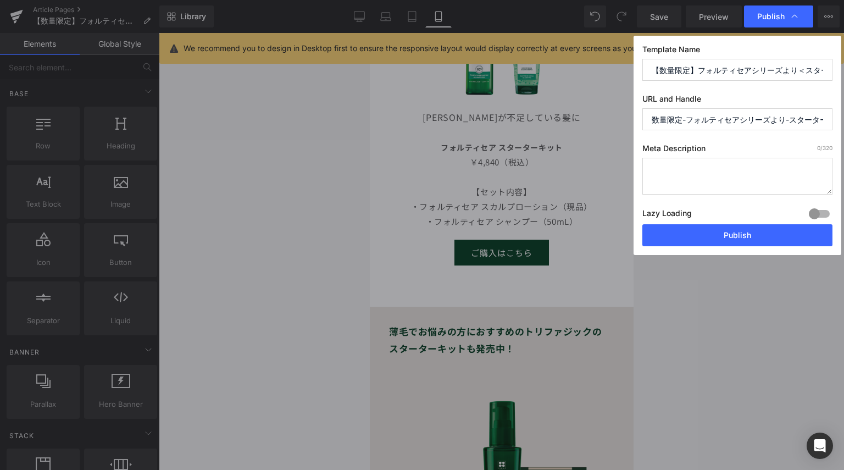
scroll to position [0, 53]
drag, startPoint x: 652, startPoint y: 119, endPoint x: 874, endPoint y: 124, distance: 221.9
click at [843, 124] on html "Button You are previewing how the will restyle your page. You can not edit Elem…" at bounding box center [422, 235] width 844 height 470
type input "20250909"
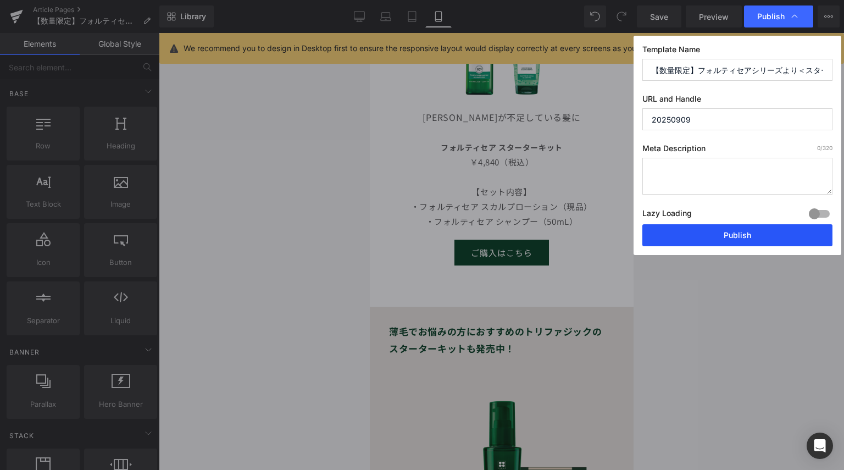
click at [747, 235] on button "Publish" at bounding box center [737, 235] width 190 height 22
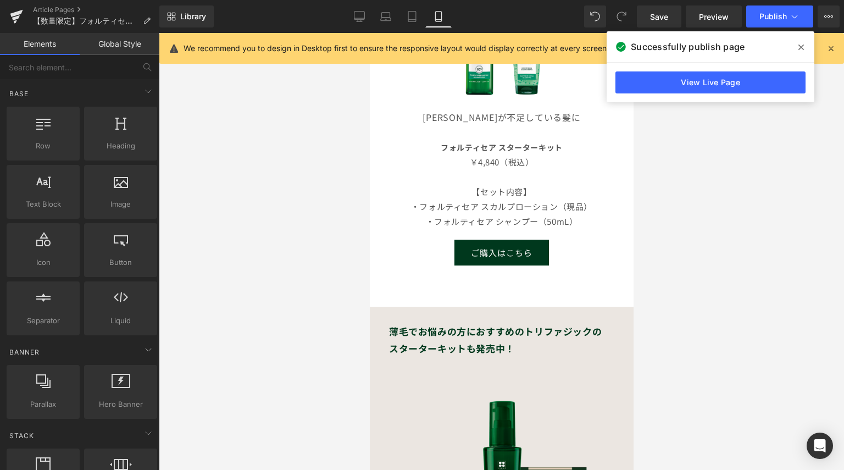
click at [802, 53] on span at bounding box center [801, 47] width 18 height 18
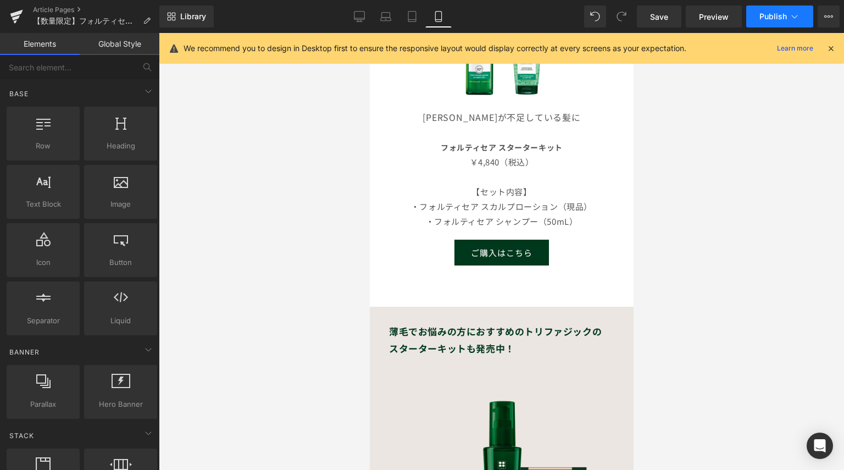
click at [778, 21] on button "Publish" at bounding box center [779, 16] width 67 height 22
click at [10, 11] on icon at bounding box center [16, 16] width 13 height 27
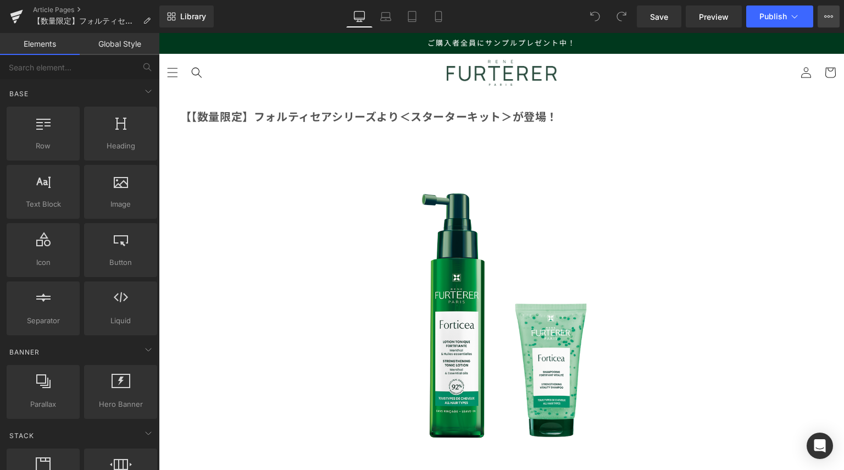
click at [830, 19] on icon at bounding box center [828, 16] width 9 height 9
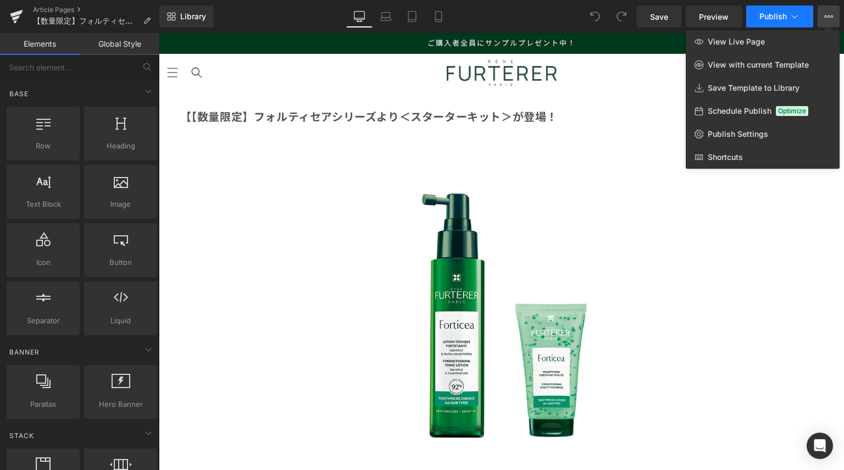
click at [803, 19] on button "Publish" at bounding box center [779, 16] width 67 height 22
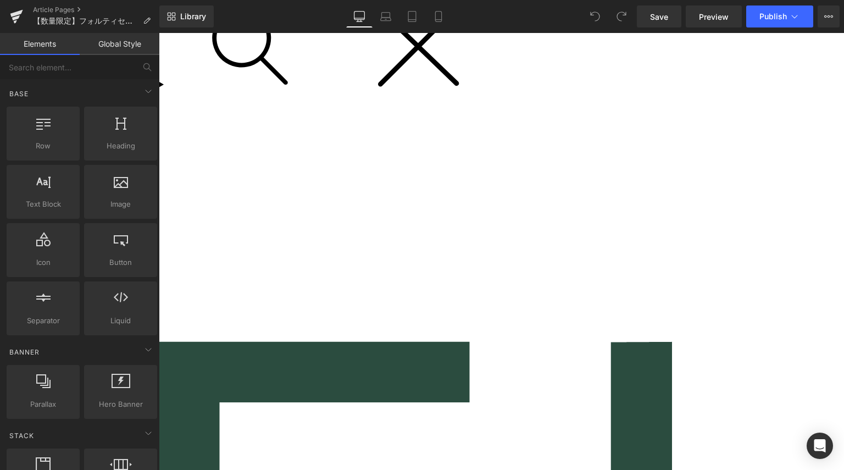
scroll to position [165, 0]
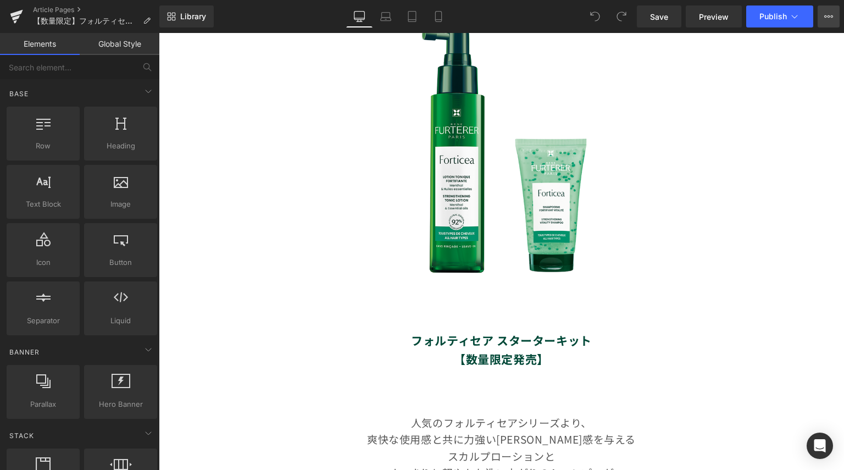
click at [825, 13] on icon at bounding box center [828, 16] width 9 height 9
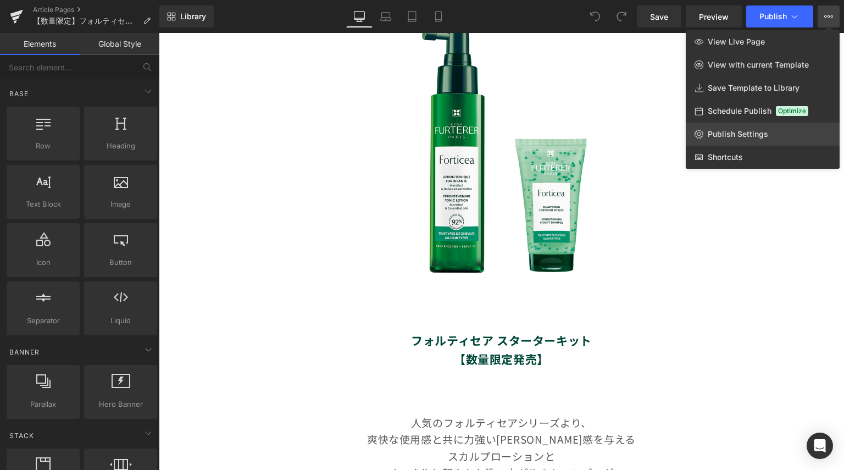
click at [749, 136] on span "Publish Settings" at bounding box center [737, 134] width 60 height 10
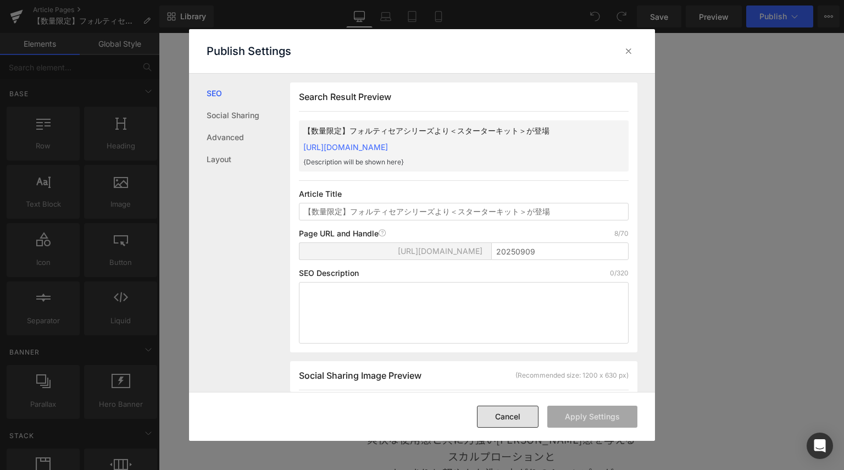
click at [516, 418] on button "Cancel" at bounding box center [508, 416] width 62 height 22
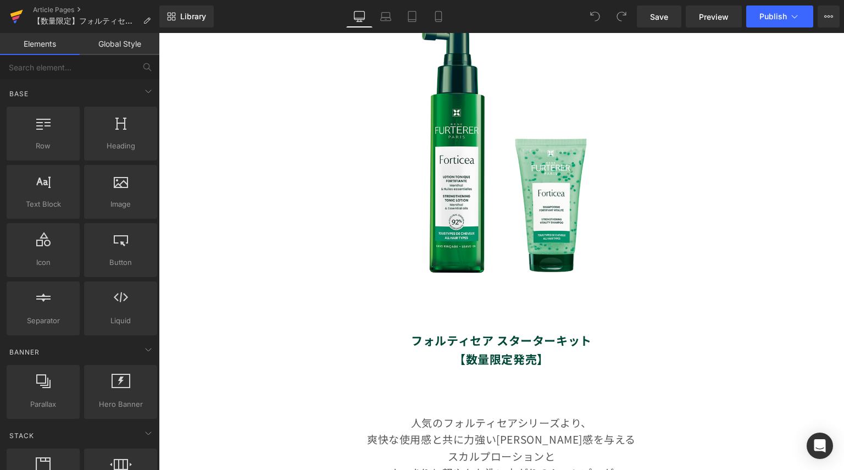
click at [24, 15] on link at bounding box center [16, 16] width 33 height 33
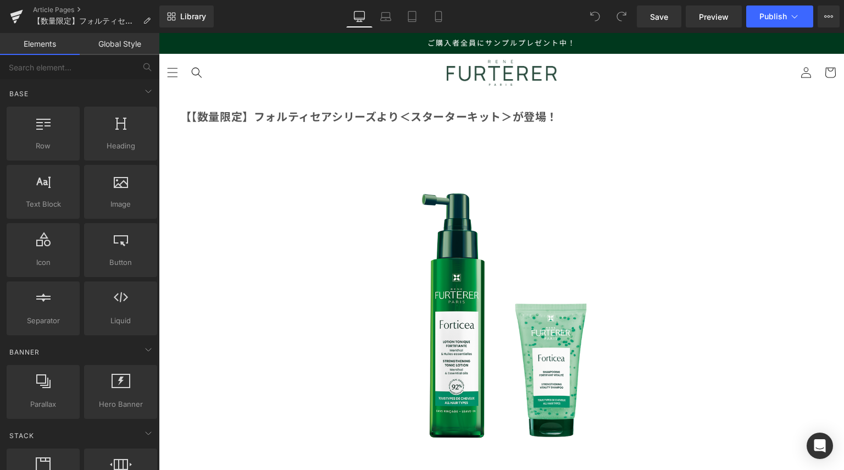
click at [719, 16] on span "Preview" at bounding box center [714, 17] width 30 height 12
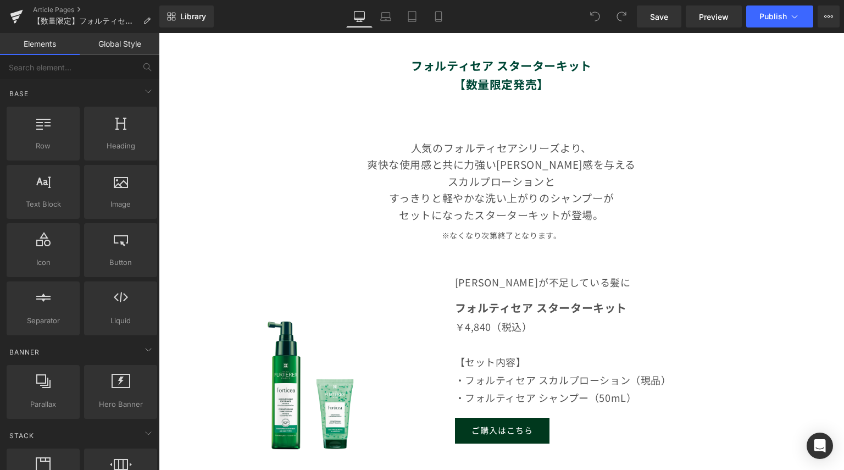
scroll to position [604, 0]
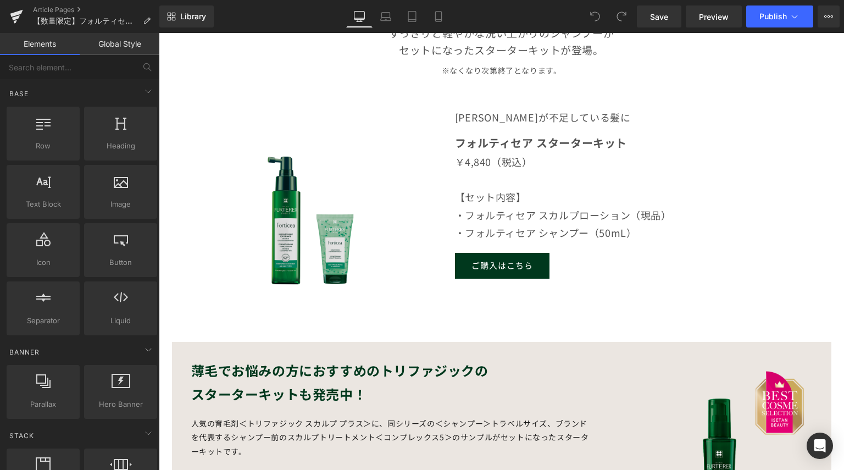
click at [292, 245] on img at bounding box center [309, 216] width 168 height 168
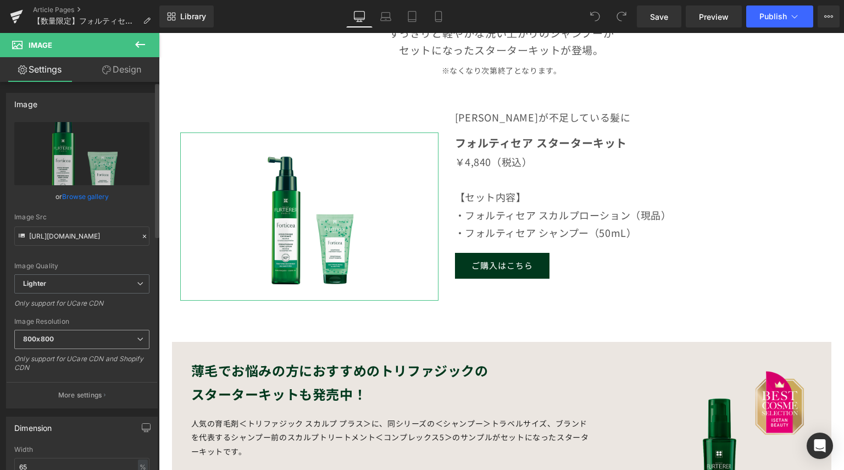
click at [103, 342] on span "800x800" at bounding box center [81, 339] width 135 height 19
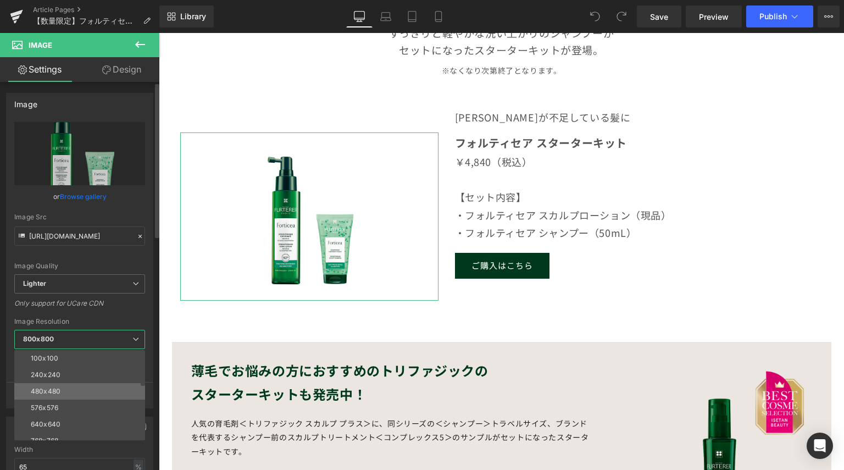
scroll to position [55, 0]
click at [97, 410] on li "960x960" at bounding box center [82, 418] width 136 height 16
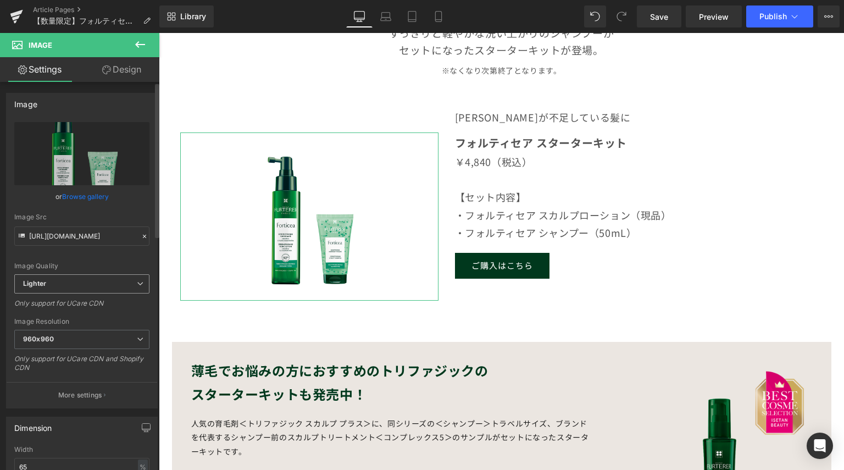
click at [109, 291] on span "Lighter" at bounding box center [81, 283] width 135 height 19
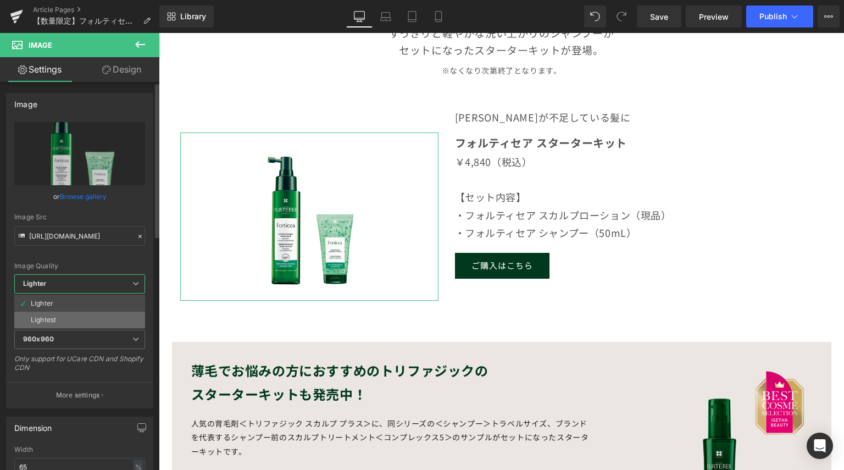
click at [100, 317] on li "Lightest" at bounding box center [79, 319] width 131 height 16
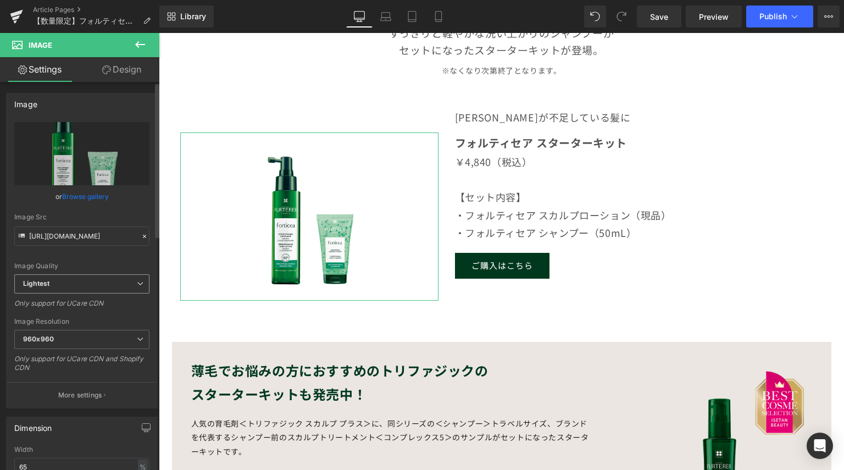
click at [101, 294] on div "Lightest Lighter Lightest" at bounding box center [81, 286] width 135 height 25
click at [94, 292] on span "Lightest" at bounding box center [81, 283] width 135 height 19
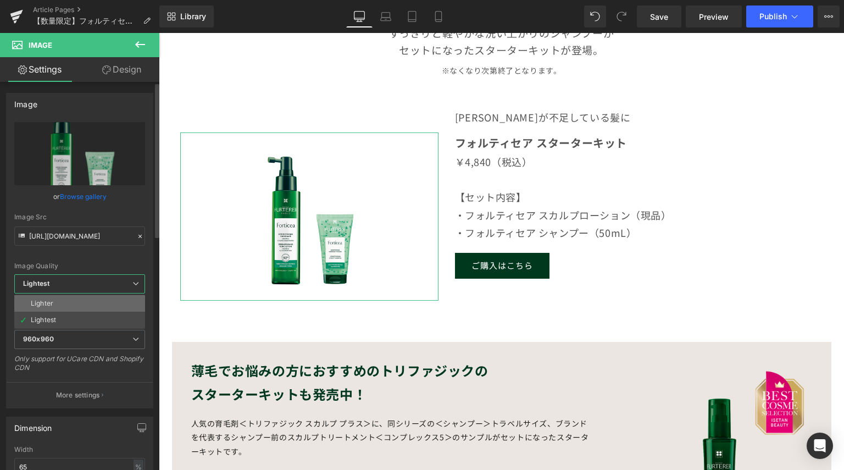
click at [91, 300] on li "Lighter" at bounding box center [79, 303] width 131 height 16
type input "[URL][DOMAIN_NAME]"
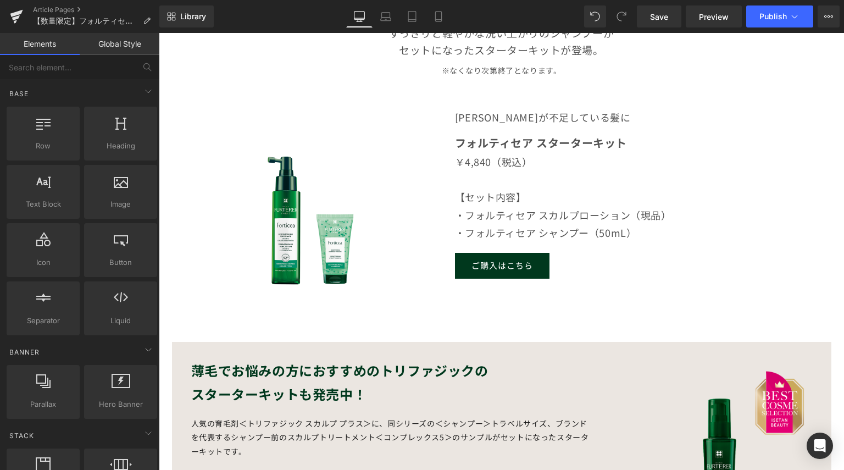
click at [356, 337] on div "【 【数量限定】フォルティセアシリーズより＜スターターキット＞が登場！ Text Block Row Image フォルティセア スターターキット 【数量限定…" at bounding box center [501, 110] width 685 height 1246
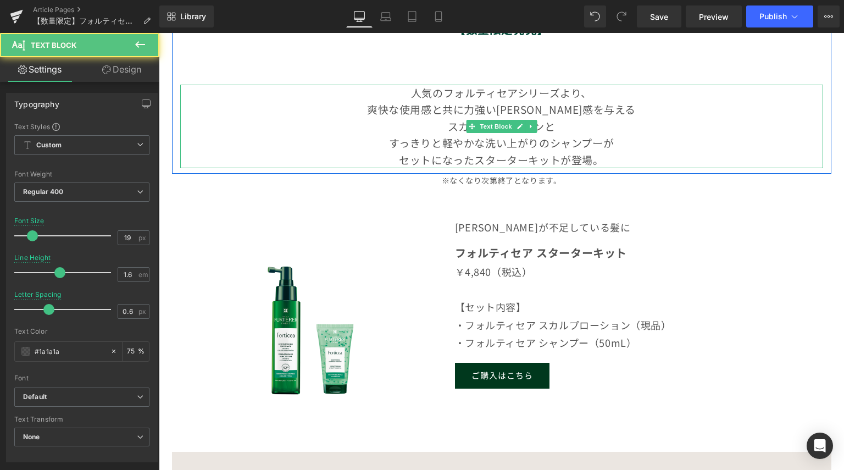
click at [457, 133] on span "スカルプローションと" at bounding box center [502, 126] width 108 height 15
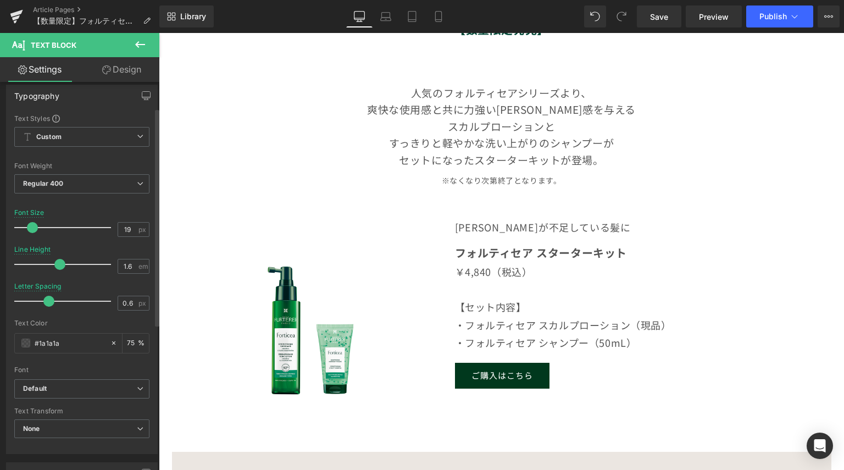
scroll to position [0, 0]
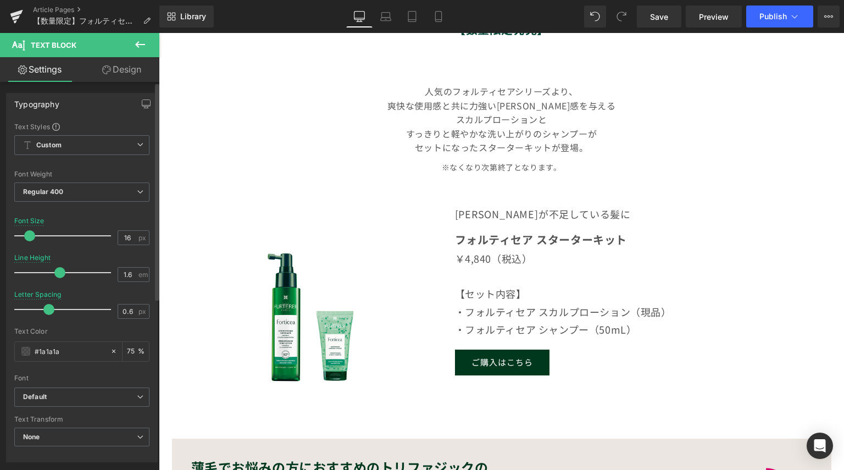
click at [25, 235] on span at bounding box center [29, 235] width 11 height 11
click at [652, 19] on span "Save" at bounding box center [659, 17] width 18 height 12
click at [386, 15] on icon at bounding box center [385, 16] width 11 height 11
type input "26"
type input "75"
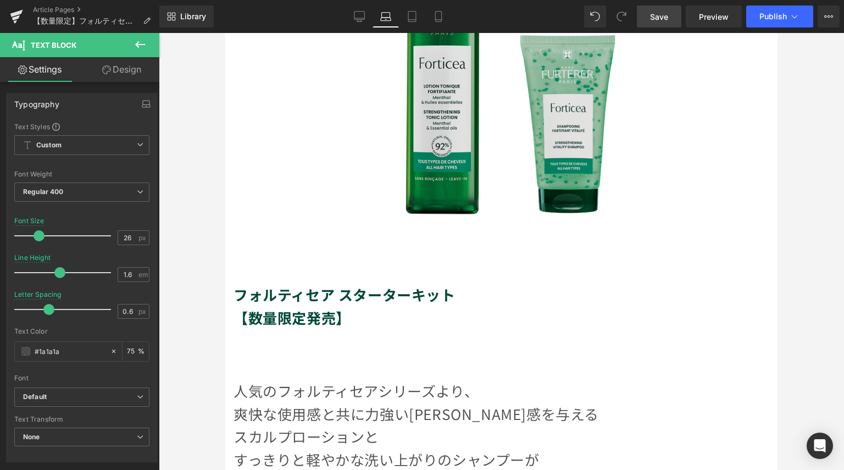
scroll to position [384, 0]
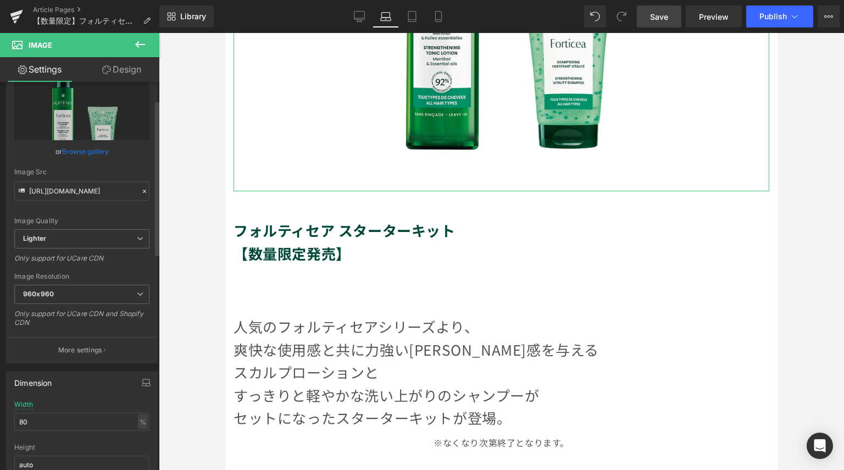
scroll to position [110, 0]
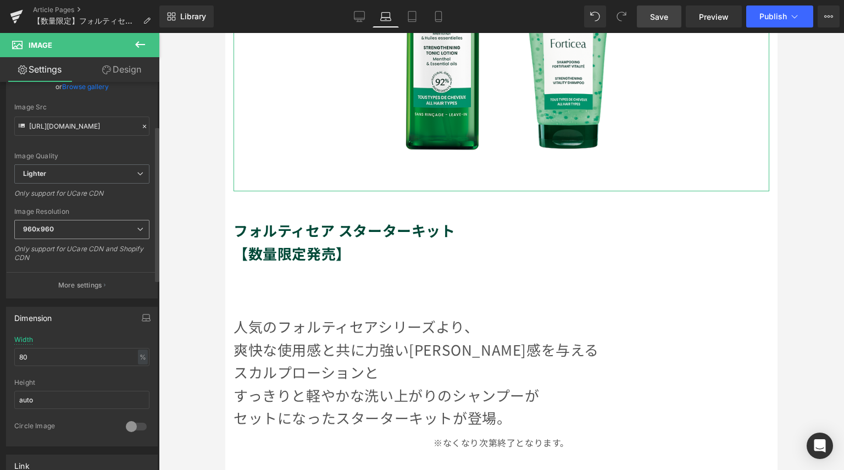
click at [91, 235] on span "960x960" at bounding box center [81, 229] width 135 height 19
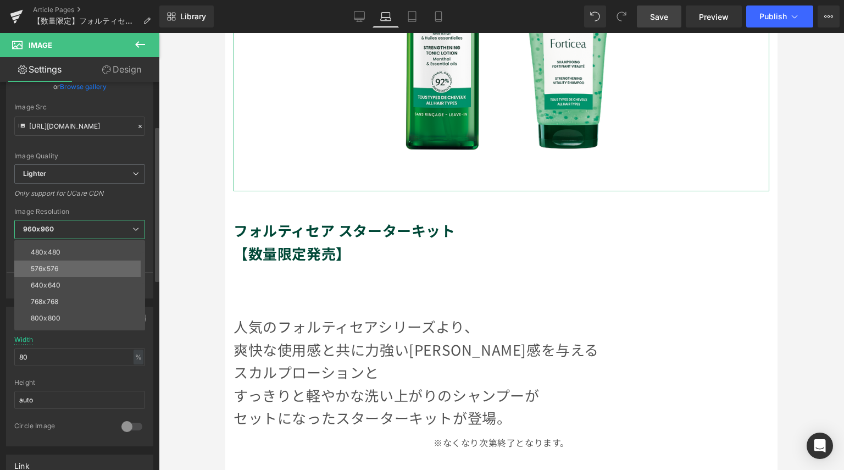
scroll to position [55, 0]
click at [88, 295] on li "800x800" at bounding box center [82, 292] width 136 height 16
type input "[URL][DOMAIN_NAME]"
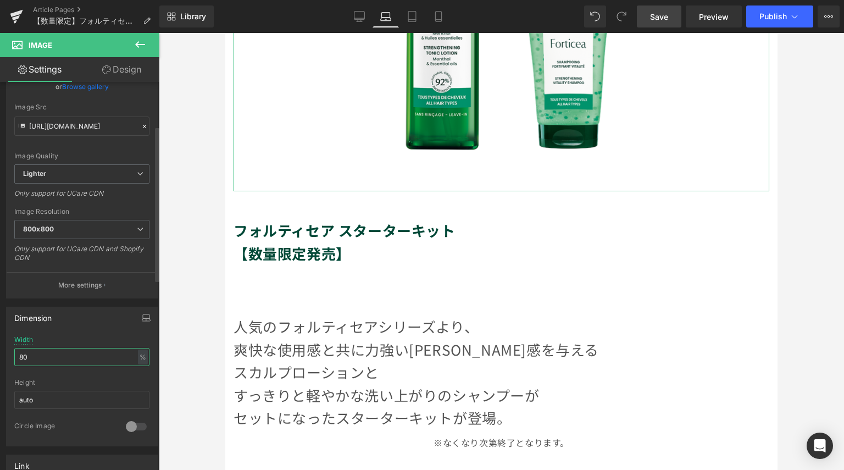
click at [112, 357] on input "80" at bounding box center [81, 357] width 135 height 18
type input "8"
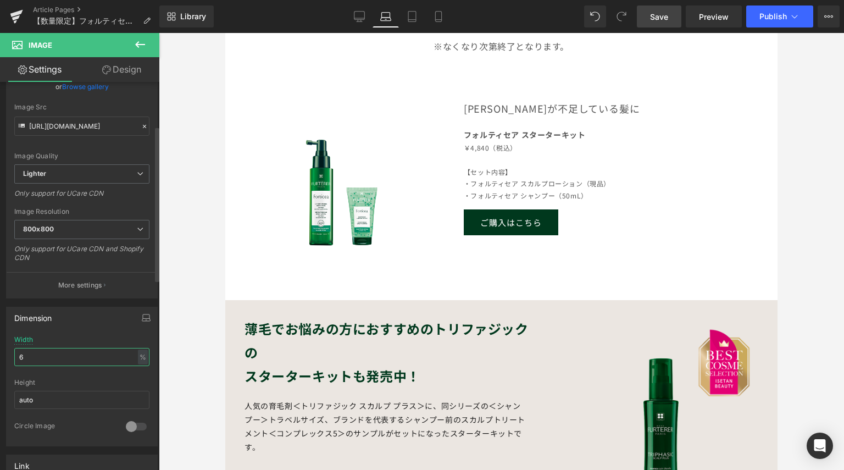
type input "60"
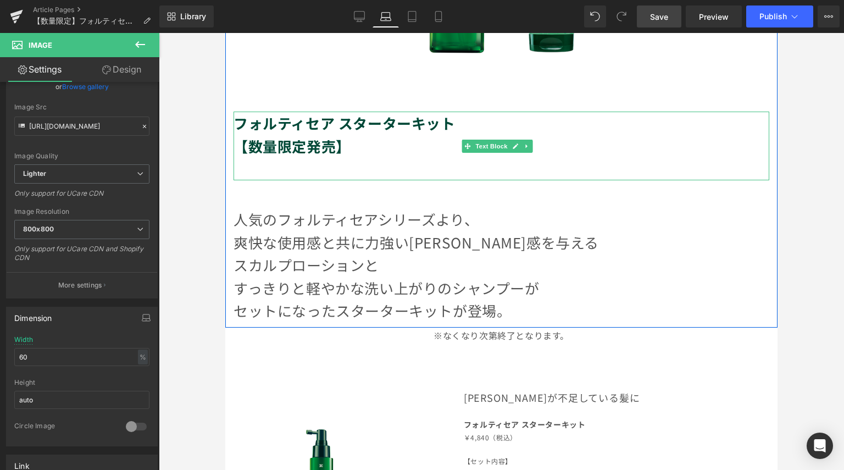
click at [403, 151] on p "【数量限定発売】" at bounding box center [500, 146] width 535 height 23
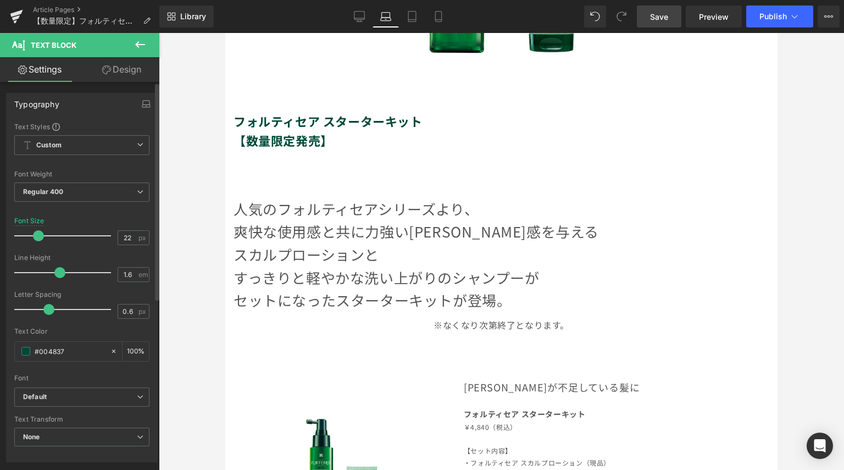
type input "21"
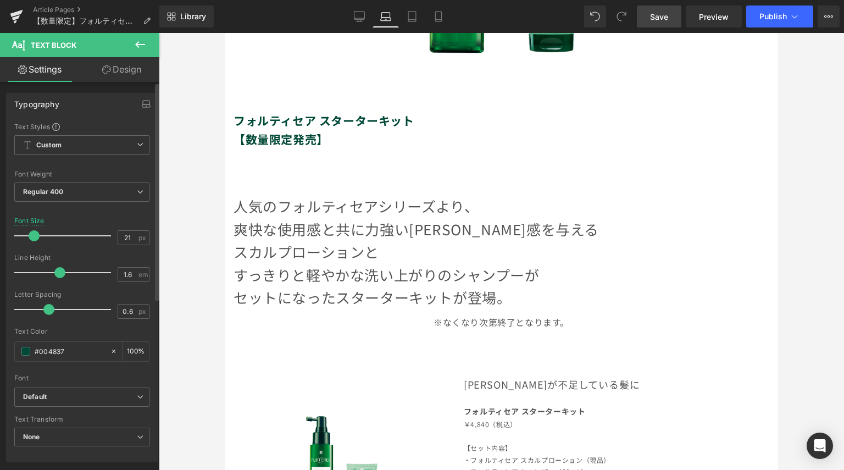
click at [31, 238] on span at bounding box center [34, 235] width 11 height 11
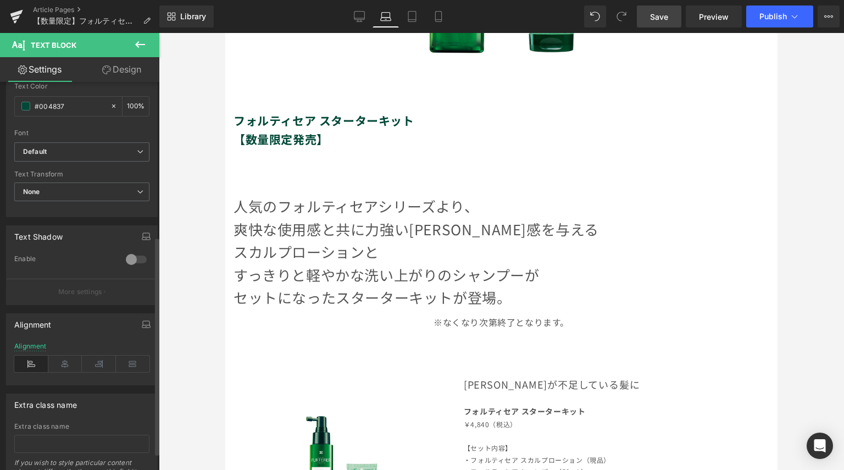
scroll to position [275, 0]
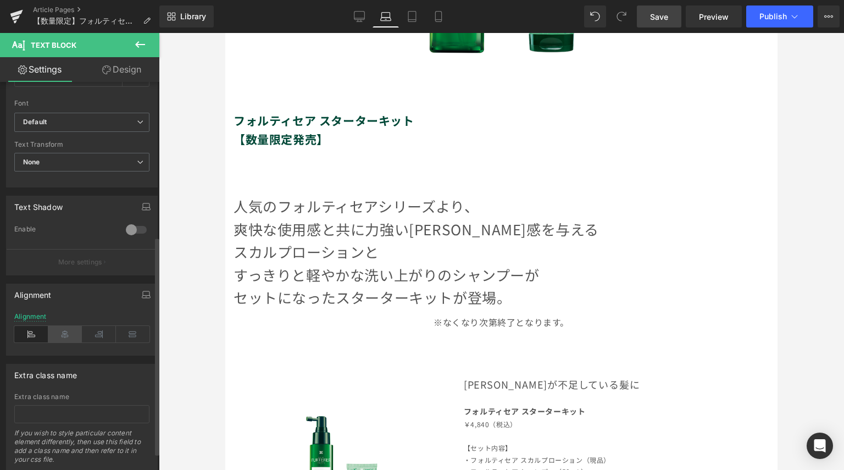
click at [70, 333] on icon at bounding box center [65, 334] width 34 height 16
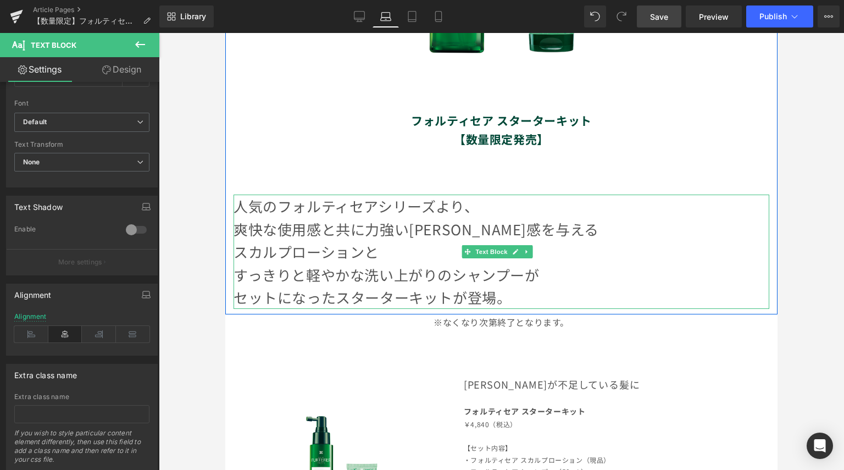
click at [270, 286] on p "セットになったスターターキットが登場。" at bounding box center [500, 297] width 535 height 23
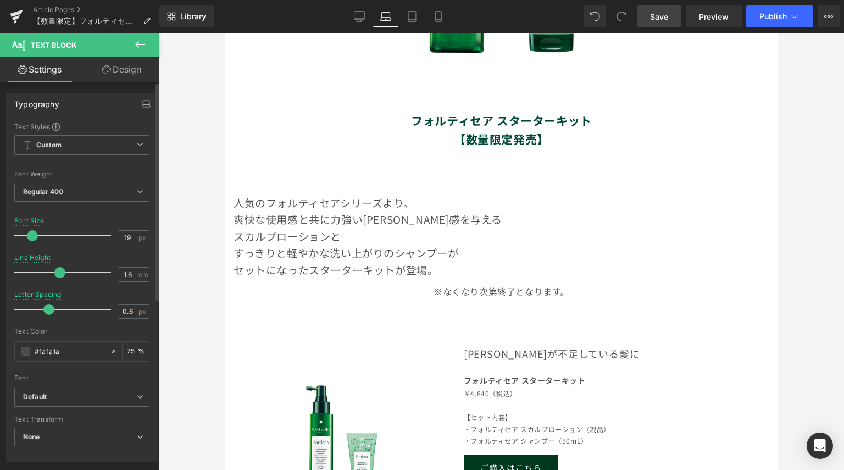
type input "18"
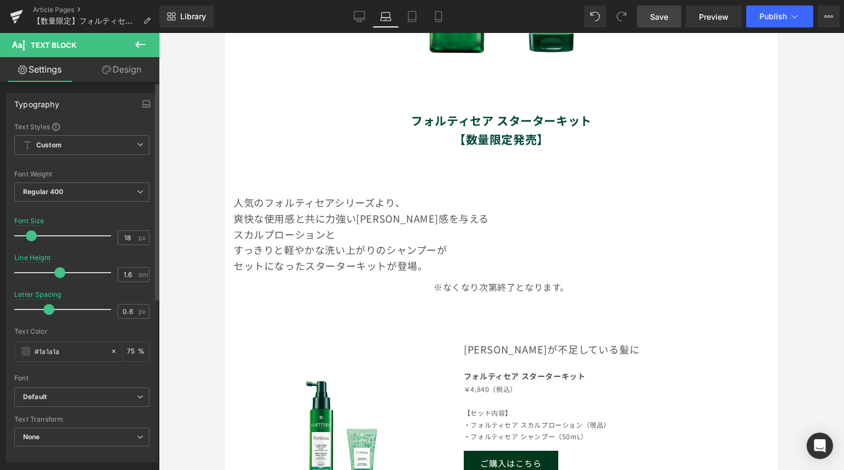
drag, startPoint x: 40, startPoint y: 235, endPoint x: 32, endPoint y: 235, distance: 7.1
click at [32, 235] on span at bounding box center [31, 235] width 11 height 11
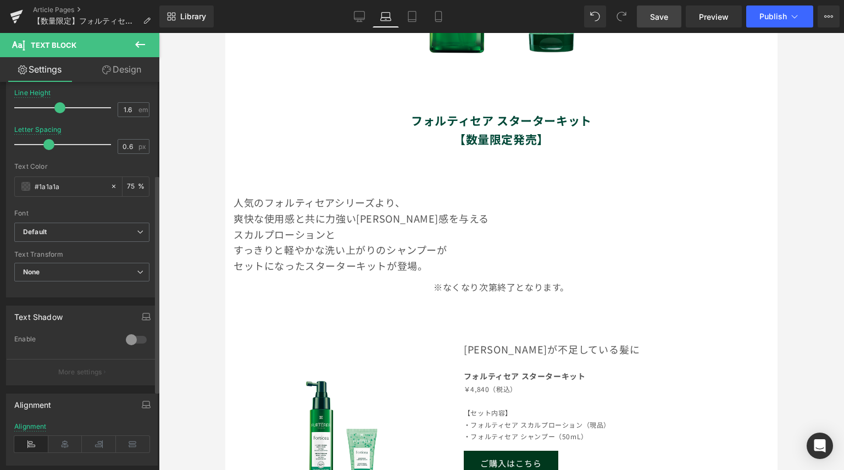
scroll to position [220, 0]
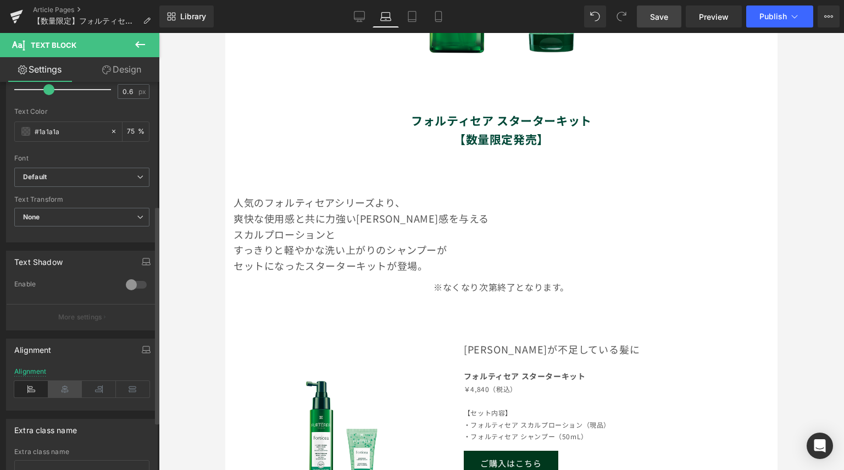
click at [76, 382] on icon at bounding box center [65, 389] width 34 height 16
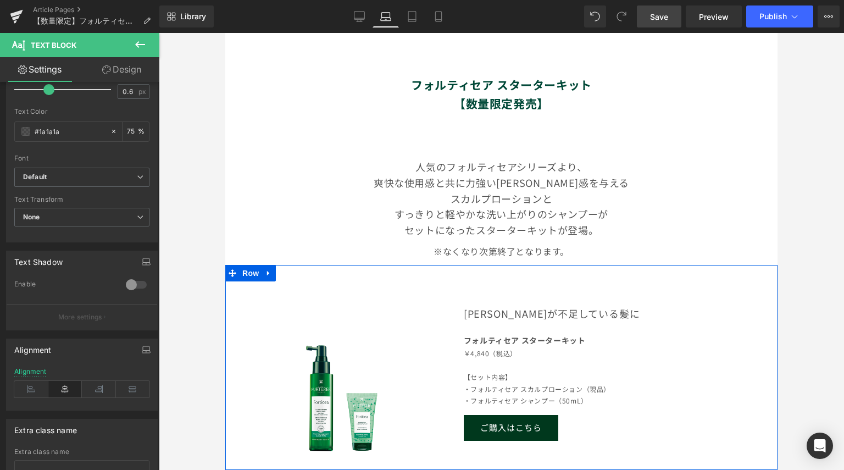
scroll to position [439, 0]
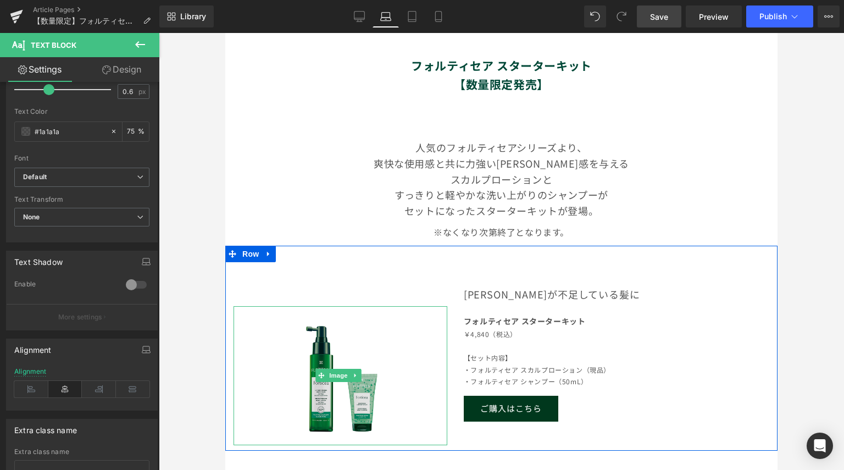
click at [318, 362] on img at bounding box center [340, 375] width 139 height 139
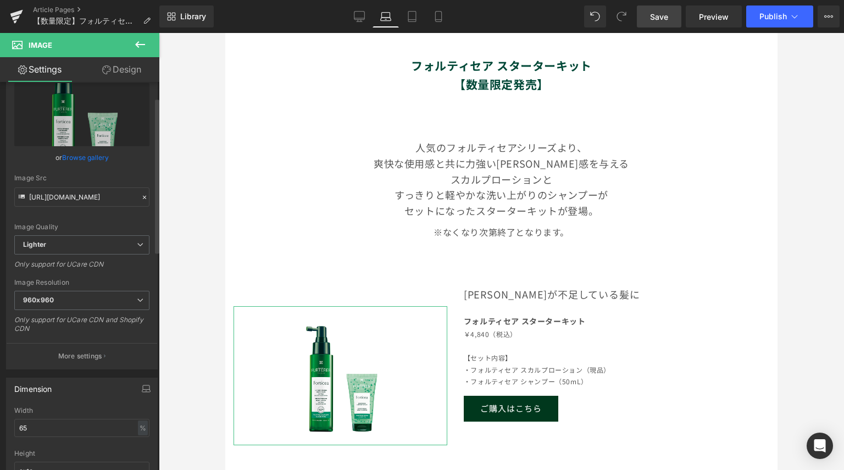
scroll to position [110, 0]
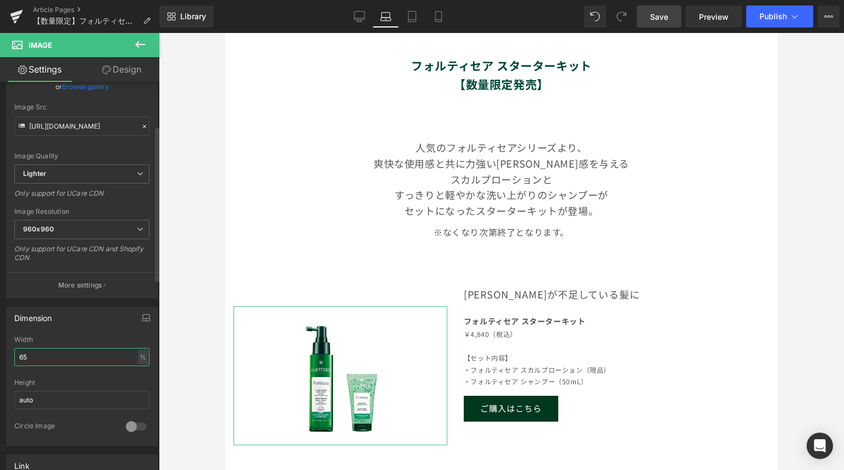
drag, startPoint x: 92, startPoint y: 353, endPoint x: 33, endPoint y: 343, distance: 60.1
click at [33, 343] on div "Width 65 % % px" at bounding box center [81, 357] width 135 height 43
type input "6"
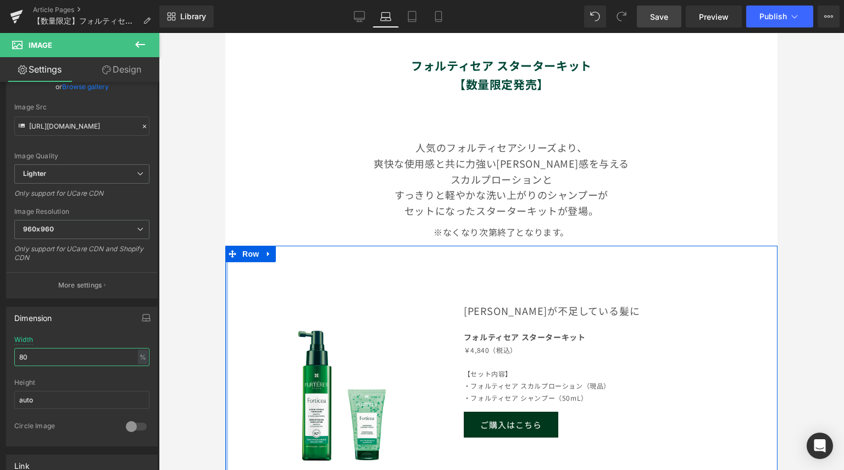
scroll to position [549, 0]
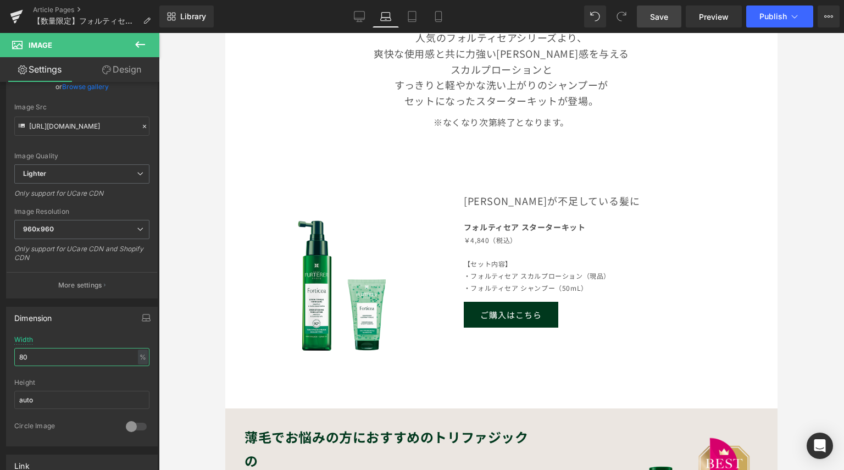
type input "80"
click at [649, 15] on link "Save" at bounding box center [659, 16] width 44 height 22
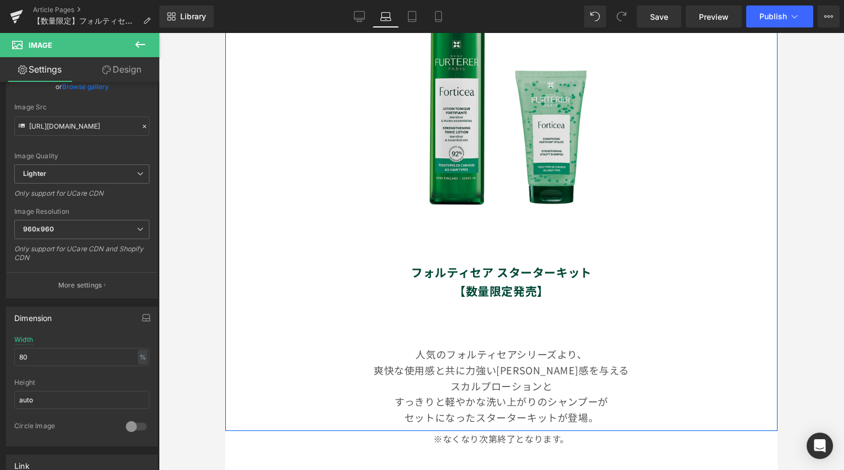
scroll to position [275, 0]
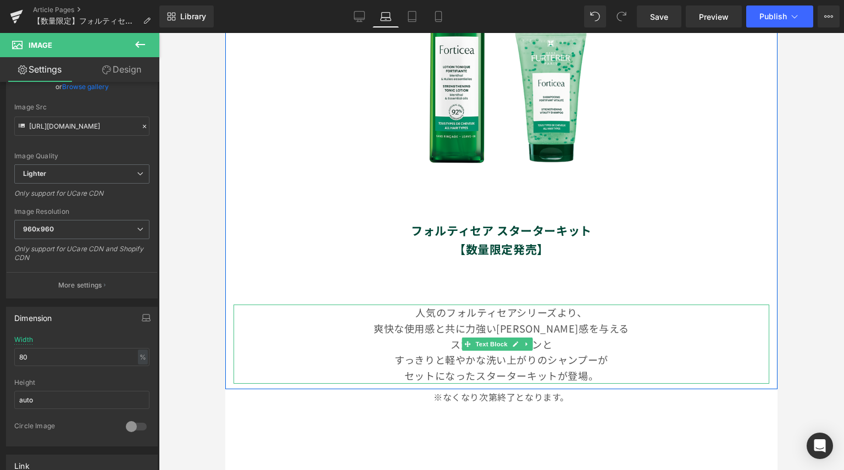
click at [586, 328] on p "爽快な使用感と共に力強い[PERSON_NAME]感を与える" at bounding box center [500, 328] width 535 height 16
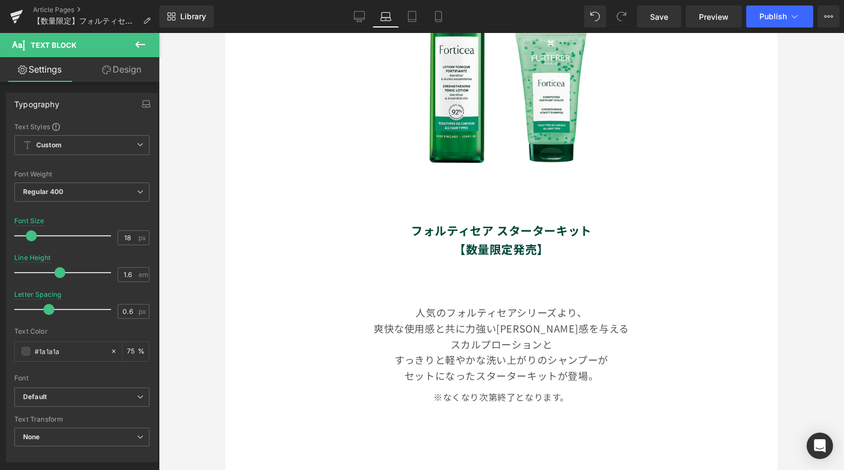
click at [137, 72] on link "Design" at bounding box center [122, 69] width 80 height 25
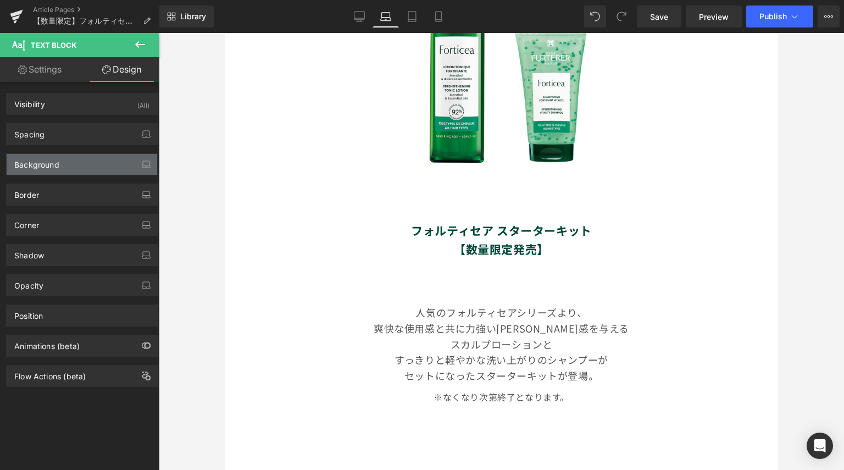
type input "50"
type input "0"
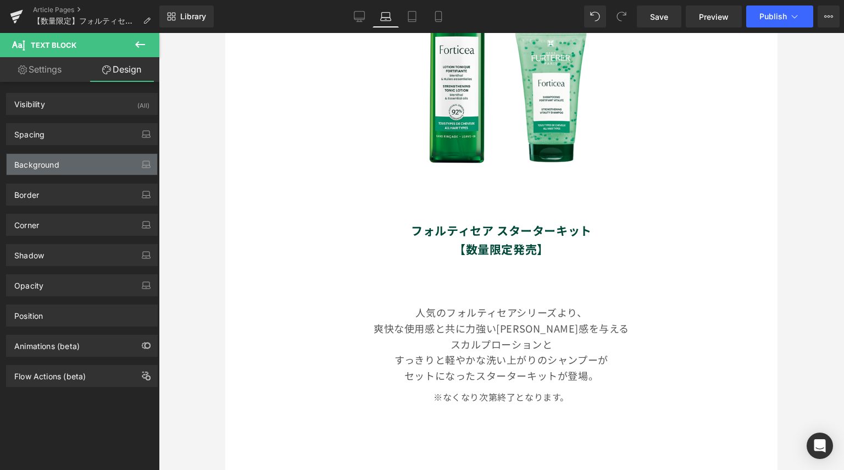
type input "0"
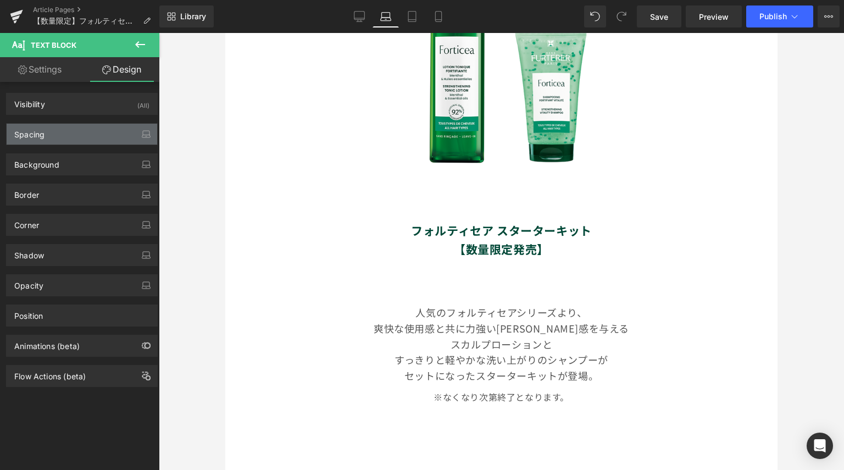
click at [96, 141] on div "Spacing" at bounding box center [82, 134] width 150 height 21
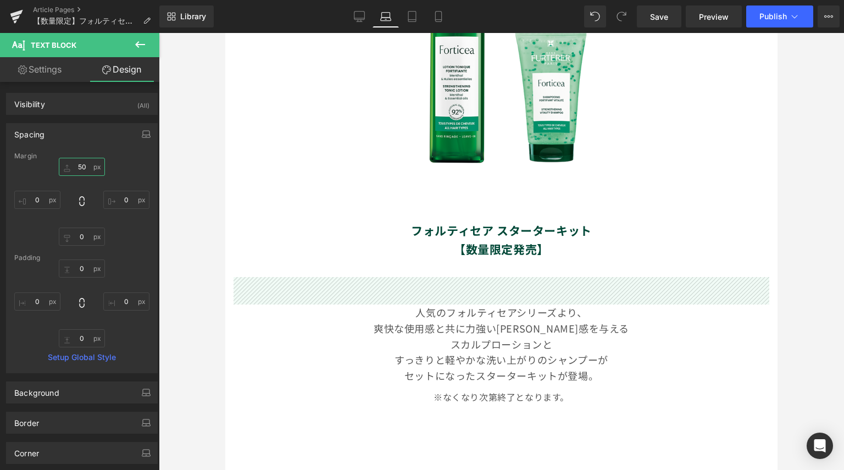
click at [90, 163] on input "50" at bounding box center [82, 167] width 46 height 18
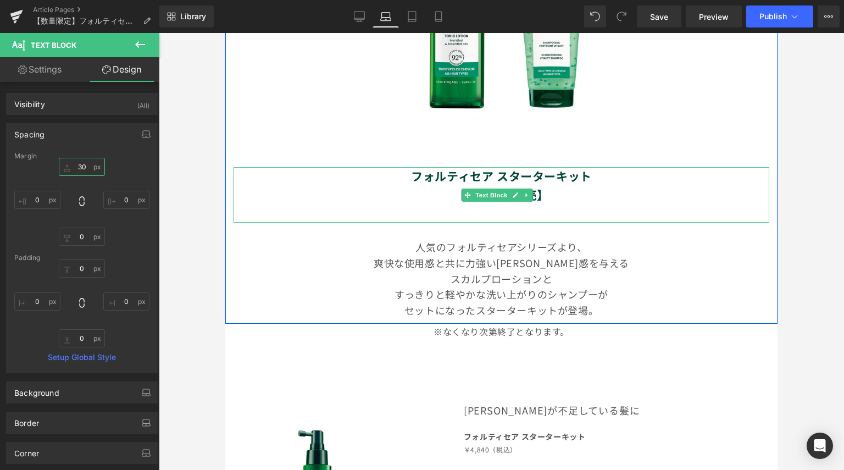
scroll to position [384, 0]
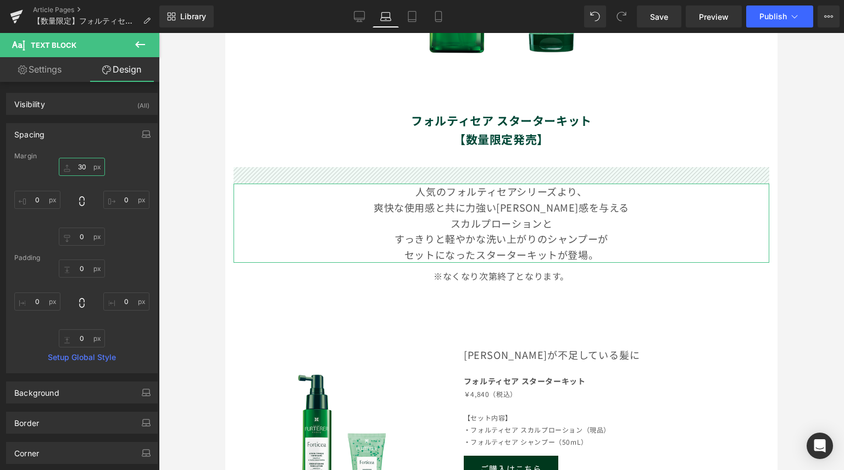
click at [79, 170] on input "30" at bounding box center [82, 167] width 46 height 18
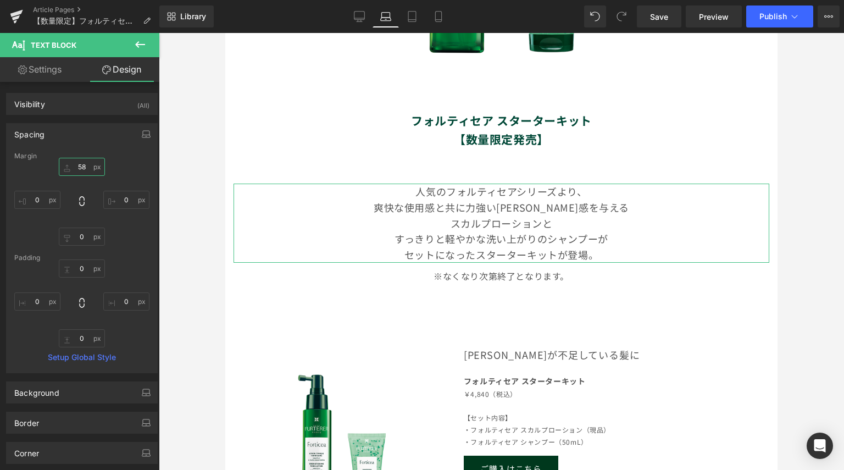
drag, startPoint x: 86, startPoint y: 164, endPoint x: 39, endPoint y: 145, distance: 51.0
type input "58"
click at [37, 149] on div "Spacing Margin 58px 58 0px 0 0px 0 0px 0 Padding 0px 0 0px 0 0px 0 0px 0 Setup …" at bounding box center [82, 248] width 152 height 250
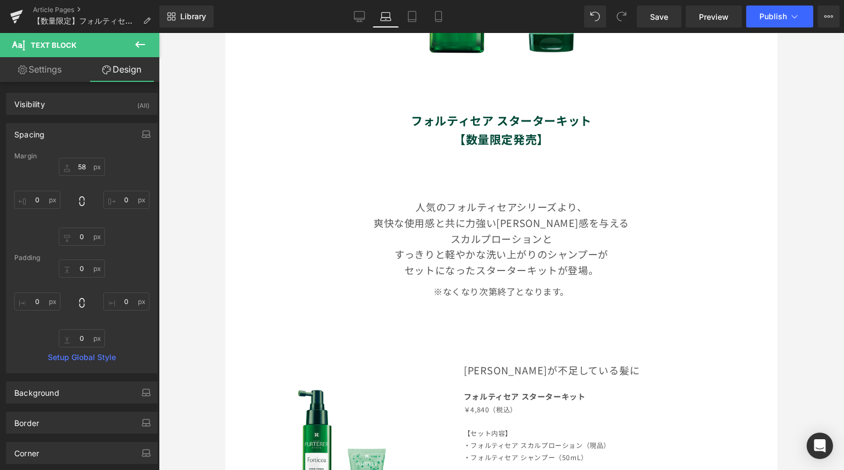
click at [420, 263] on p "セットになったスターターキットが登場。" at bounding box center [500, 270] width 535 height 16
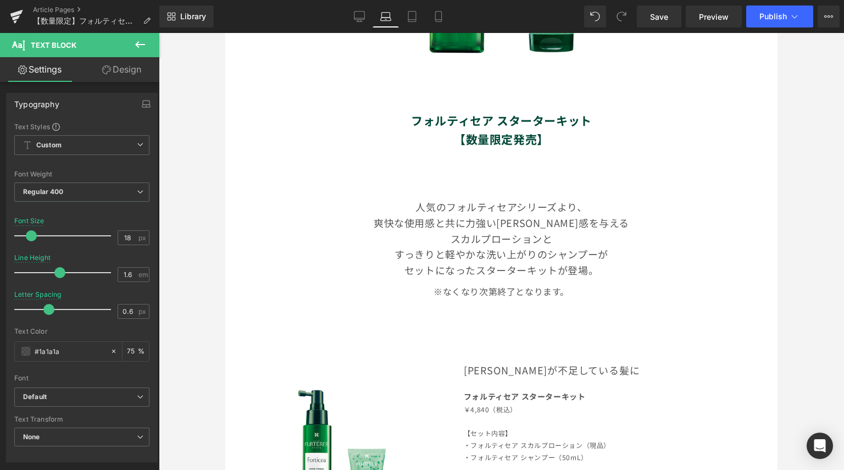
drag, startPoint x: 112, startPoint y: 54, endPoint x: 114, endPoint y: 65, distance: 10.7
click at [112, 55] on span "Text Block" at bounding box center [66, 45] width 110 height 24
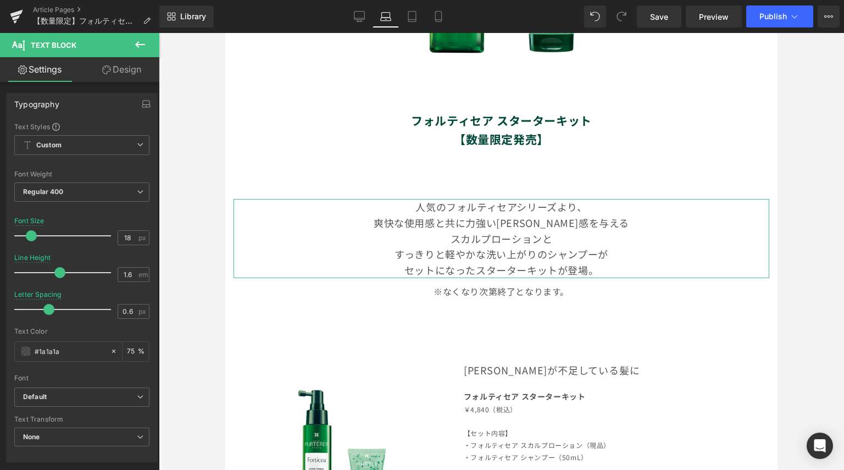
click at [114, 65] on link "Design" at bounding box center [122, 69] width 80 height 25
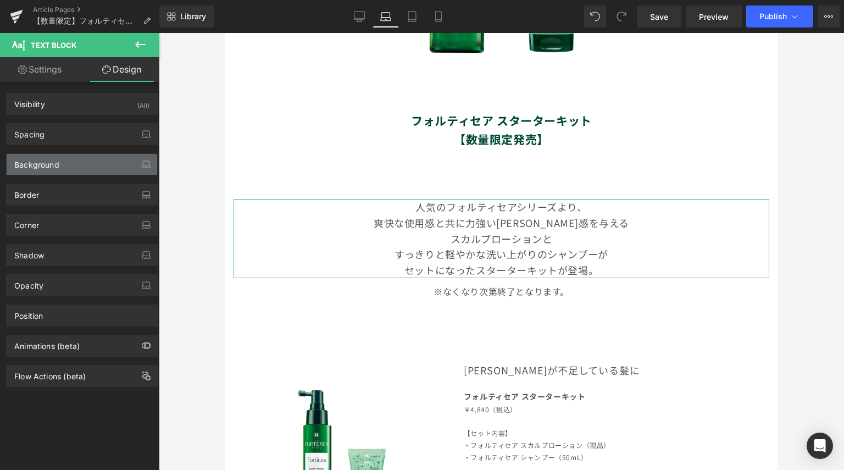
click at [83, 159] on div "Background" at bounding box center [82, 164] width 150 height 21
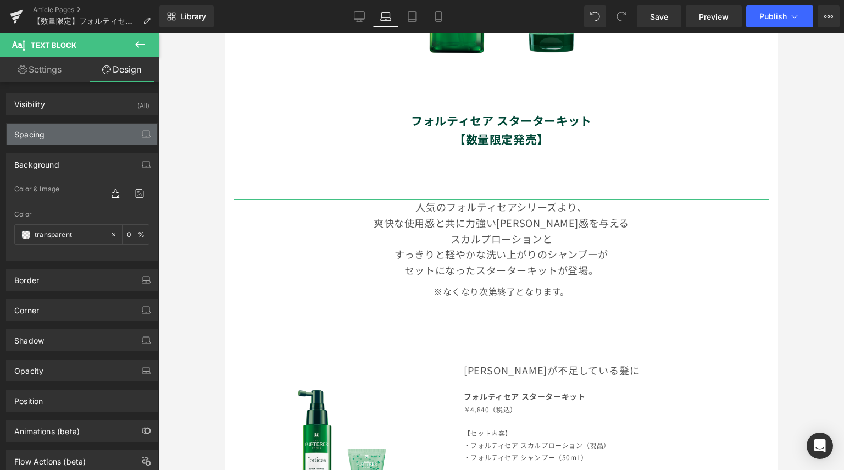
click at [84, 135] on div "Spacing" at bounding box center [82, 134] width 150 height 21
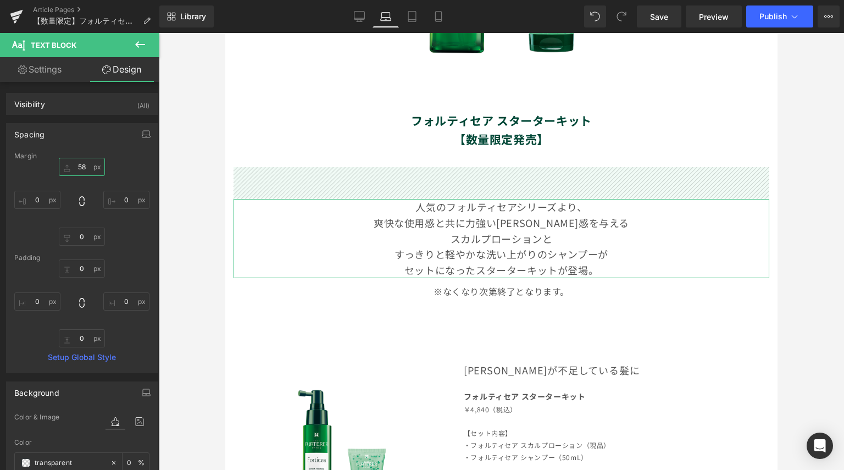
click at [90, 170] on input "58" at bounding box center [82, 167] width 46 height 18
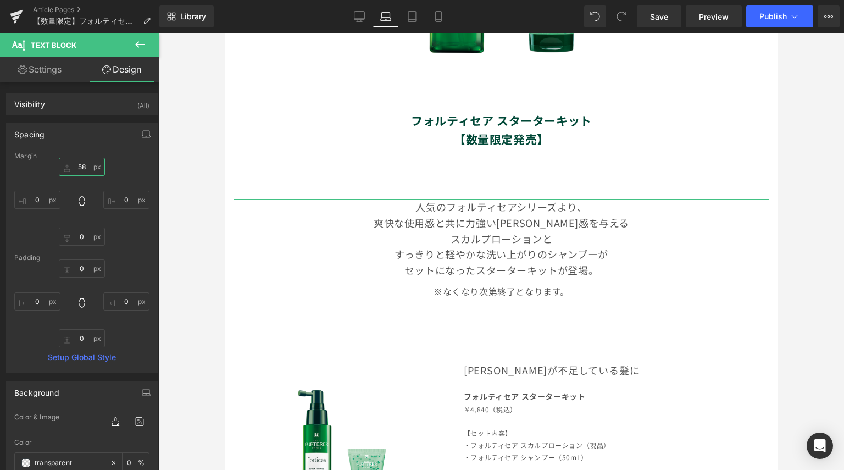
type input "5"
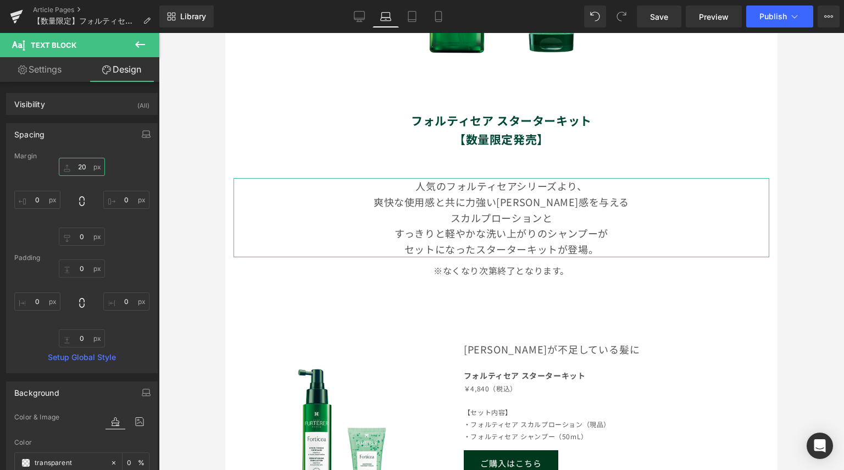
type input "2"
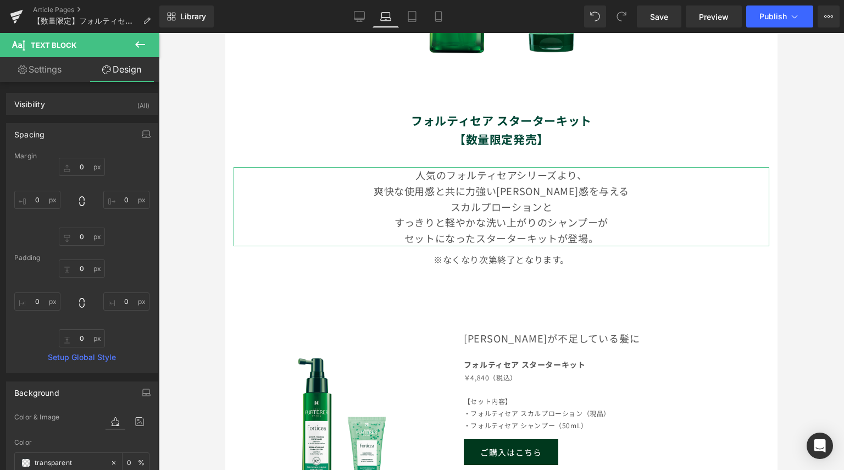
click at [92, 135] on div "Spacing" at bounding box center [82, 134] width 150 height 21
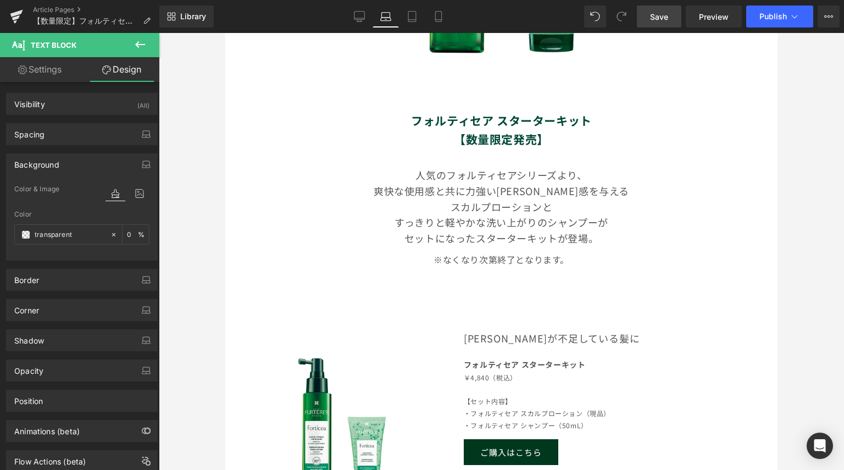
click at [650, 13] on span "Save" at bounding box center [659, 17] width 18 height 12
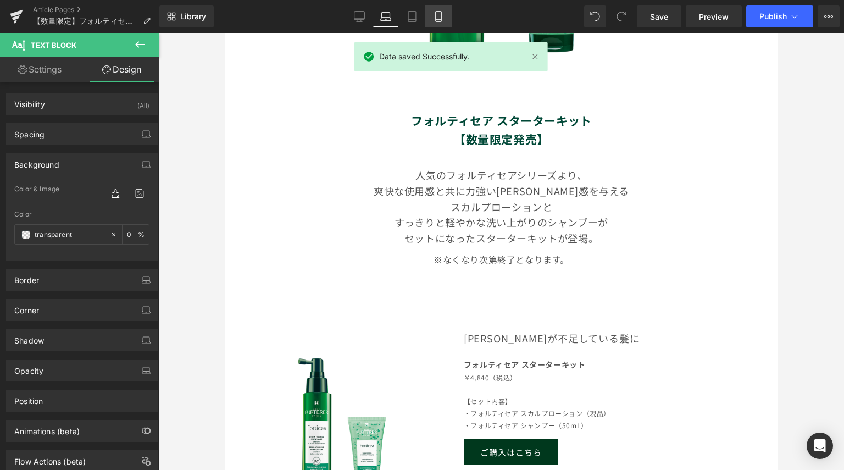
click at [433, 14] on icon at bounding box center [438, 16] width 11 height 11
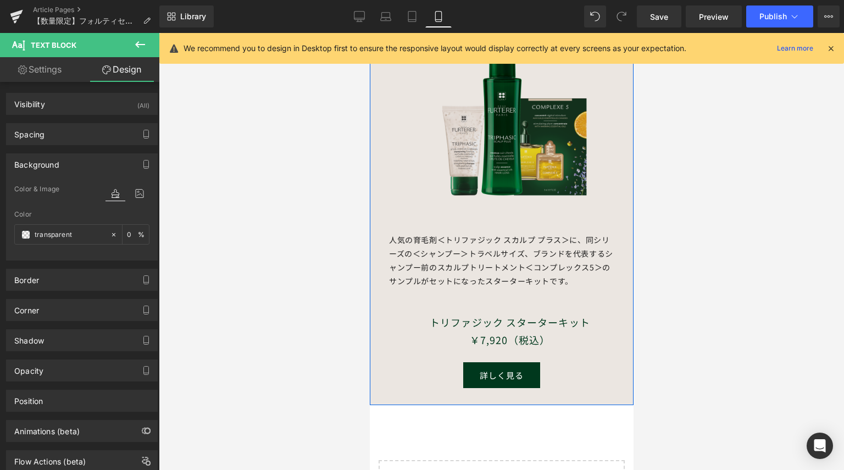
scroll to position [947, 0]
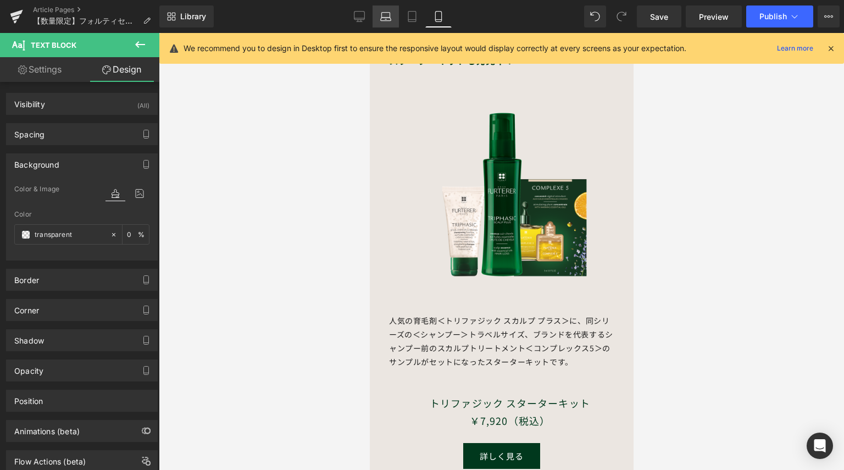
click at [389, 15] on icon at bounding box center [385, 16] width 11 height 11
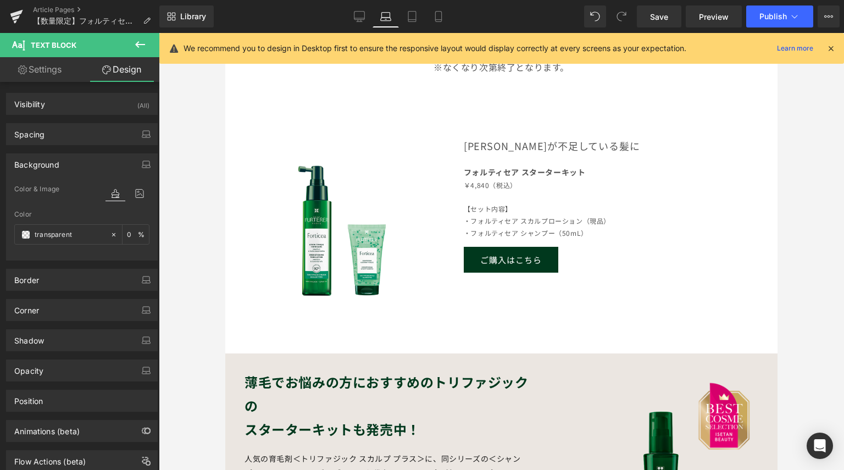
type input "0"
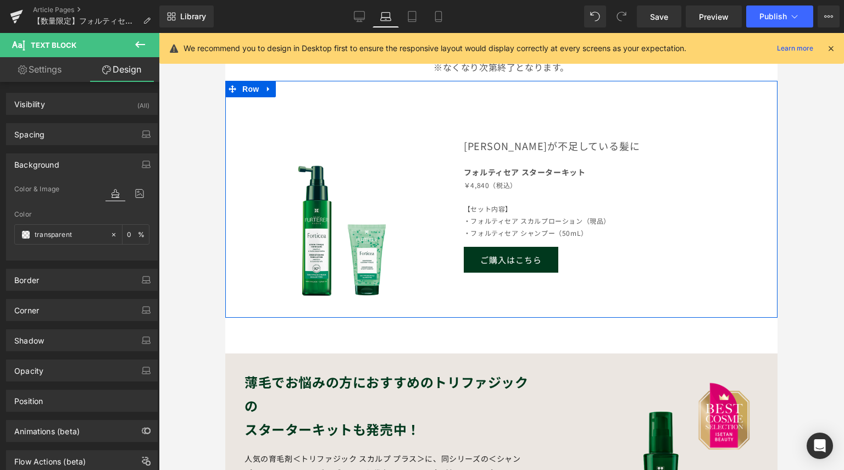
scroll to position [741, 0]
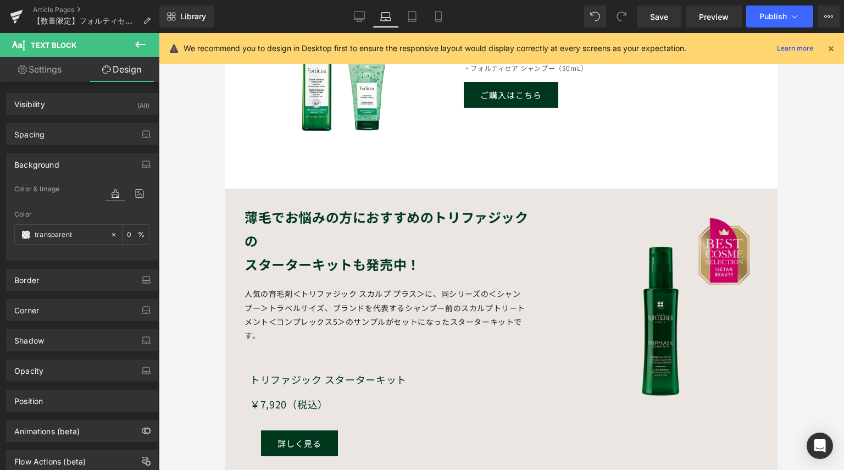
click at [666, 326] on img at bounding box center [662, 312] width 192 height 192
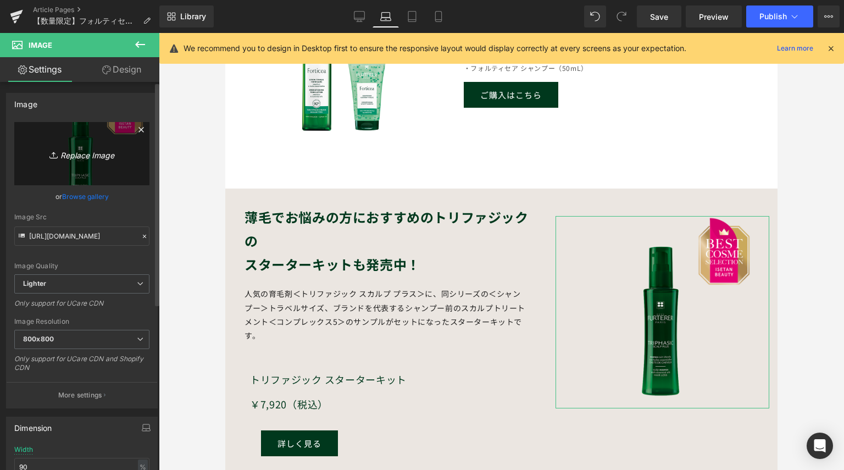
click at [90, 155] on icon "Replace Image" at bounding box center [82, 154] width 88 height 14
type input "C:\fakepath\TRP-StarterKit_[DATE].png"
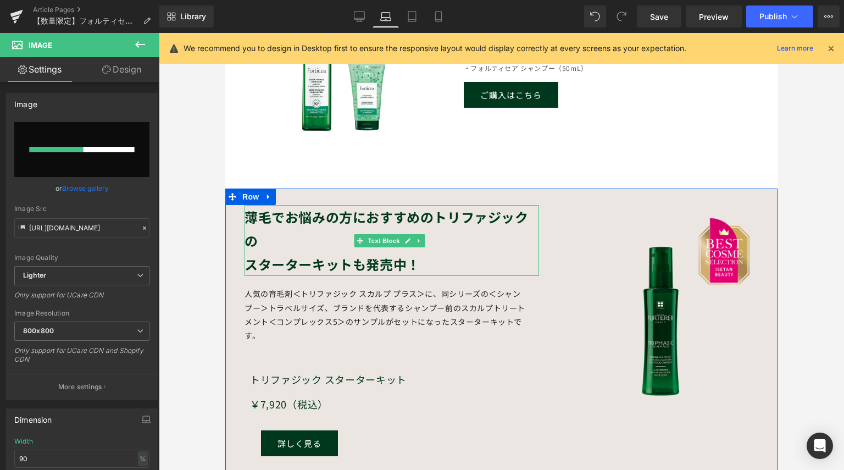
click at [248, 254] on b "スターターキットも発売中！" at bounding box center [332, 263] width 176 height 19
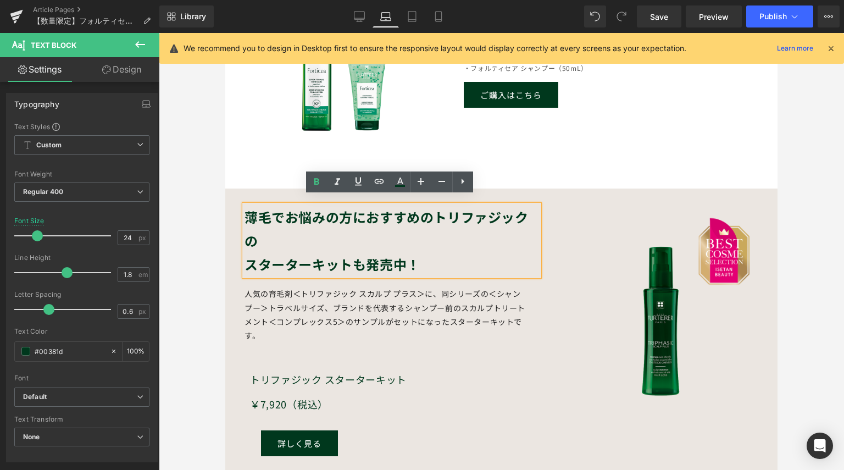
click at [245, 254] on b "スターターキットも発売中！" at bounding box center [332, 263] width 176 height 19
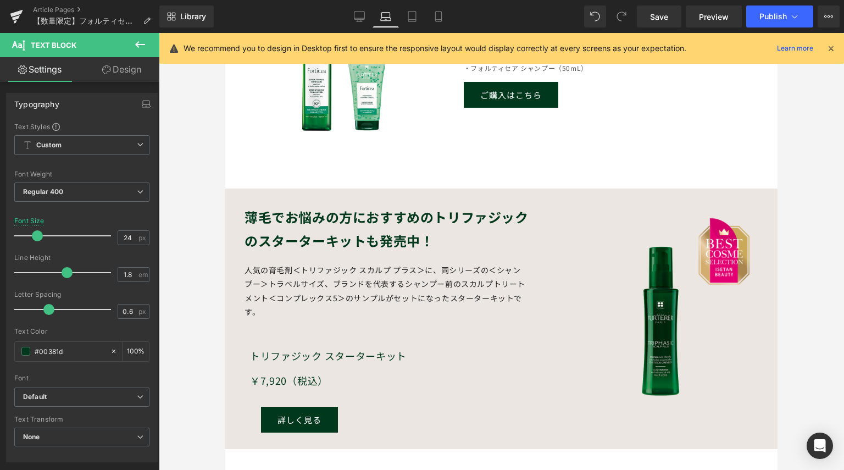
click at [197, 296] on div at bounding box center [501, 251] width 685 height 437
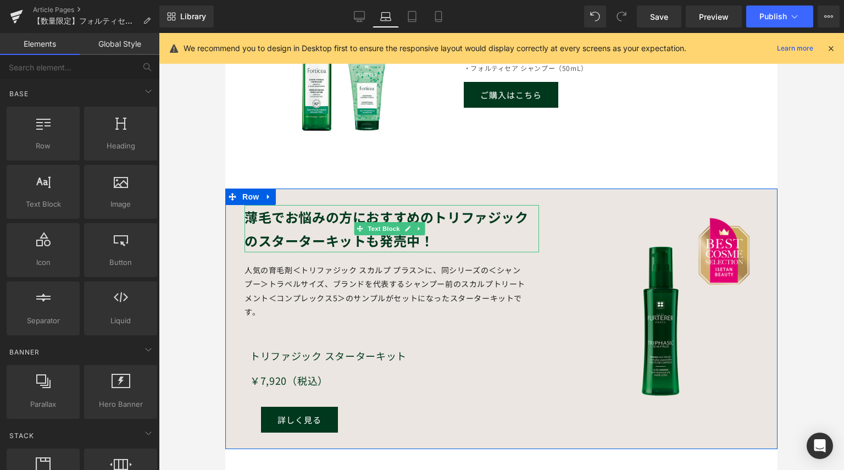
click at [302, 231] on b "スターターキットも発売中！" at bounding box center [346, 240] width 176 height 19
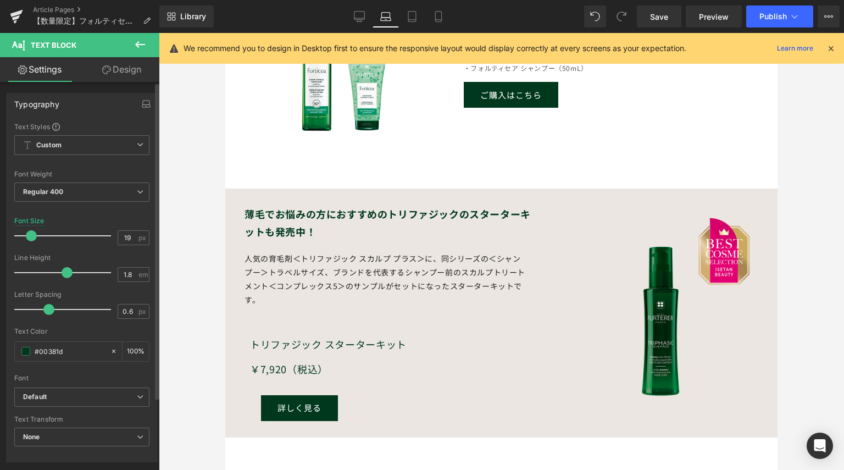
type input "20"
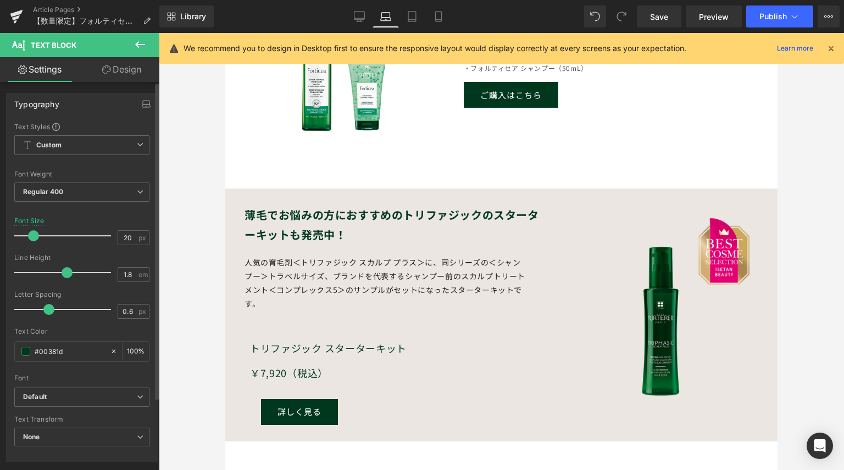
click at [35, 236] on span at bounding box center [33, 235] width 11 height 11
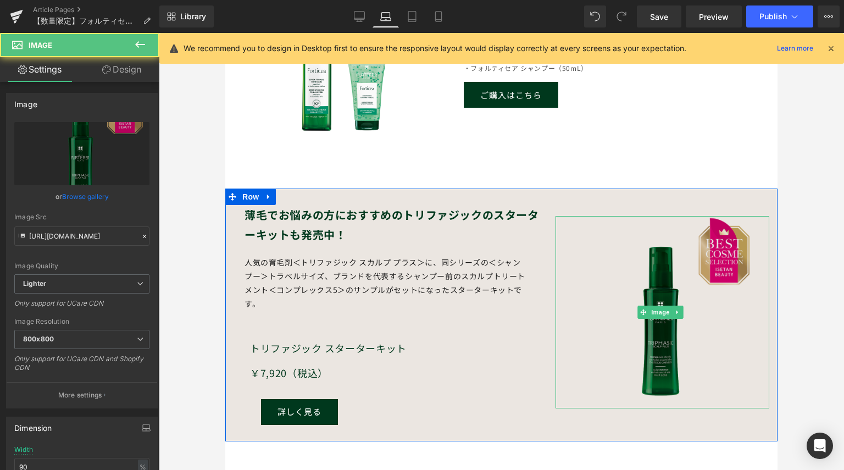
click at [652, 336] on img at bounding box center [662, 312] width 192 height 192
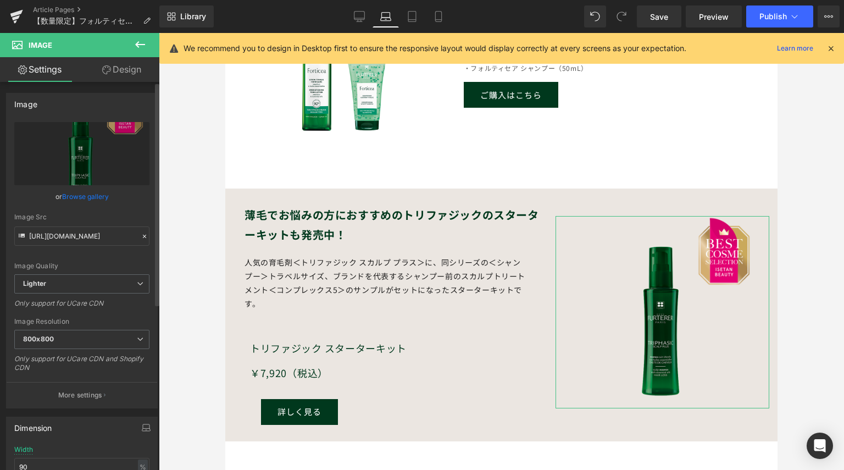
click at [87, 200] on link "Browse gallery" at bounding box center [85, 196] width 47 height 19
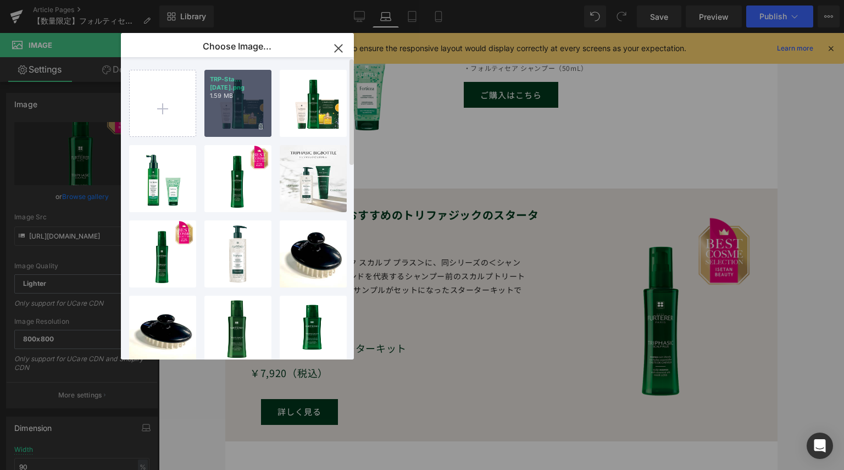
click at [253, 108] on div "TRP-Sta...2023.png 1.59 MB" at bounding box center [237, 103] width 67 height 67
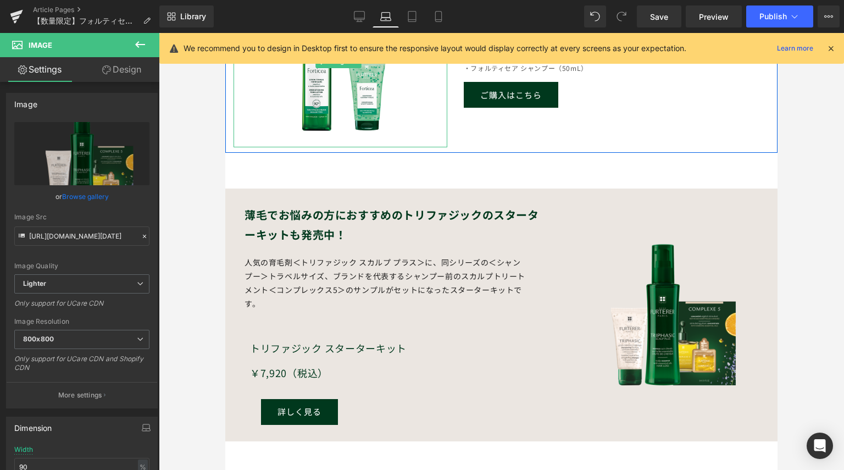
type input "https://ucarecdn.com/60600205-d30a-4310-b8ba-8e9f93985b65/-/format/auto/-/previ…"
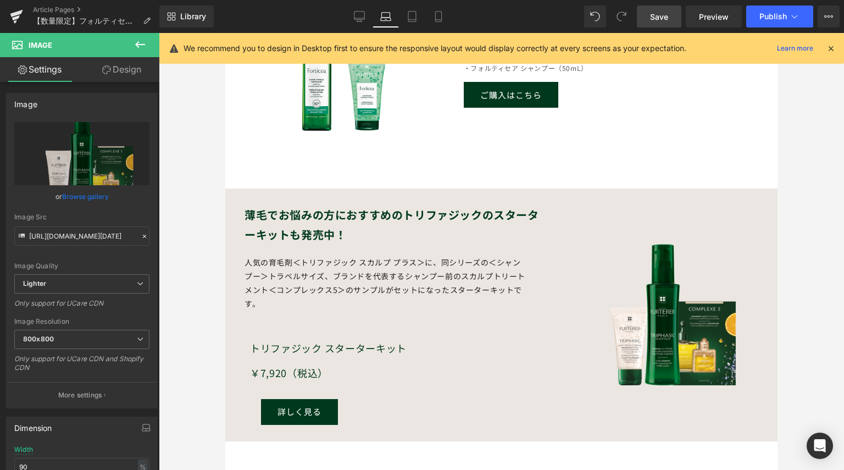
click at [655, 18] on span "Save" at bounding box center [659, 17] width 18 height 12
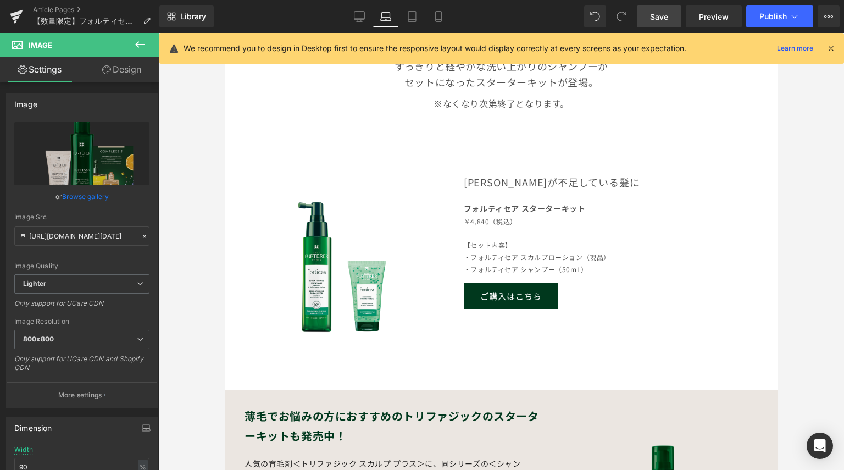
scroll to position [522, 0]
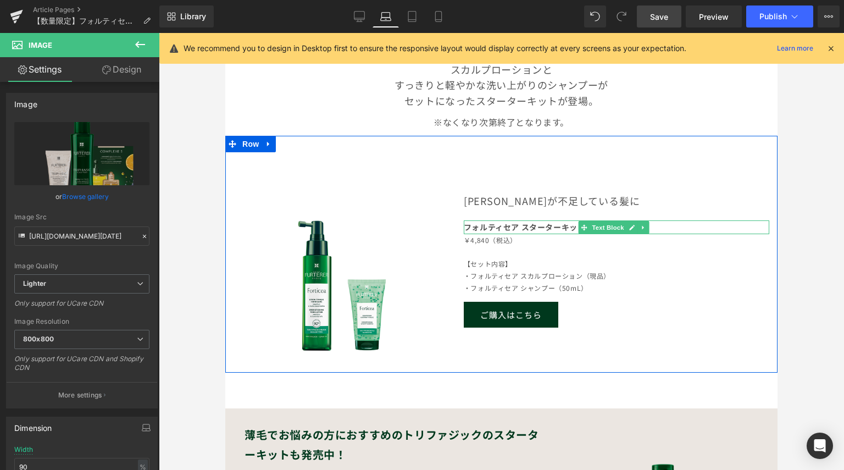
click at [506, 222] on b "フォルティセア スターターキット" at bounding box center [525, 226] width 122 height 11
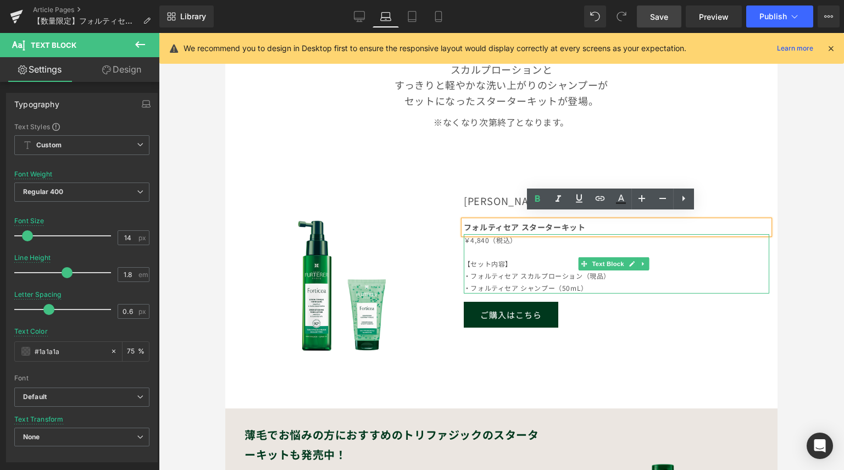
click at [508, 270] on p "・フォルティセア スカルプローション（現品）" at bounding box center [616, 276] width 305 height 12
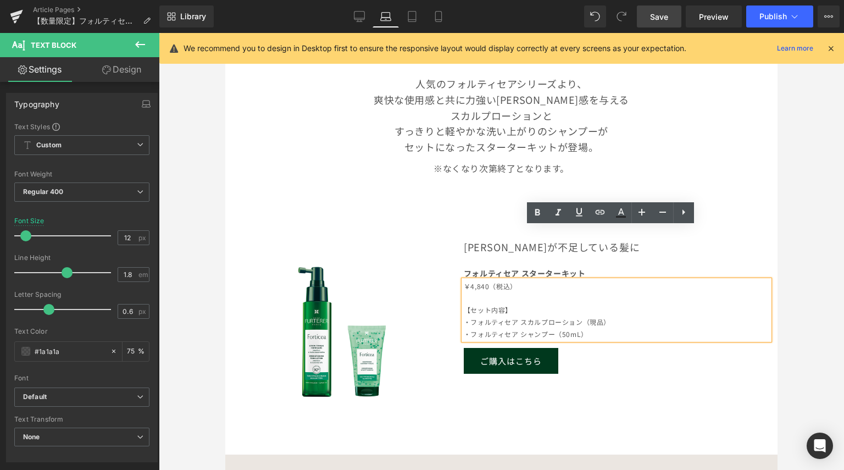
scroll to position [412, 0]
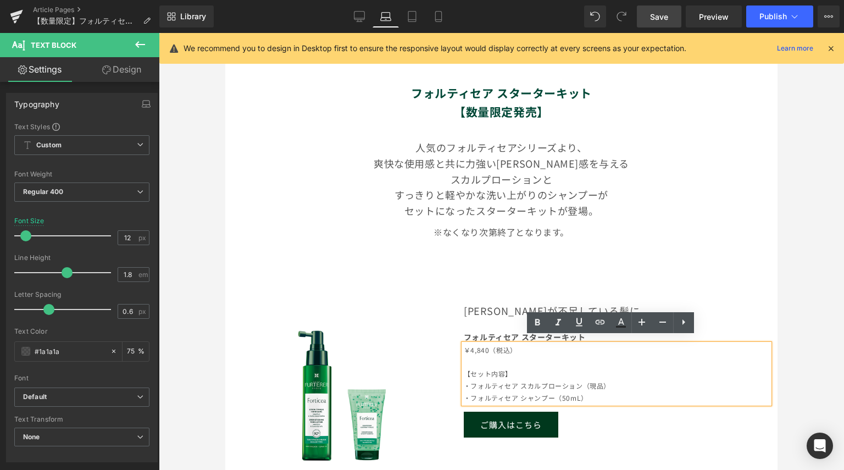
click at [492, 161] on p "爽快な使用感と共に力強い[PERSON_NAME]感を与える" at bounding box center [500, 163] width 535 height 16
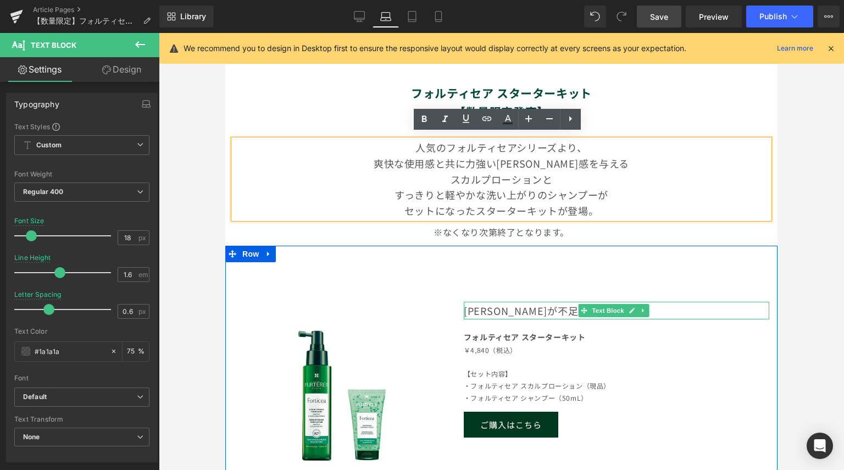
click at [522, 303] on p "[PERSON_NAME]が不足している髪に" at bounding box center [616, 311] width 305 height 18
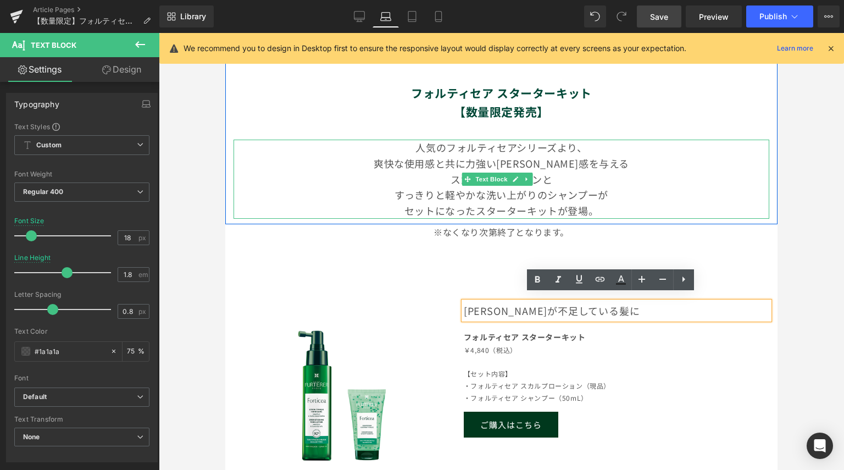
click at [457, 188] on p "すっきりと軽やかな洗い上がりのシャンプーが" at bounding box center [500, 195] width 535 height 16
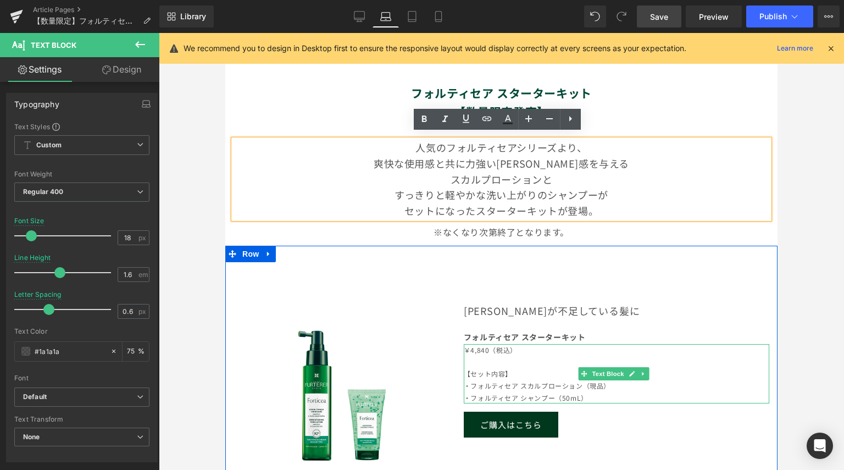
click at [494, 370] on p "【セット内容】" at bounding box center [616, 373] width 305 height 12
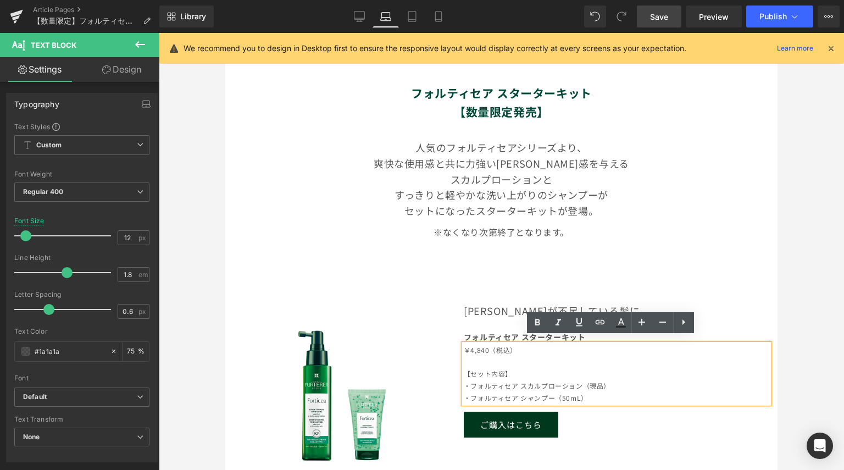
click at [593, 392] on p "・フォルティセア シャンプー（50mL）" at bounding box center [616, 398] width 305 height 12
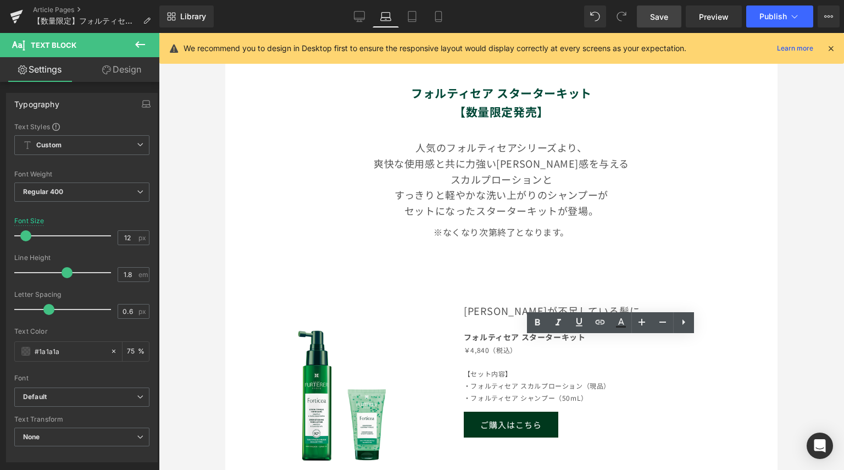
click at [206, 101] on div at bounding box center [501, 251] width 685 height 437
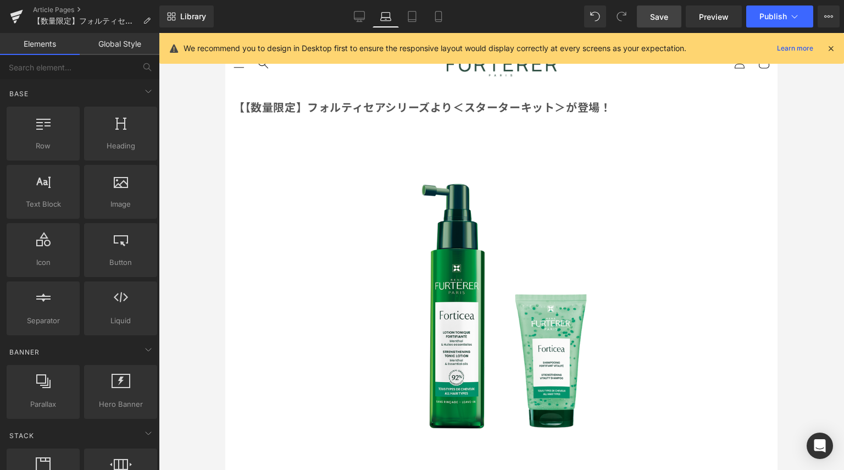
scroll to position [0, 0]
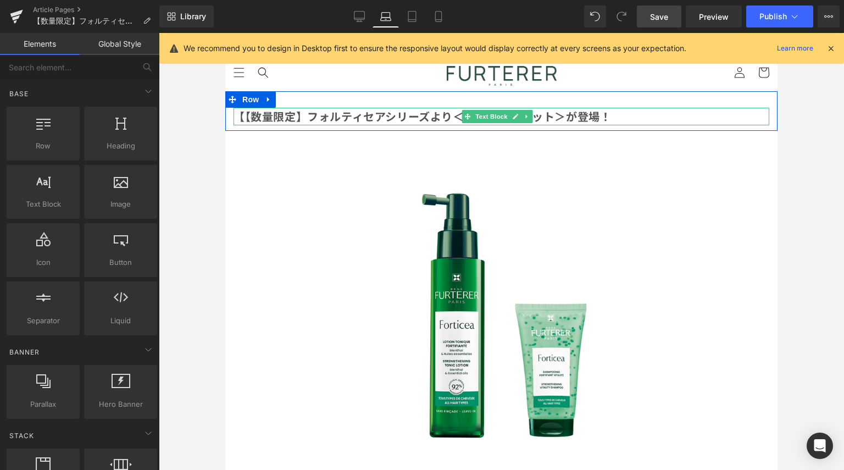
click at [250, 116] on b "【数量限定】フォルティセアシリーズより＜スターターキット＞が登場！" at bounding box center [428, 116] width 366 height 16
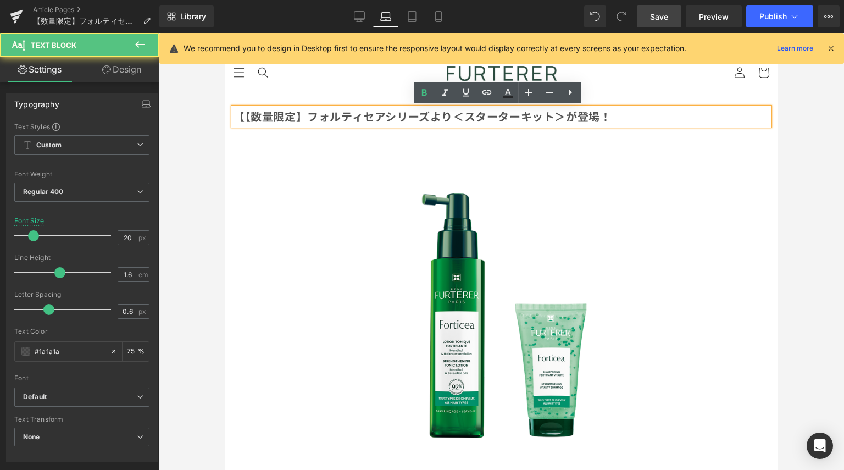
click at [247, 116] on b "【数量限定】フォルティセアシリーズより＜スターターキット＞が登場！" at bounding box center [428, 116] width 366 height 16
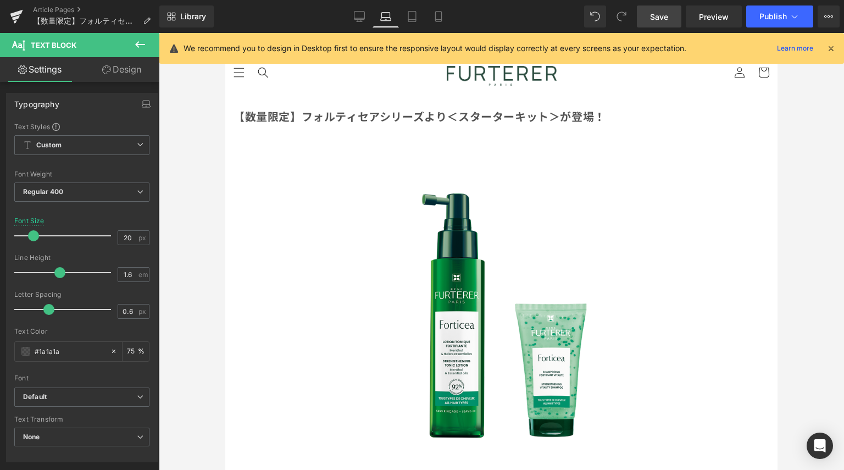
click at [652, 17] on span "Save" at bounding box center [659, 17] width 18 height 12
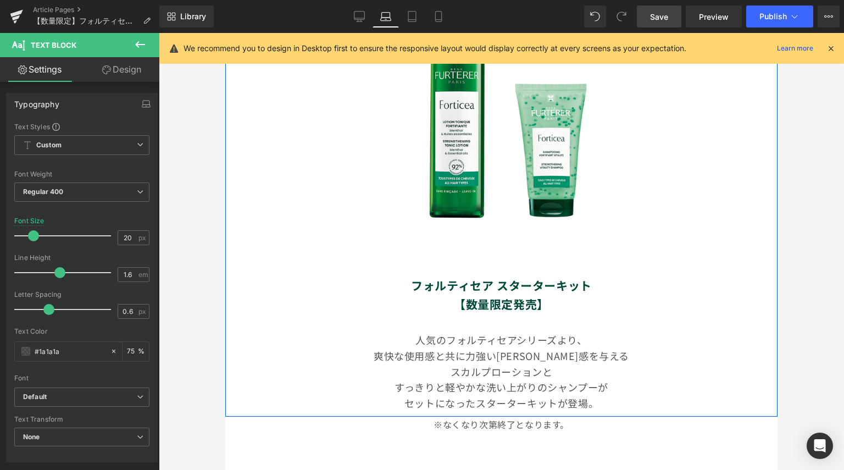
scroll to position [384, 0]
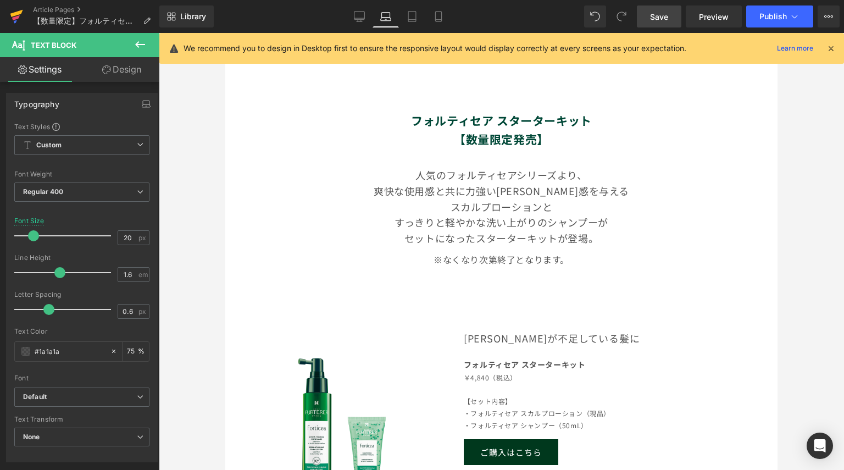
click at [16, 10] on icon at bounding box center [16, 16] width 13 height 27
